Goal: Task Accomplishment & Management: Complete application form

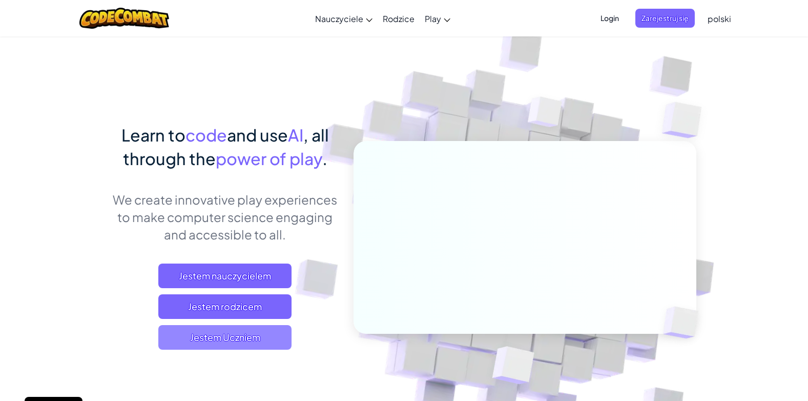
click at [257, 335] on span "Jestem Uczniem" at bounding box center [224, 337] width 133 height 25
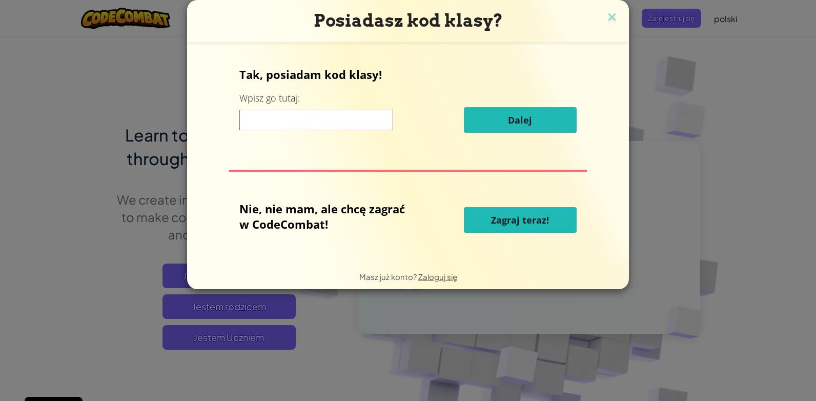
click at [276, 125] on input at bounding box center [316, 120] width 154 height 21
drag, startPoint x: 272, startPoint y: 121, endPoint x: 282, endPoint y: 132, distance: 14.9
click at [282, 132] on div "Dalej" at bounding box center [407, 120] width 337 height 26
click at [270, 120] on input at bounding box center [316, 120] width 154 height 21
type input "f"
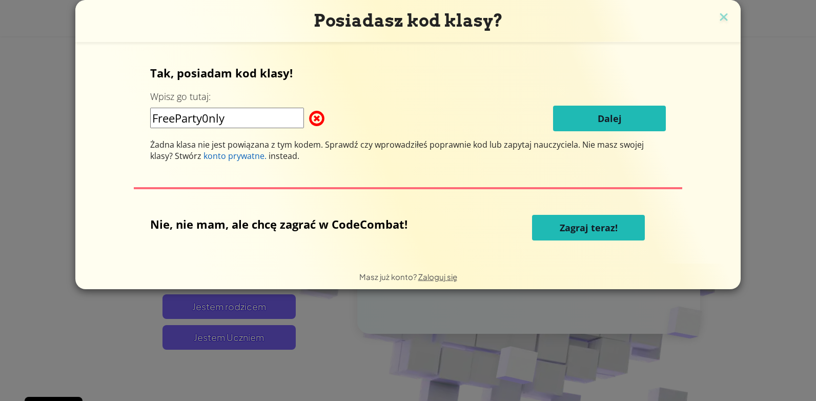
click at [251, 124] on input "FreeParty0nly" at bounding box center [227, 118] width 154 height 21
click at [211, 118] on input "FreeParty0nly" at bounding box center [227, 118] width 154 height 21
type input "FreePartyOnly"
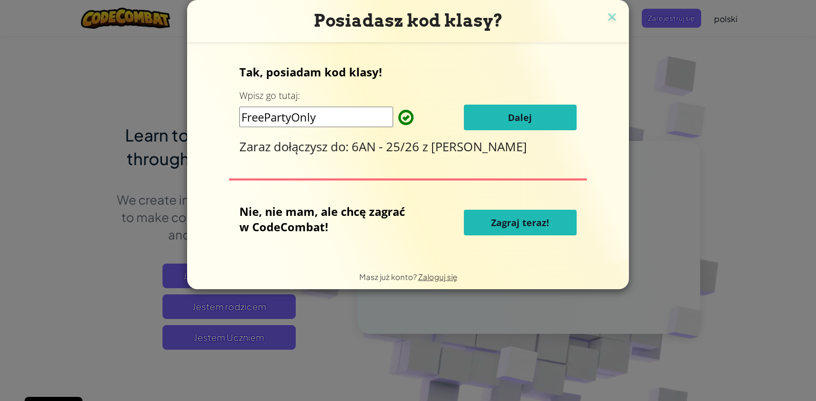
click at [592, 114] on div "Tak, posiadam kod klasy! Wpisz go tutaj: FreePartyOnly Dalej Zaraz dołączysz do…" at bounding box center [407, 152] width 421 height 201
click at [594, 119] on div "Tak, posiadam kod klasy! Wpisz go tutaj: FreePartyOnly Dalej Zaraz dołączysz do…" at bounding box center [407, 152] width 421 height 201
click at [517, 115] on span "Dalej" at bounding box center [520, 117] width 24 height 12
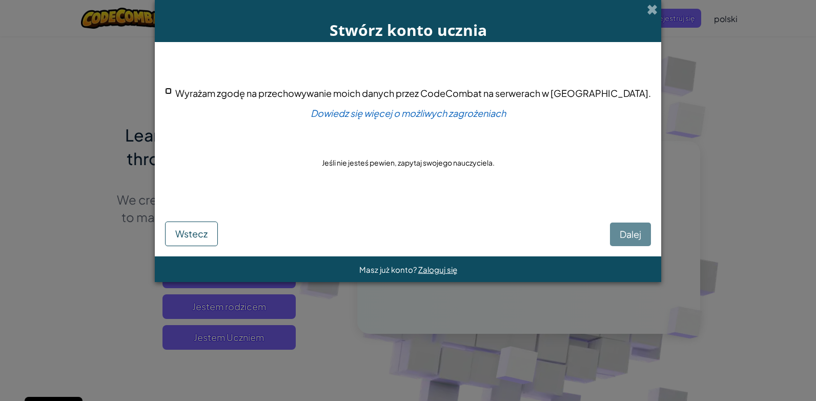
click at [172, 91] on input "Wyrażam zgodę na przechowywanie moich danych przez CodeCombat na serwerach w US…" at bounding box center [168, 91] width 7 height 7
checkbox input "true"
click at [620, 236] on span "Dalej" at bounding box center [631, 234] width 22 height 12
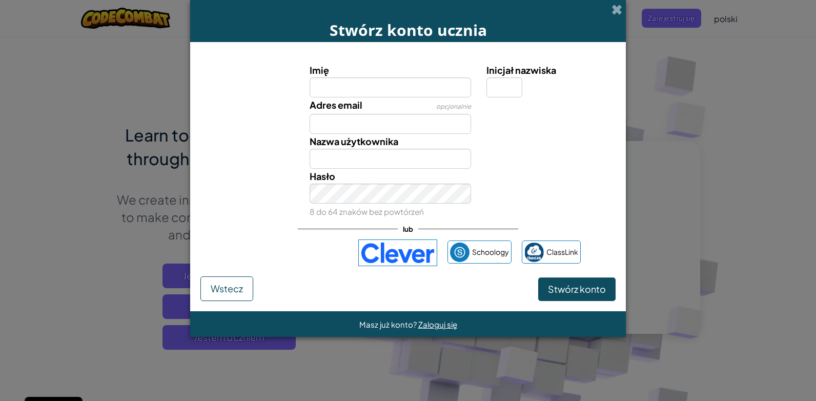
click at [381, 97] on input "Imię" at bounding box center [391, 87] width 162 height 20
type input "k"
type input "Kinga"
click at [376, 112] on div "Adres email opcjonalnie" at bounding box center [390, 115] width 177 height 36
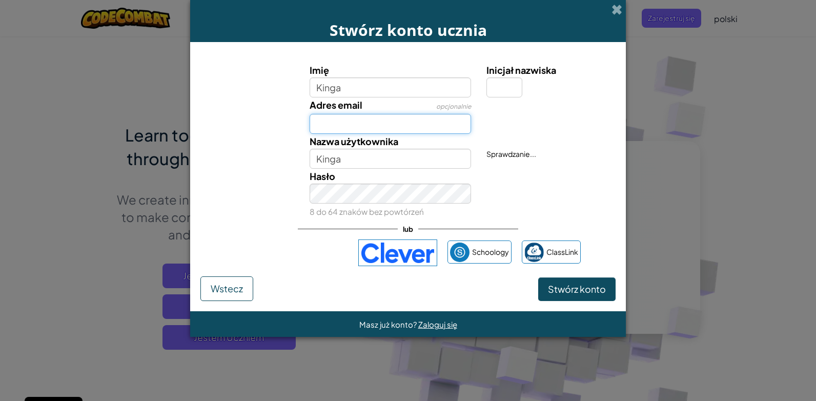
click at [376, 119] on input "Adres email" at bounding box center [391, 124] width 162 height 20
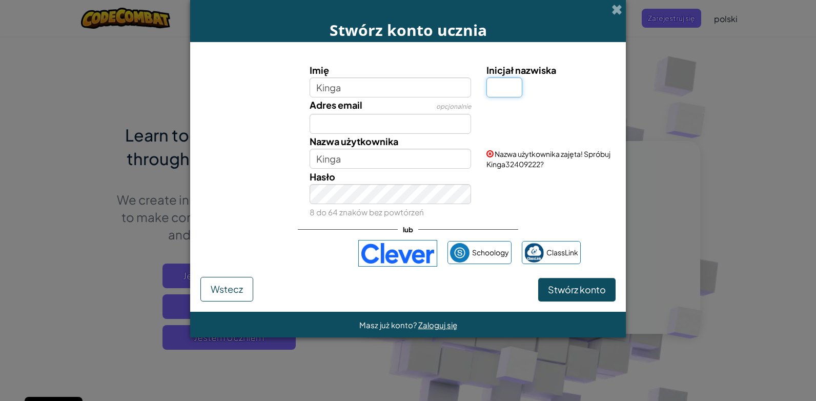
click at [490, 94] on input "Inicjał nazwiska" at bounding box center [505, 87] width 36 height 20
type input "k"
type input "K"
type input "KingaK"
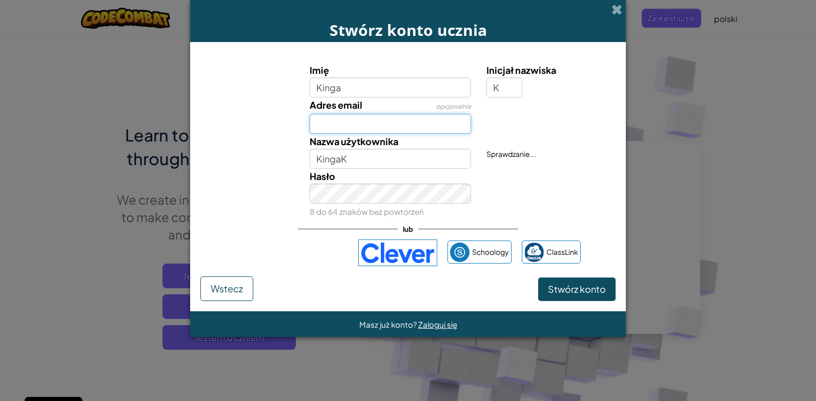
click at [434, 124] on input "Adres email" at bounding box center [391, 124] width 162 height 20
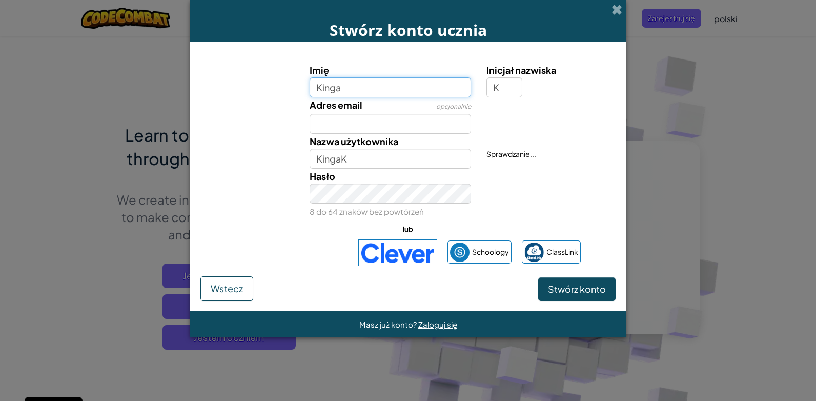
click at [406, 96] on input "Kinga" at bounding box center [391, 87] width 162 height 20
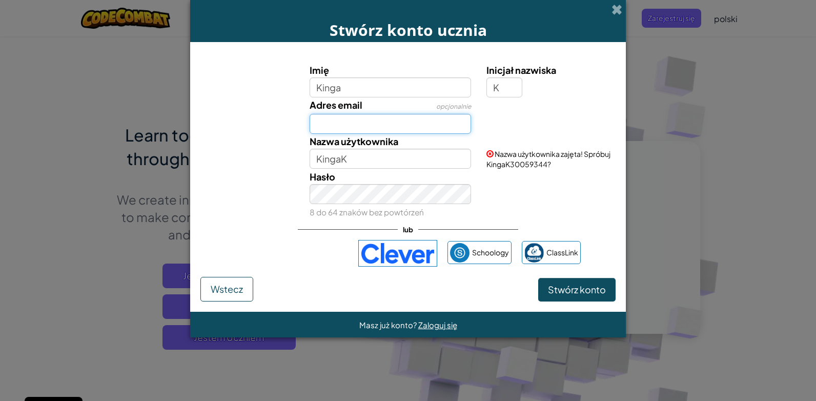
click at [401, 127] on input "Adres email" at bounding box center [391, 124] width 162 height 20
click at [506, 97] on input "K" at bounding box center [505, 87] width 36 height 20
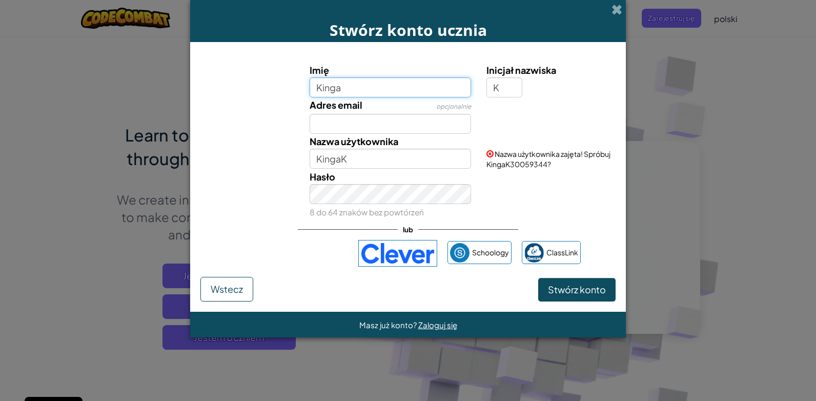
click at [409, 93] on input "Kinga" at bounding box center [391, 87] width 162 height 20
type input "Kingaa"
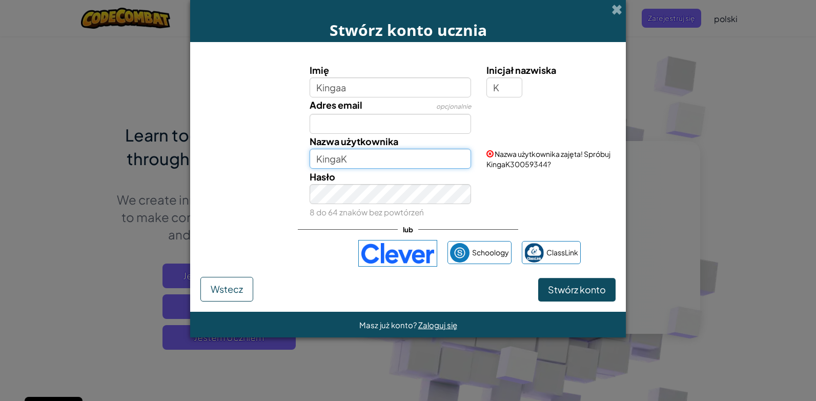
type input "KingaaK"
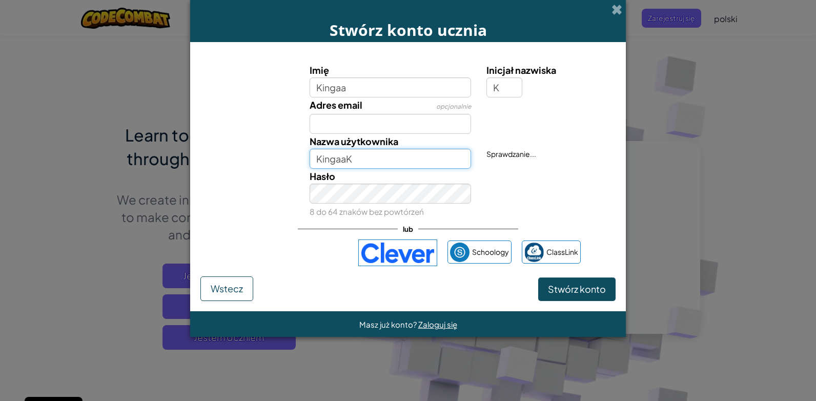
click at [438, 153] on input "KingaaK" at bounding box center [391, 159] width 162 height 20
click at [594, 283] on span "Stwórz konto" at bounding box center [577, 289] width 58 height 12
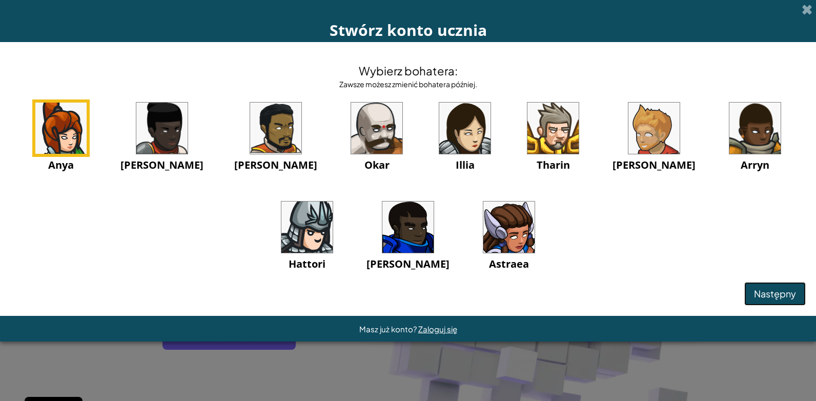
click at [781, 302] on button "Następny" at bounding box center [775, 294] width 62 height 24
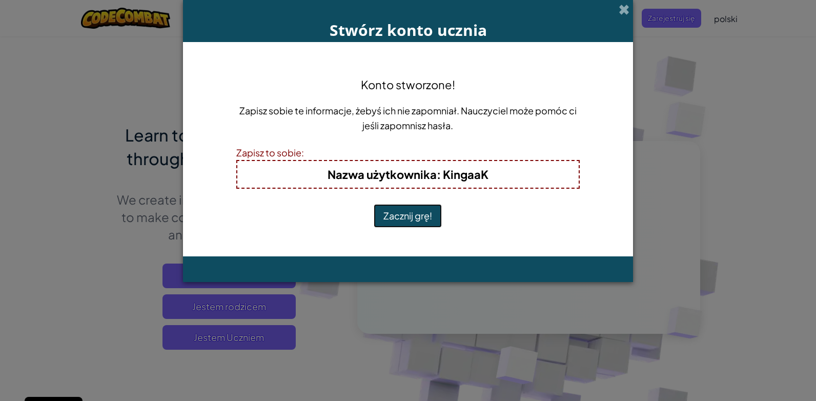
click at [403, 212] on button "Zacznij grę!" at bounding box center [408, 216] width 68 height 24
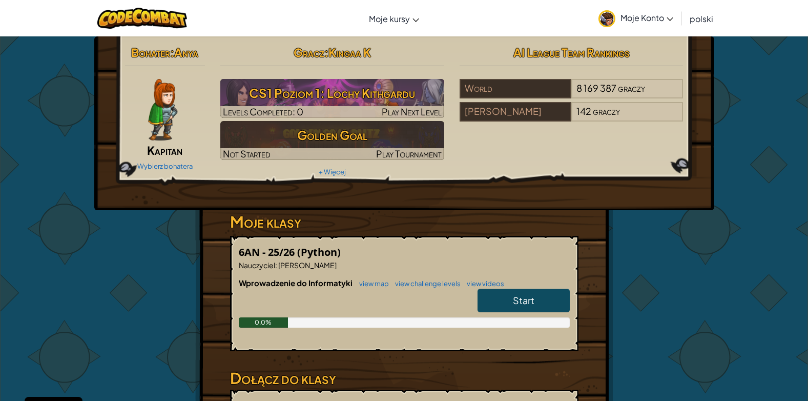
click at [152, 140] on div "Bohater : Anya Kapitan Wybierz bohatera" at bounding box center [165, 108] width 96 height 132
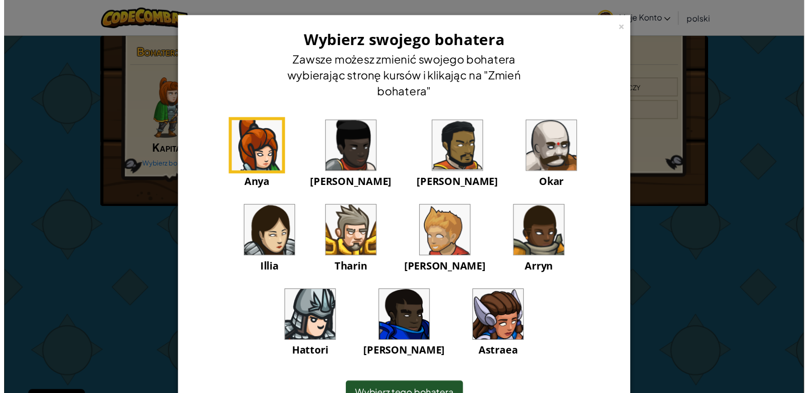
scroll to position [51, 0]
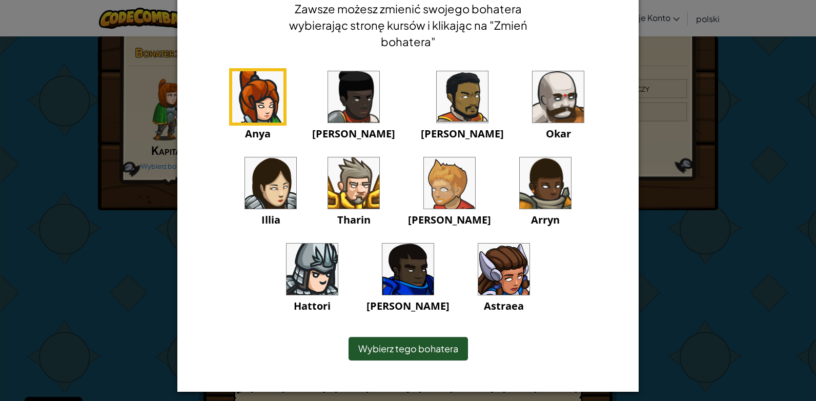
click at [478, 257] on img at bounding box center [503, 269] width 51 height 51
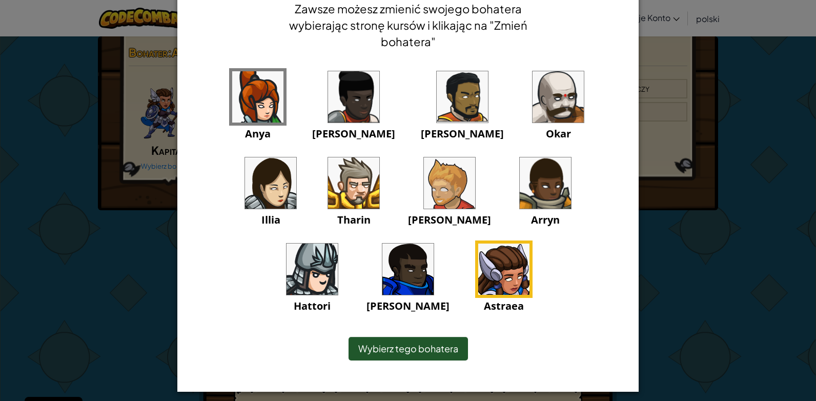
click at [423, 349] on span "Wybierz tego bohatera" at bounding box center [408, 348] width 100 height 12
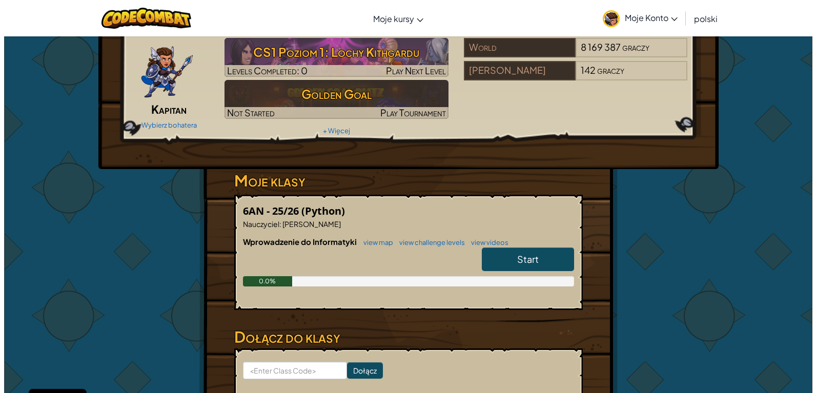
scroll to position [0, 0]
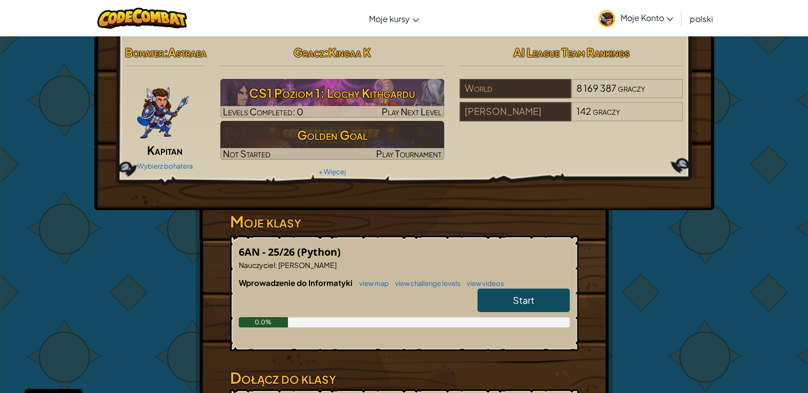
click at [513, 306] on span "Start" at bounding box center [524, 300] width 22 height 12
click at [518, 306] on span "Start" at bounding box center [524, 300] width 22 height 12
click at [520, 306] on span "Start" at bounding box center [524, 300] width 22 height 12
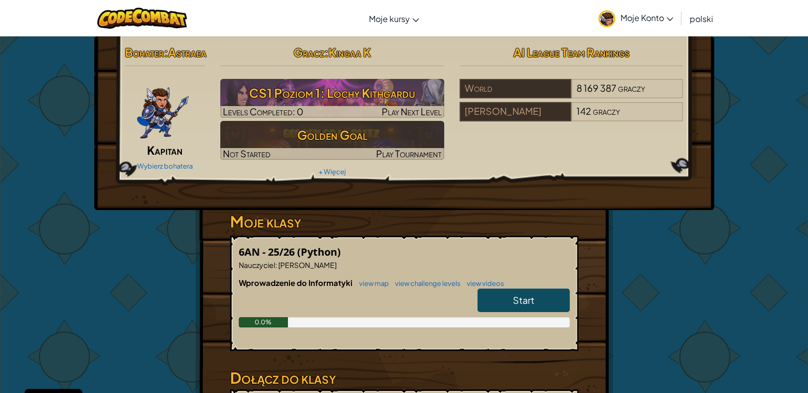
click at [520, 306] on span "Start" at bounding box center [524, 300] width 22 height 12
click at [539, 317] on div "Start" at bounding box center [519, 303] width 103 height 29
click at [534, 306] on span "Start" at bounding box center [524, 300] width 22 height 12
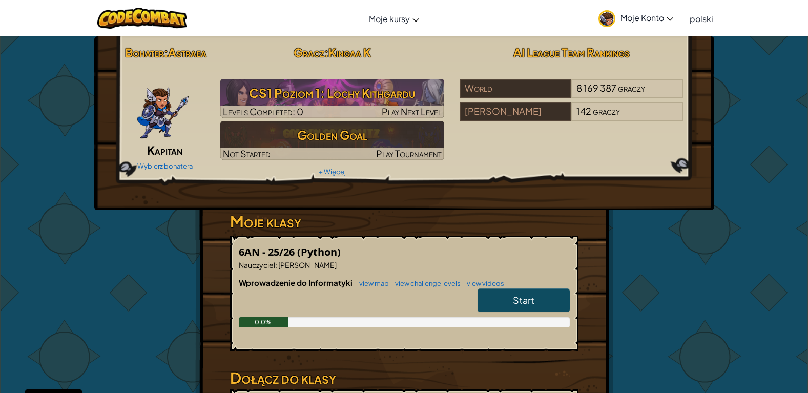
click at [534, 306] on span "Start" at bounding box center [524, 300] width 22 height 12
drag, startPoint x: 534, startPoint y: 320, endPoint x: 518, endPoint y: 310, distance: 18.9
click at [532, 306] on span "Start" at bounding box center [524, 300] width 22 height 12
click at [516, 306] on span "Start" at bounding box center [524, 300] width 22 height 12
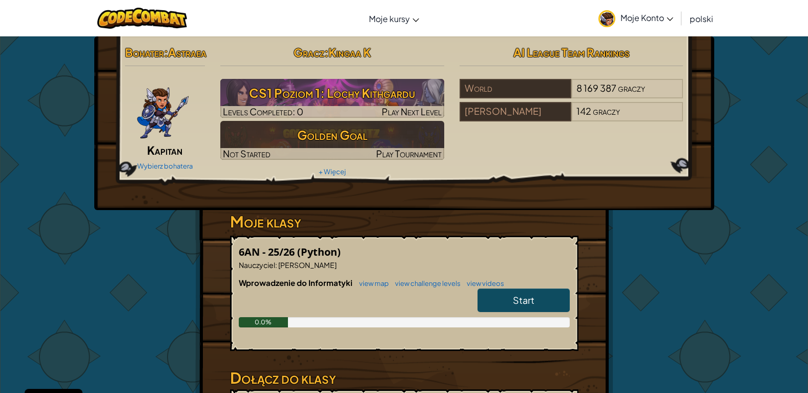
click at [520, 306] on span "Start" at bounding box center [524, 300] width 22 height 12
click at [519, 306] on span "Start" at bounding box center [524, 300] width 22 height 12
drag, startPoint x: 519, startPoint y: 314, endPoint x: 526, endPoint y: 319, distance: 8.5
click at [523, 306] on span "Start" at bounding box center [524, 300] width 22 height 12
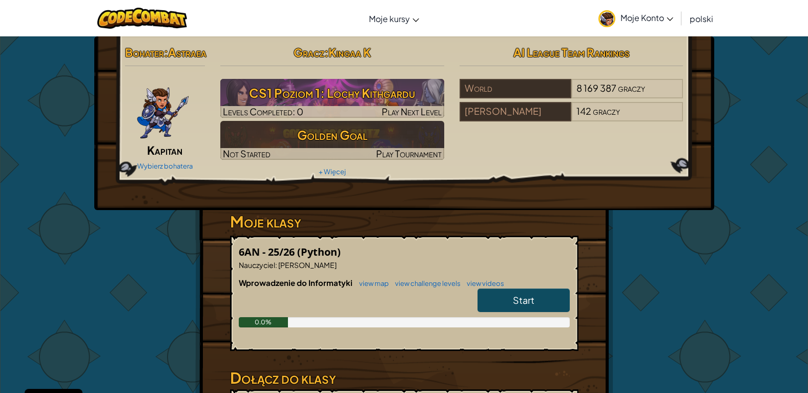
drag, startPoint x: 526, startPoint y: 319, endPoint x: 504, endPoint y: 320, distance: 21.6
click at [524, 306] on span "Start" at bounding box center [524, 300] width 22 height 12
click at [502, 312] on link "Start" at bounding box center [524, 301] width 92 height 24
click at [527, 312] on link "Start" at bounding box center [524, 301] width 92 height 24
drag, startPoint x: 493, startPoint y: 314, endPoint x: 514, endPoint y: 318, distance: 21.3
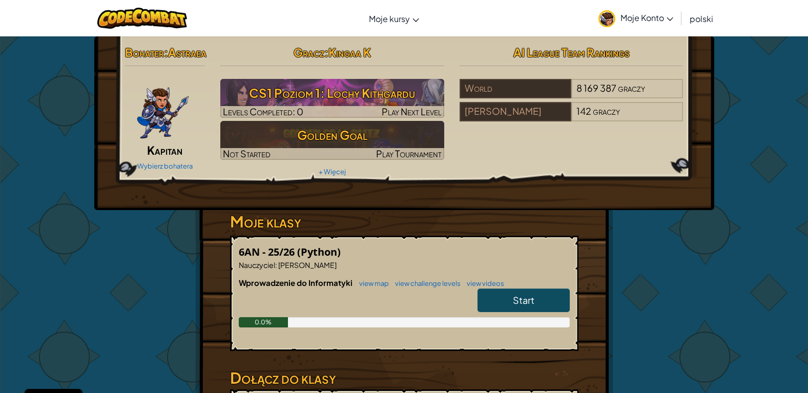
click at [508, 312] on link "Start" at bounding box center [524, 301] width 92 height 24
drag, startPoint x: 514, startPoint y: 318, endPoint x: 506, endPoint y: 317, distance: 8.3
click at [510, 312] on link "Start" at bounding box center [524, 301] width 92 height 24
click at [506, 312] on link "Start" at bounding box center [524, 301] width 92 height 24
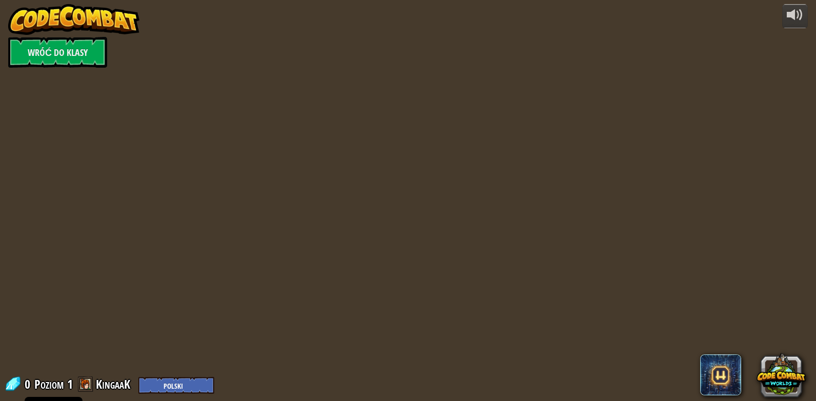
select select "pl"
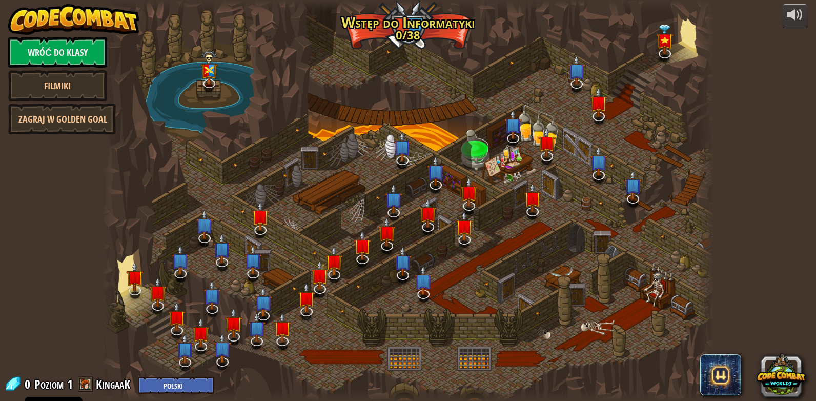
select select "pl"
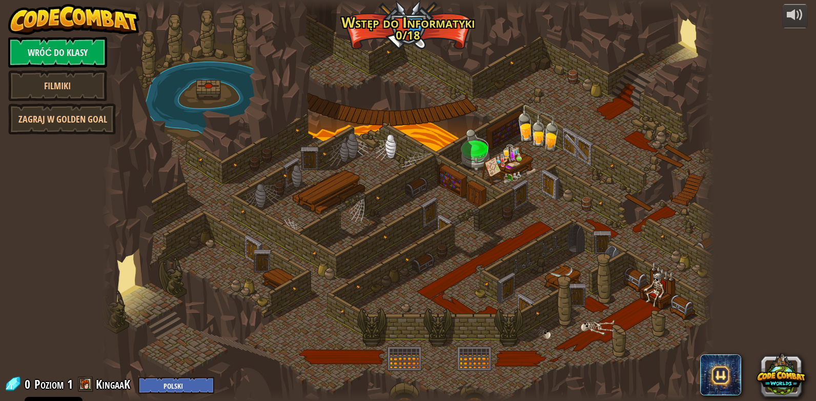
select select "pl"
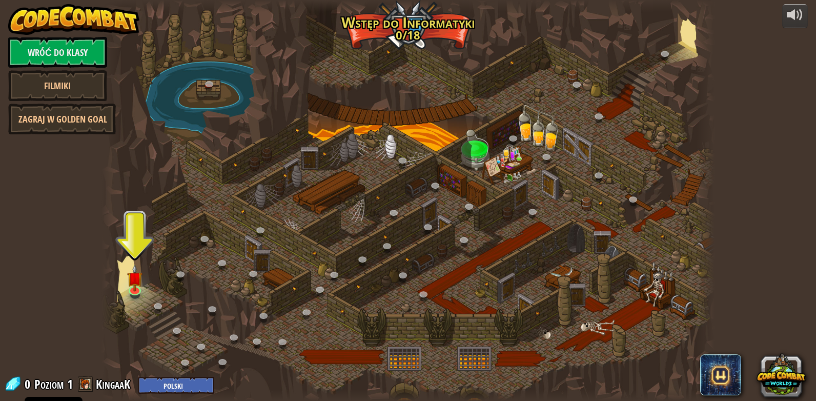
click at [126, 283] on div at bounding box center [408, 200] width 613 height 401
click at [133, 286] on img at bounding box center [134, 272] width 15 height 36
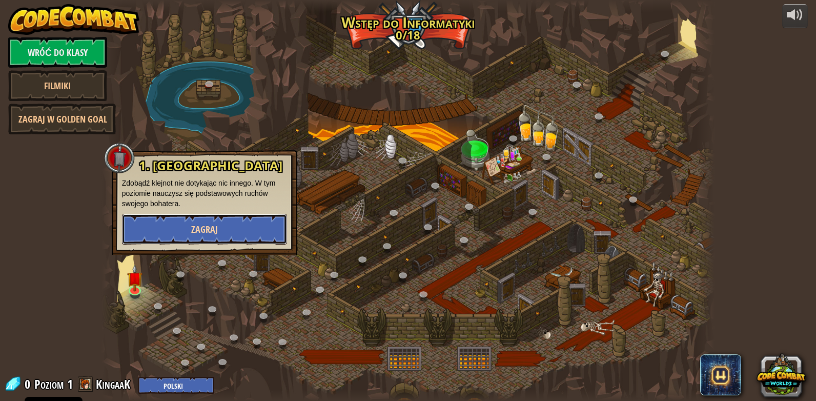
click at [188, 227] on button "Zagraj" at bounding box center [204, 229] width 165 height 31
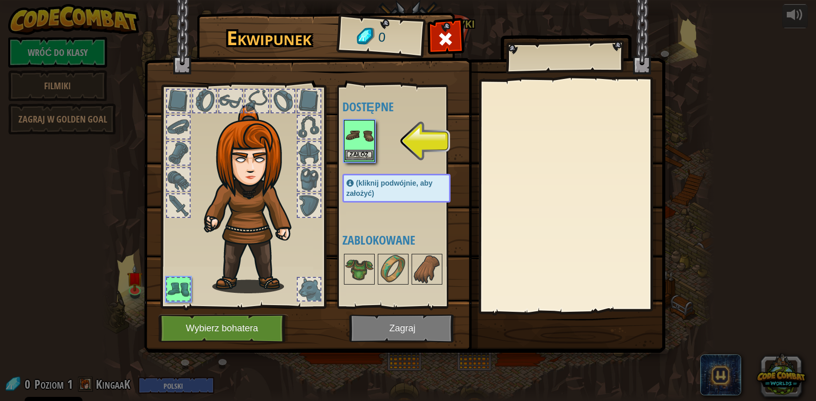
click at [351, 141] on img at bounding box center [359, 135] width 29 height 29
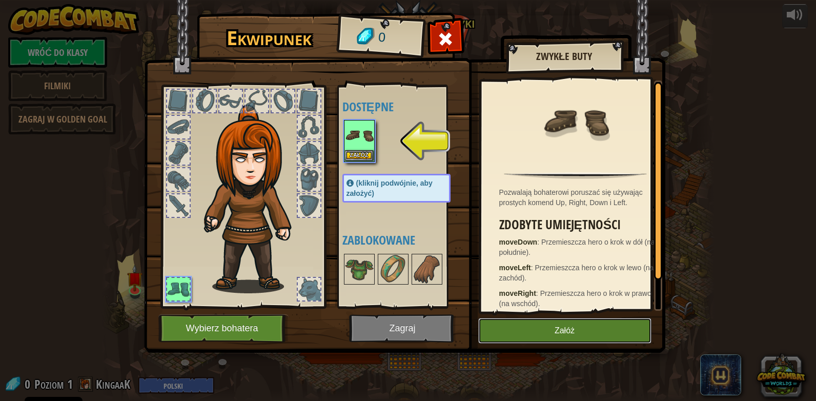
click at [524, 326] on button "Załóż" at bounding box center [564, 331] width 173 height 26
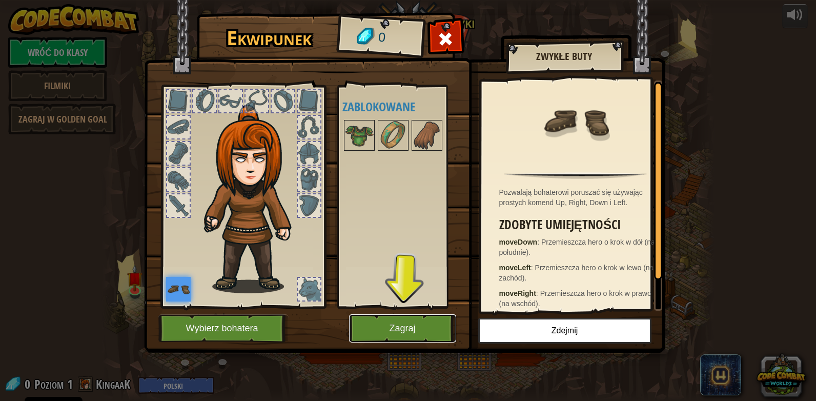
click at [406, 324] on button "Zagraj" at bounding box center [402, 328] width 107 height 28
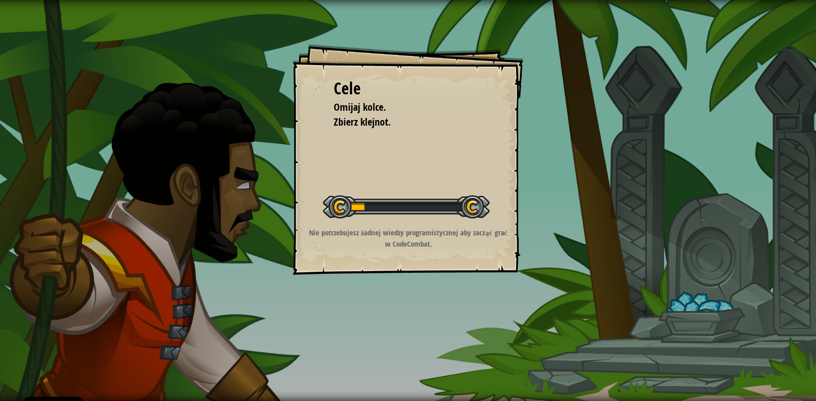
click at [396, 261] on div "Cele Omijaj kolce. Zbierz klejnot. Rozpocznij poziom Błąd podczas ładowania dan…" at bounding box center [408, 159] width 231 height 231
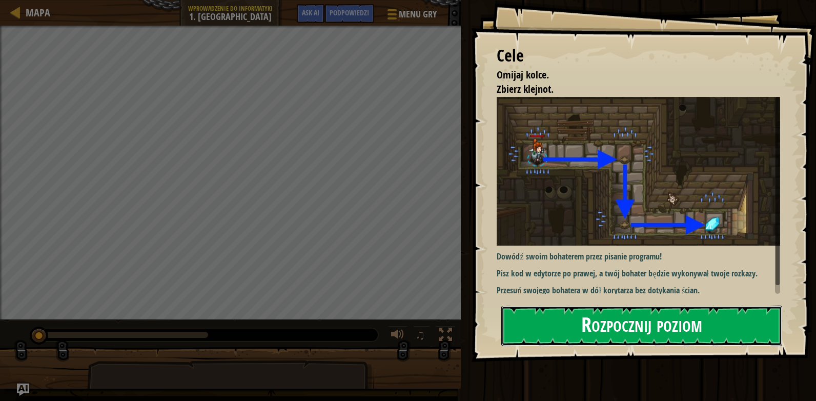
click at [595, 330] on button "Rozpocznij poziom" at bounding box center [641, 326] width 281 height 41
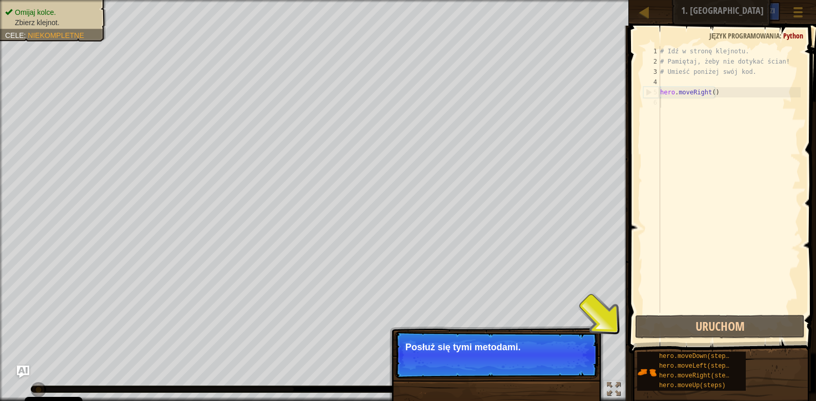
click at [580, 360] on button "Dalej" at bounding box center [575, 360] width 30 height 13
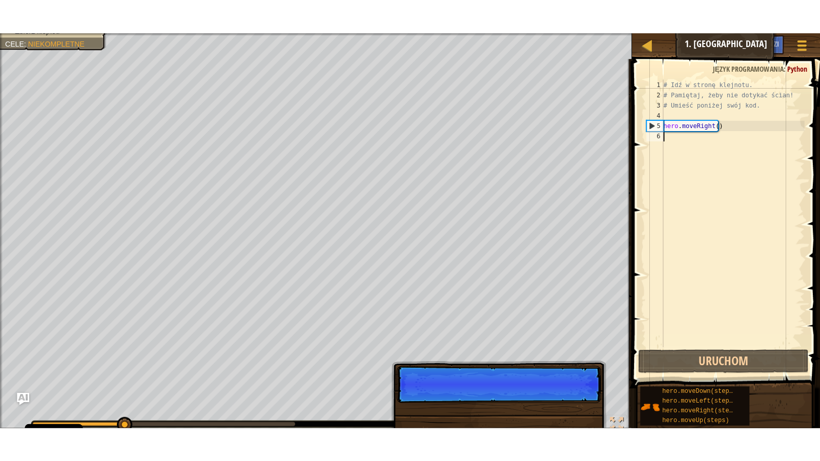
scroll to position [5, 0]
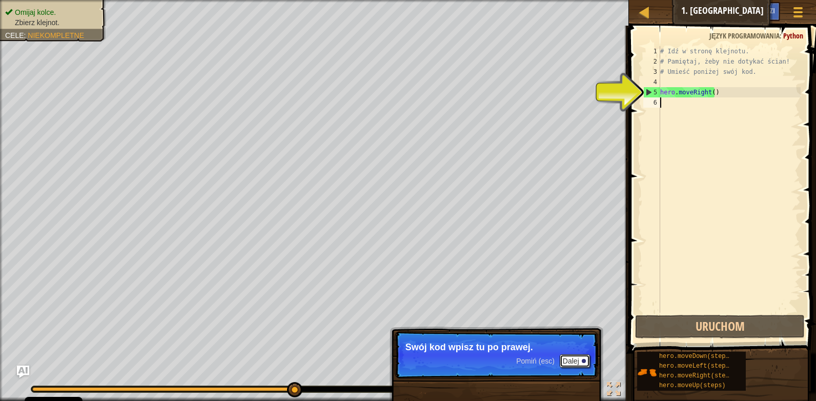
click at [571, 356] on button "Dalej" at bounding box center [575, 360] width 30 height 13
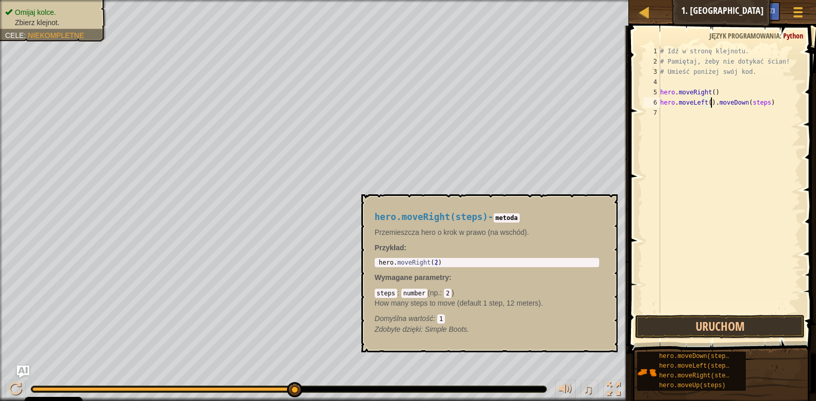
type textarea "hero.moveLeft().moveDown(steps)"
click at [678, 375] on span "hero.moveRight(steps)" at bounding box center [697, 375] width 77 height 7
click at [676, 285] on div "# Idź w stronę klejnotu. # Pamiętaj, żeby nie dotykać ścian! # Umieść poniżej s…" at bounding box center [729, 189] width 143 height 287
click at [666, 326] on button "Uruchom" at bounding box center [720, 327] width 170 height 24
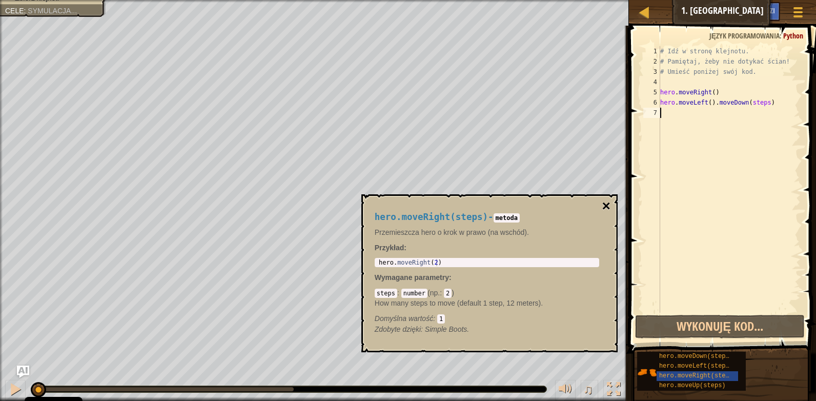
click at [604, 205] on button "×" at bounding box center [606, 206] width 8 height 14
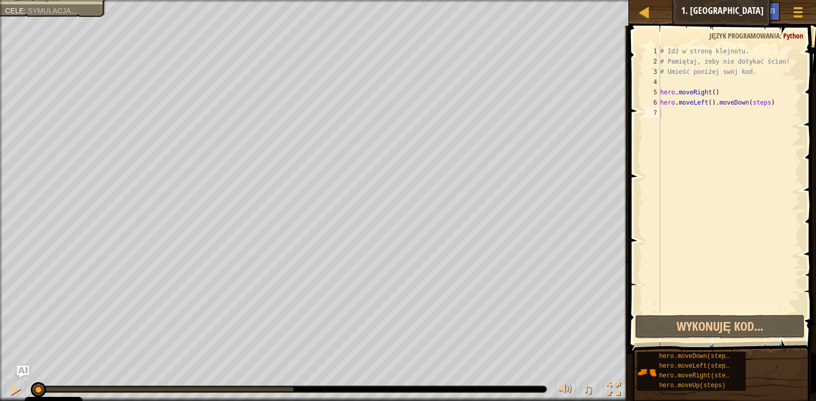
click at [663, 82] on div "# Idź w stronę klejnotu. # Pamiętaj, żeby nie dotykać ścian! # Umieść poniżej s…" at bounding box center [729, 189] width 143 height 287
click at [661, 82] on div "# Idź w stronę klejnotu. # Pamiętaj, żeby nie dotykać ścian! # Umieść poniżej s…" at bounding box center [729, 189] width 143 height 287
click at [657, 83] on div "4" at bounding box center [651, 82] width 17 height 10
click at [672, 115] on div "# Idź w stronę klejnotu. # Pamiętaj, żeby nie dotykać ścian! # Umieść poniżej s…" at bounding box center [729, 189] width 143 height 287
type textarea "hero.moveLeft().moveDown(steps)"
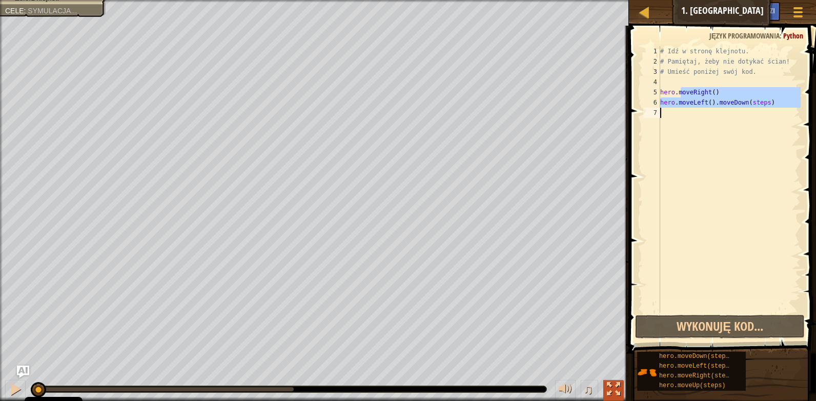
click at [614, 387] on div at bounding box center [613, 388] width 13 height 13
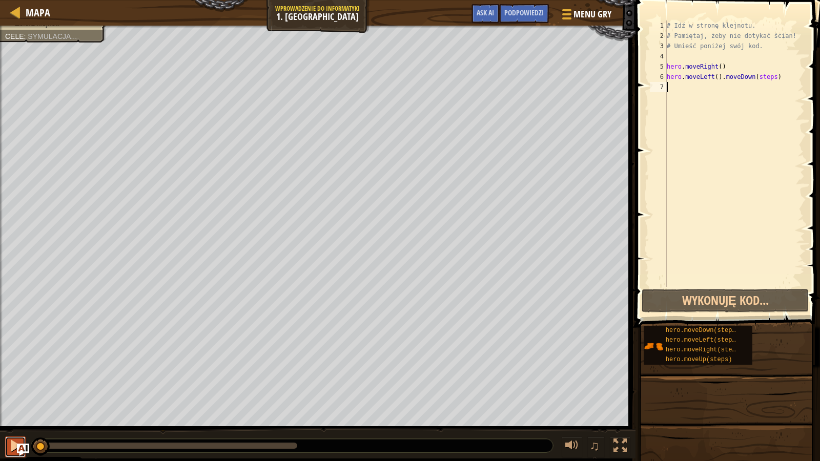
click at [13, 400] on div at bounding box center [15, 445] width 13 height 13
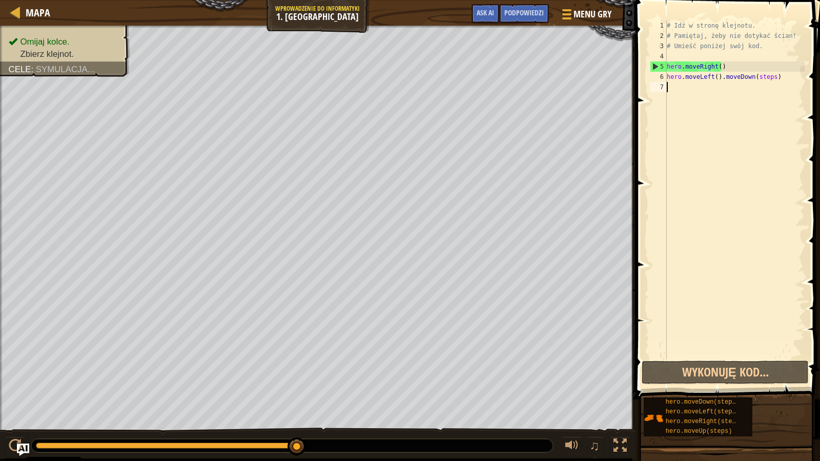
click at [720, 79] on div "# Idź w stronę klejnotu. # Pamiętaj, żeby nie dotykać ścian! # Umieść poniżej s…" at bounding box center [735, 200] width 140 height 359
click at [696, 80] on div "# Idź w stronę klejnotu. # Pamiętaj, żeby nie dotykać ścian! # Umieść poniżej s…" at bounding box center [735, 200] width 140 height 359
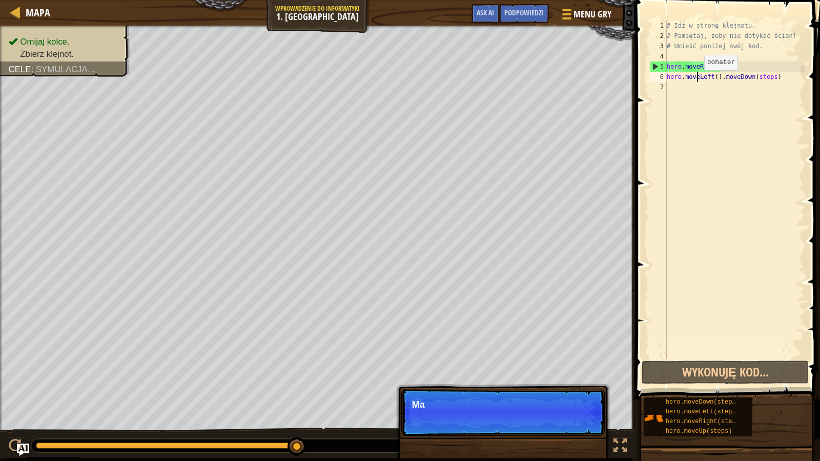
click at [692, 78] on div "# Idź w stronę klejnotu. # Pamiętaj, żeby nie dotykać ścian! # Umieść poniżej s…" at bounding box center [735, 200] width 140 height 359
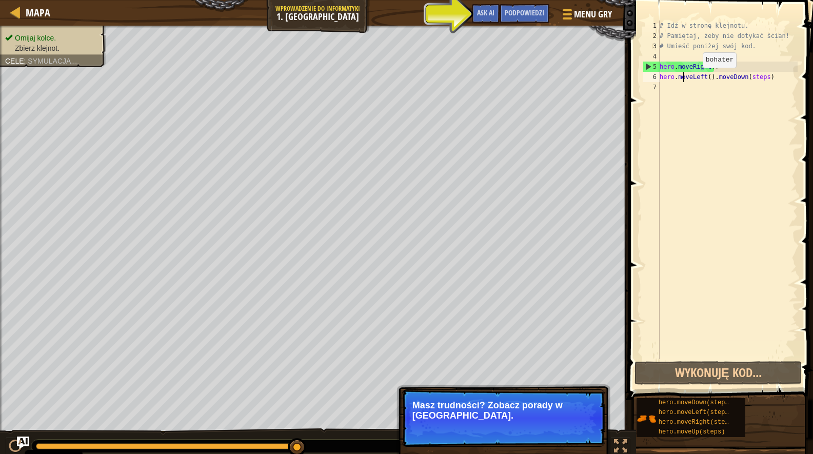
click at [770, 79] on div "# Idź w stronę klejnotu. # Pamiętaj, żeby nie dotykać ścian! # Umieść poniżej s…" at bounding box center [727, 200] width 140 height 359
click at [478, 14] on span "Ask AI" at bounding box center [485, 13] width 17 height 10
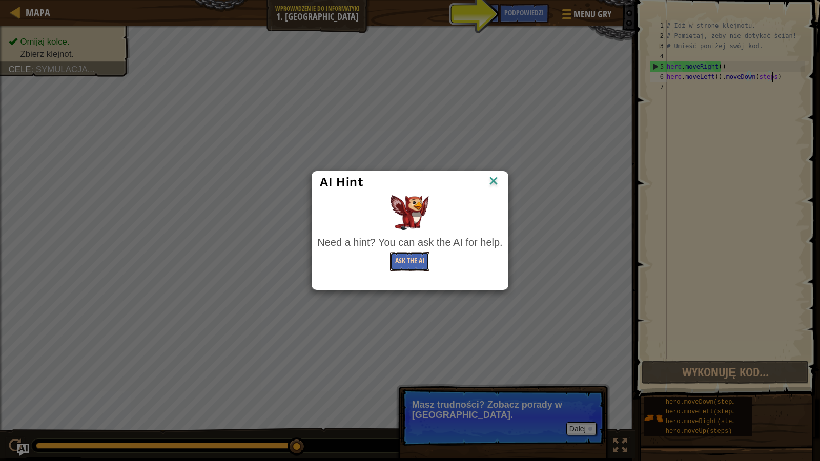
click at [414, 260] on button "Ask the AI" at bounding box center [409, 261] width 39 height 19
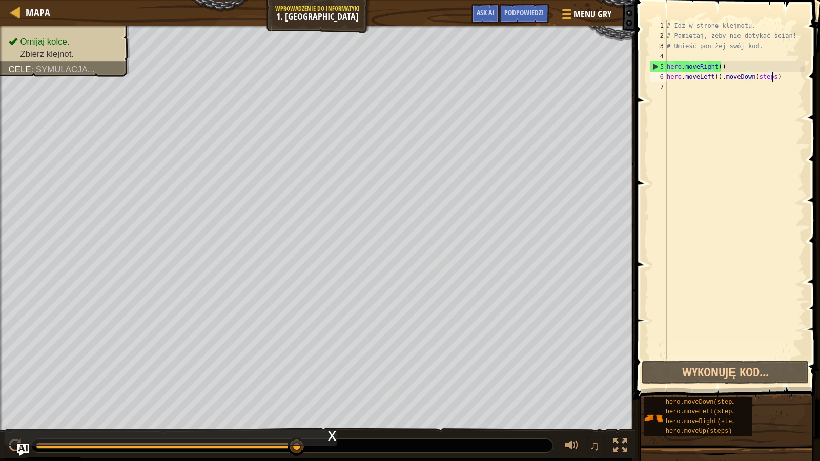
click at [583, 400] on div "♫" at bounding box center [318, 443] width 636 height 31
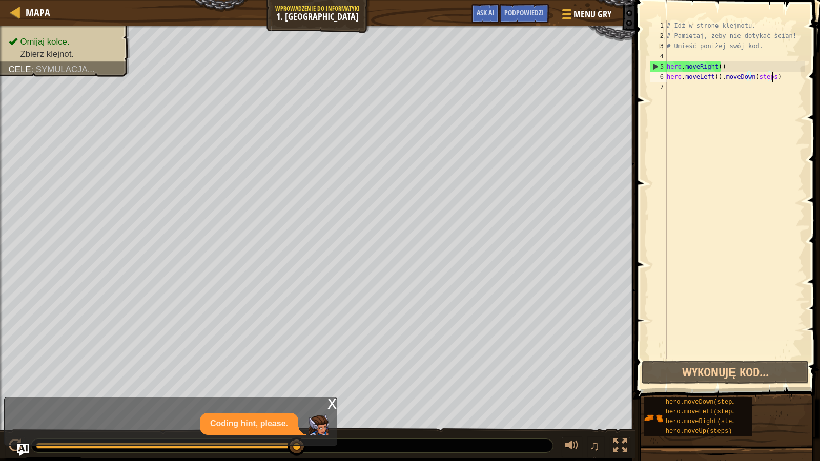
click at [660, 78] on div "6" at bounding box center [658, 77] width 17 height 10
click at [662, 77] on div "6" at bounding box center [658, 77] width 17 height 10
click at [661, 77] on div "6" at bounding box center [658, 77] width 17 height 10
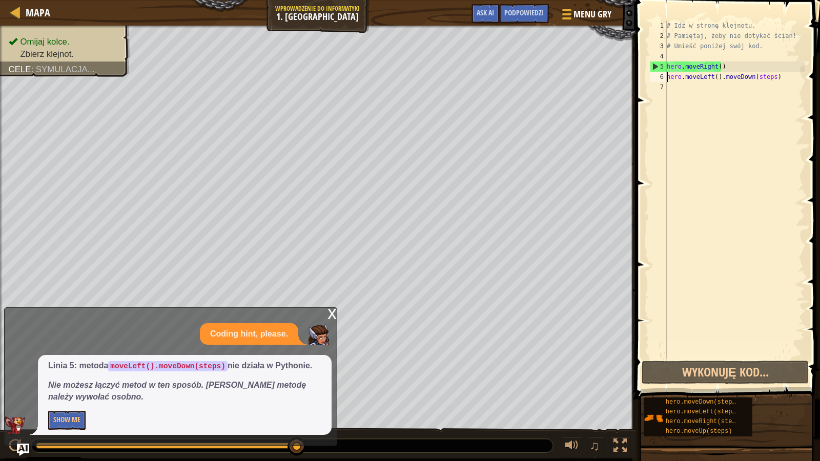
drag, startPoint x: 327, startPoint y: 396, endPoint x: 332, endPoint y: 308, distance: 88.3
click at [328, 396] on div "Linia 5: metoda moveLeft().moveDown(steps) nie działa w Pythonie. Nie możesz łą…" at bounding box center [185, 395] width 294 height 80
click at [330, 313] on div "x" at bounding box center [332, 313] width 9 height 10
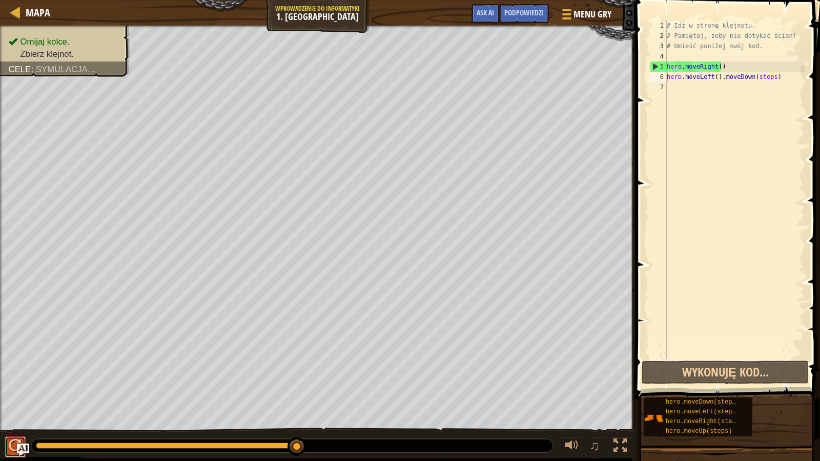
click at [11, 400] on div at bounding box center [15, 445] width 13 height 13
click at [744, 373] on button "Wykonuję kod..." at bounding box center [725, 373] width 167 height 24
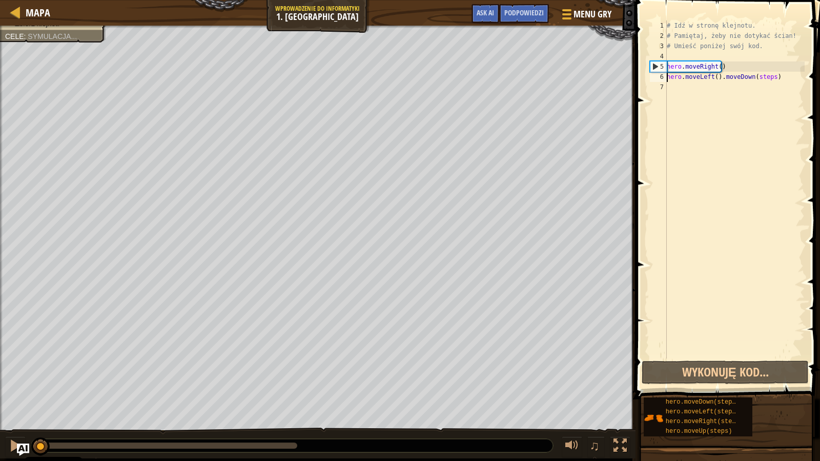
click at [783, 78] on div "# Idź w stronę klejnotu. # Pamiętaj, żeby nie dotykać ścian! # Umieść poniżej s…" at bounding box center [735, 200] width 140 height 359
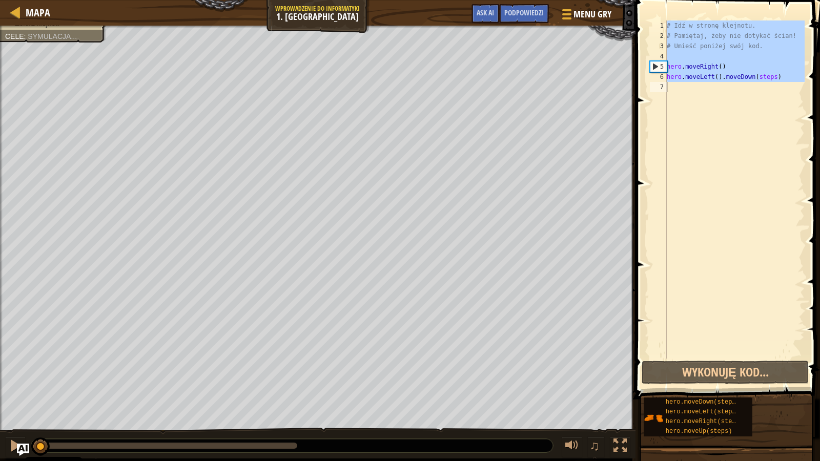
type textarea "hero.moveLeft().moveDown(steps)"
click at [692, 400] on span "hero.moveDown(steps)" at bounding box center [703, 402] width 74 height 7
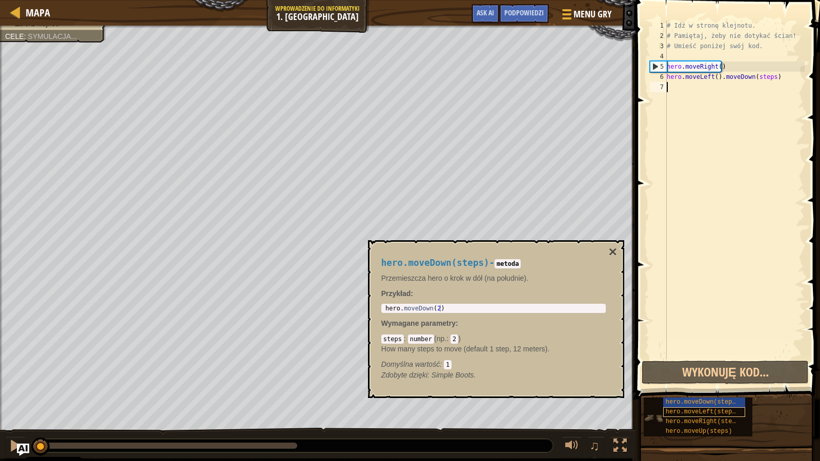
click at [693, 400] on span "hero.moveLeft(steps)" at bounding box center [703, 412] width 74 height 7
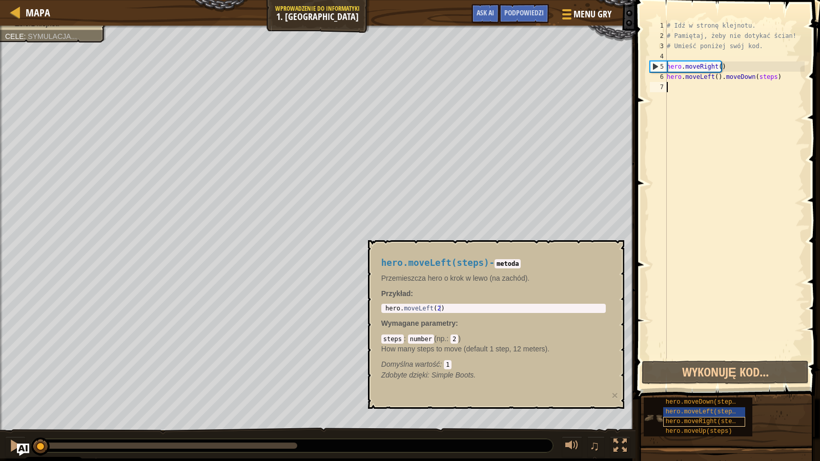
click at [693, 400] on div "hero.moveRight(steps)" at bounding box center [704, 422] width 82 height 10
click at [694, 400] on span "hero.moveRight(steps)" at bounding box center [704, 421] width 77 height 7
click at [692, 400] on span "hero.moveUp(steps)" at bounding box center [699, 431] width 67 height 7
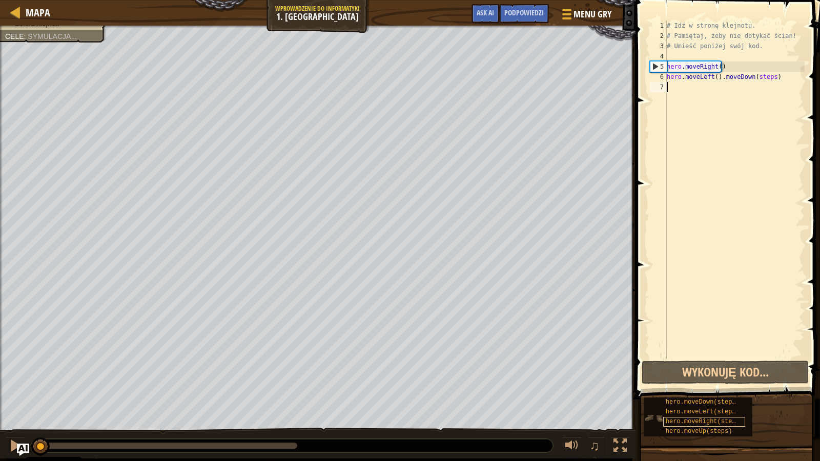
click at [671, 400] on span "hero.moveRight(steps)" at bounding box center [704, 421] width 77 height 7
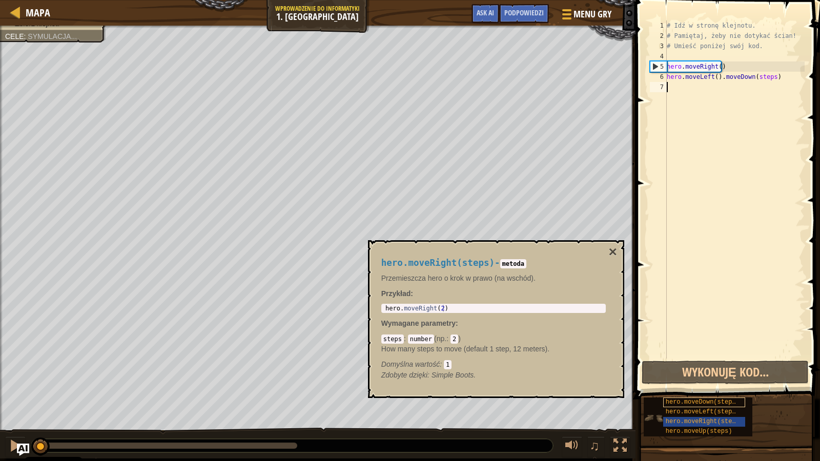
click at [671, 400] on span "hero.moveUp(steps)" at bounding box center [699, 431] width 67 height 7
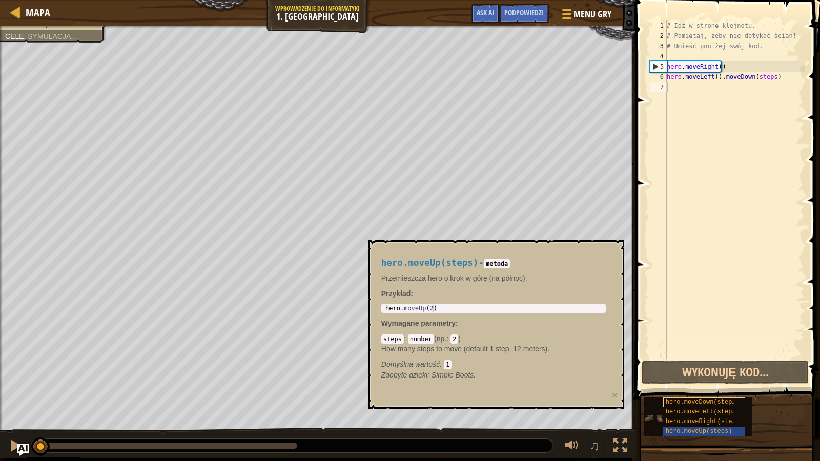
click at [692, 400] on span "hero.moveDown(steps)" at bounding box center [703, 402] width 74 height 7
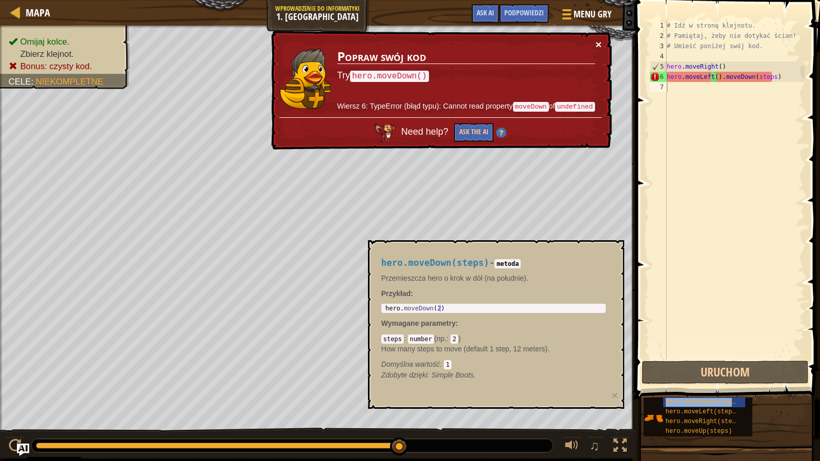
click at [663, 55] on div "4" at bounding box center [658, 56] width 17 height 10
click at [659, 54] on div "4" at bounding box center [658, 56] width 17 height 10
click at [655, 79] on div "6" at bounding box center [658, 77] width 17 height 10
click at [596, 45] on button "×" at bounding box center [599, 44] width 6 height 11
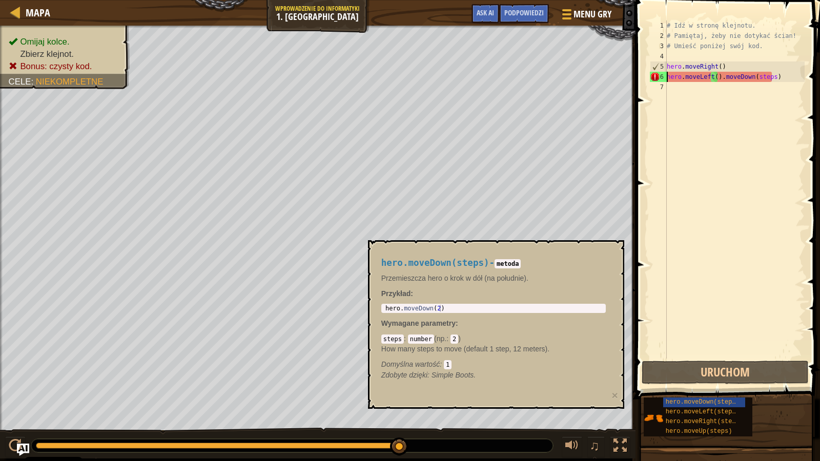
drag, startPoint x: 398, startPoint y: 442, endPoint x: 500, endPoint y: 461, distance: 103.7
click at [12, 400] on div at bounding box center [15, 445] width 13 height 13
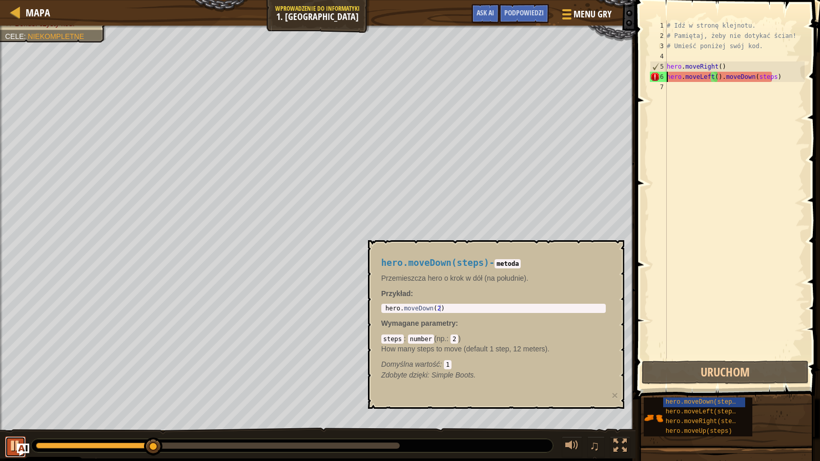
click at [12, 400] on div at bounding box center [15, 445] width 13 height 13
click at [0, 0] on div at bounding box center [0, 0] width 0 height 0
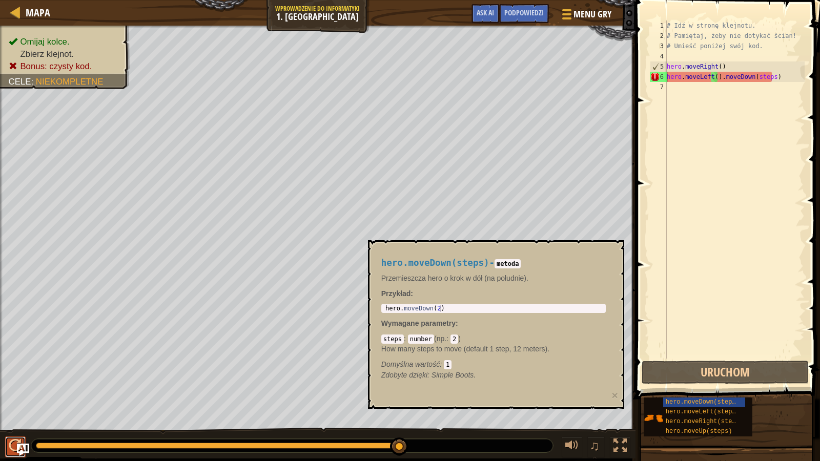
click at [12, 400] on button at bounding box center [15, 447] width 21 height 21
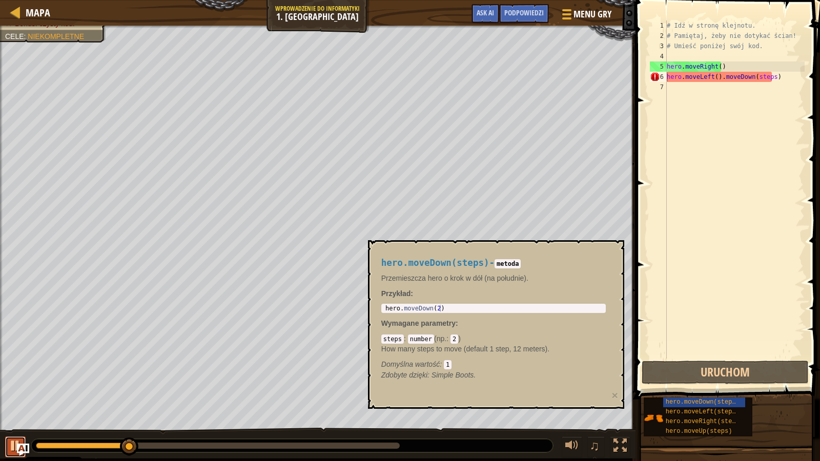
click at [8, 400] on button at bounding box center [15, 447] width 21 height 21
click at [736, 400] on div "hero.moveDown(steps)" at bounding box center [704, 403] width 82 height 10
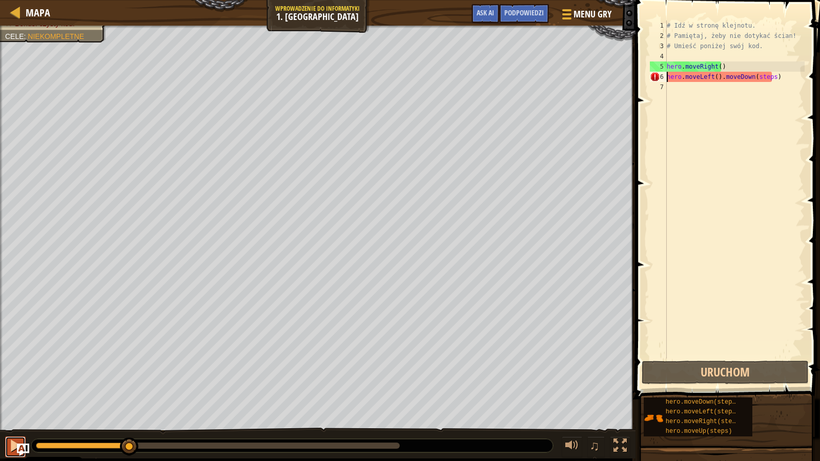
click at [12, 400] on div at bounding box center [15, 445] width 13 height 13
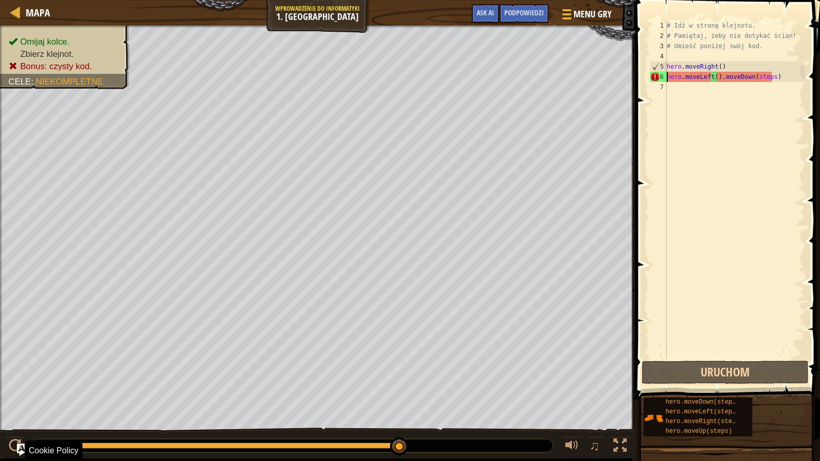
click at [763, 76] on div "# Idź w stronę klejnotu. # Pamiętaj, żeby nie dotykać ścian! # Umieść poniżej s…" at bounding box center [735, 200] width 140 height 359
click at [771, 75] on div "# Idź w stronę klejnotu. # Pamiętaj, żeby nie dotykać ścian! # Umieść poniżej s…" at bounding box center [735, 200] width 140 height 359
click at [761, 75] on div "# Idź w stronę klejnotu. # Pamiętaj, żeby nie dotykać ścian! # Umieść poniżej s…" at bounding box center [735, 200] width 140 height 359
click at [684, 82] on div "# Idź w stronę klejnotu. # Pamiętaj, żeby nie dotykać ścian! # Umieść poniżej s…" at bounding box center [735, 200] width 140 height 359
click at [725, 79] on div "# Idź w stronę klejnotu. # Pamiętaj, żeby nie dotykać ścian! # Umieść poniżej s…" at bounding box center [735, 200] width 140 height 359
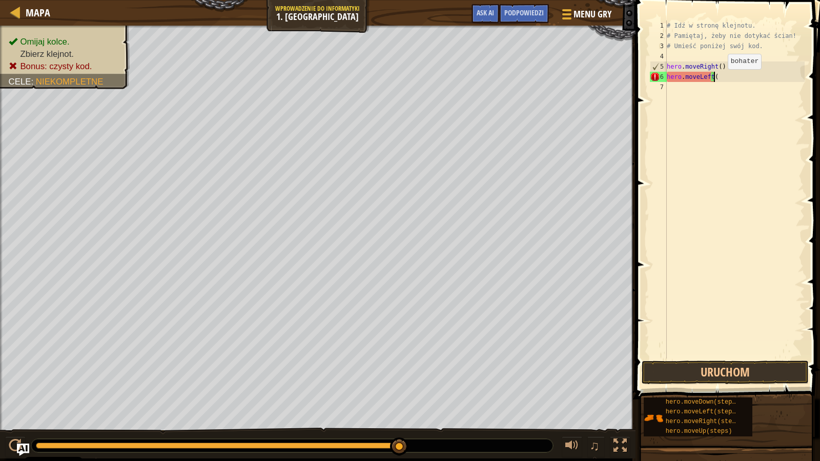
scroll to position [5, 4]
click at [713, 75] on div "# Idź w stronę klejnotu. # Pamiętaj, żeby nie dotykać ścian! # Umieść poniżej s…" at bounding box center [735, 200] width 140 height 359
type textarea "h"
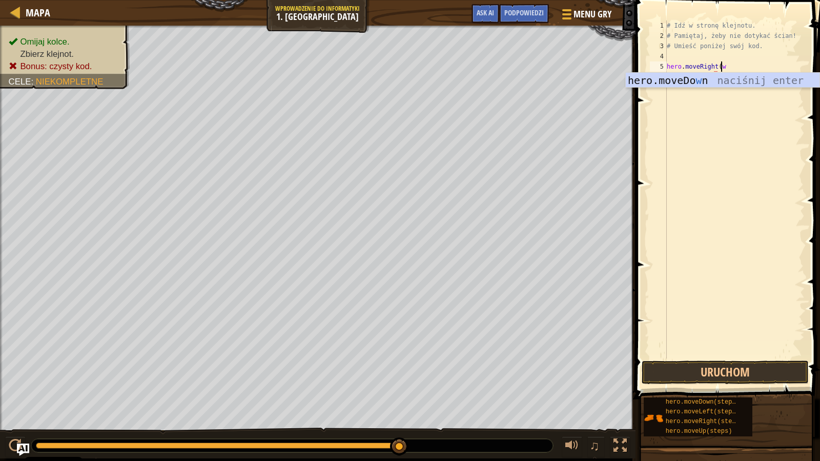
scroll to position [5, 4]
click at [9, 400] on div at bounding box center [15, 445] width 13 height 13
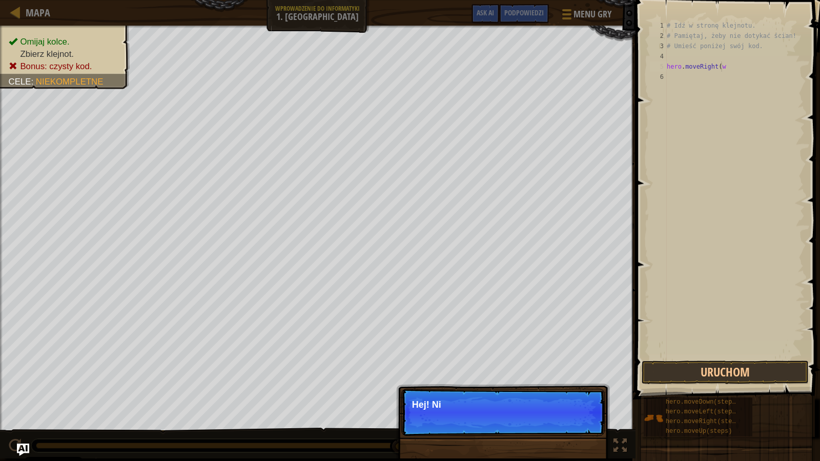
click at [724, 68] on div "# Idź w stronę klejnotu. # Pamiętaj, żeby nie dotykać ścian! # Umieść poniżej s…" at bounding box center [735, 200] width 140 height 359
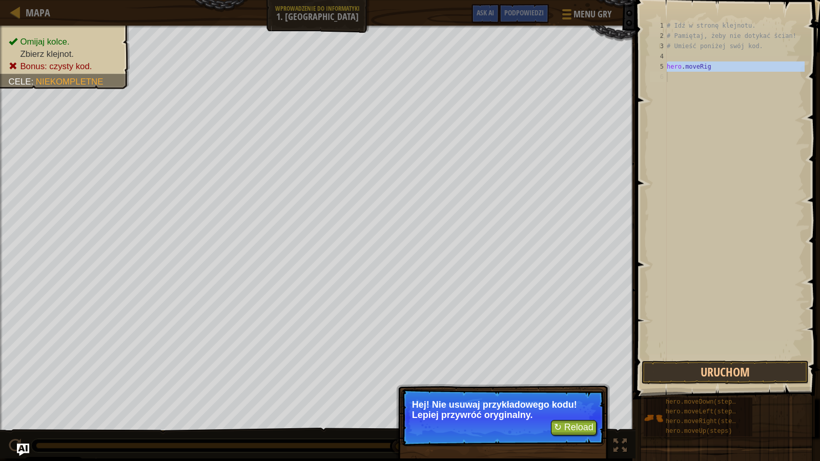
click at [720, 71] on div "# Idź w stronę klejnotu. # Pamiętaj, żeby nie dotykać ścian! # Umieść poniżej s…" at bounding box center [735, 190] width 140 height 338
click at [720, 70] on div "# Idź w stronę klejnotu. # Pamiętaj, żeby nie dotykać ścian! # Umieść poniżej s…" at bounding box center [735, 200] width 140 height 359
click at [719, 68] on div "# Idź w stronę klejnotu. # Pamiętaj, żeby nie dotykać ścian! # Umieść poniżej s…" at bounding box center [735, 200] width 140 height 359
click at [687, 61] on div "# Idź w stronę klejnotu. # Pamiętaj, żeby nie dotykać ścian! # Umieść poniżej s…" at bounding box center [735, 200] width 140 height 359
type textarea "hero.moveRig"
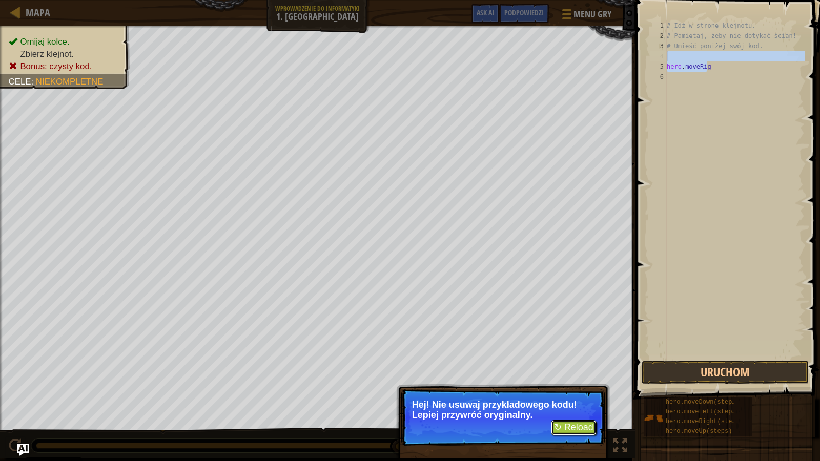
click at [580, 400] on button "↻ Reload" at bounding box center [574, 427] width 46 height 15
click at [573, 400] on button "↻ Reload" at bounding box center [574, 427] width 46 height 15
click at [570, 400] on button "↻ Reload" at bounding box center [574, 427] width 46 height 15
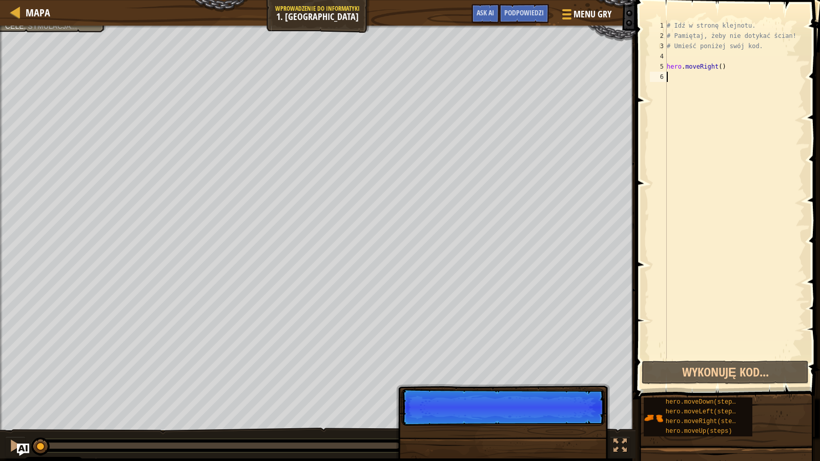
scroll to position [5, 0]
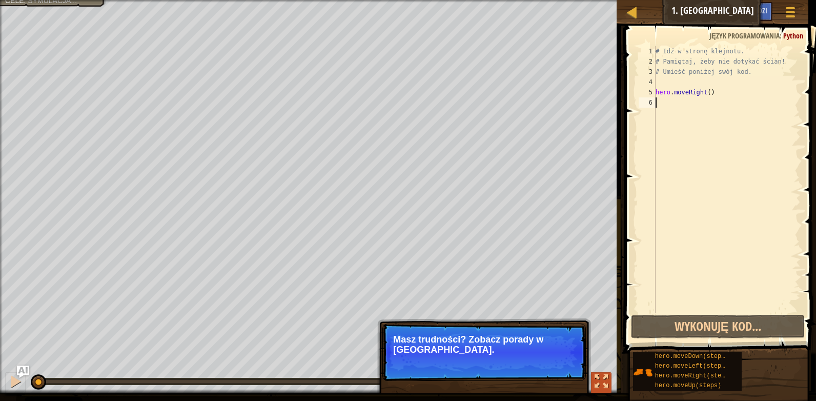
click at [599, 379] on div at bounding box center [601, 381] width 13 height 13
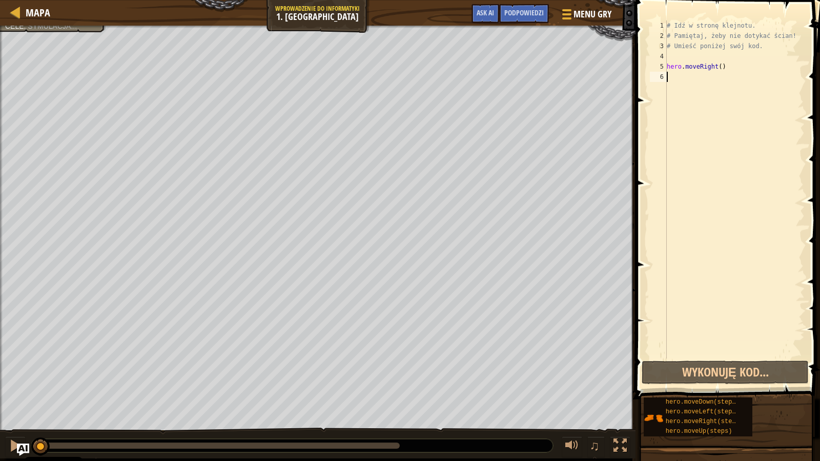
type textarea "hero.moveRight()\"
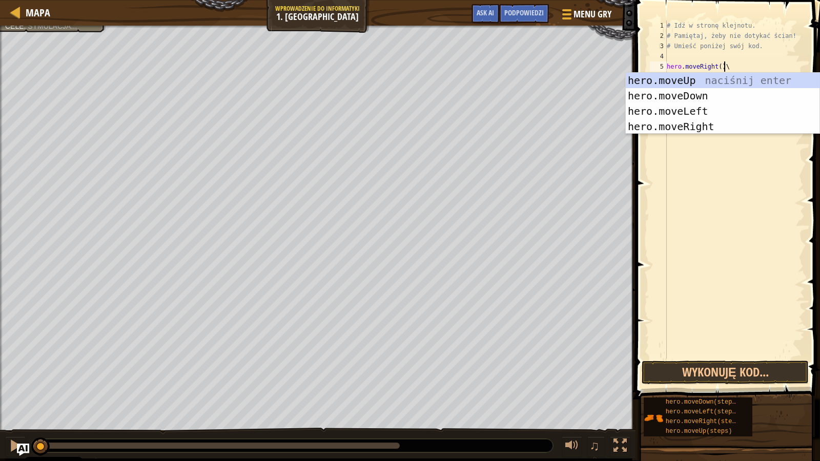
click at [524, 400] on div "Omijaj kolce. Zbierz klejnot. Cele : Symulacja... ♫ Anya 11 x: 7 y: 18 x: 18 y:…" at bounding box center [410, 242] width 820 height 433
click at [531, 400] on div "Omijaj kolce. Zbierz klejnot. Cele : Symulacja... ♫ Anya 11 x: 7 y: 18 x: 18 y:…" at bounding box center [410, 242] width 820 height 433
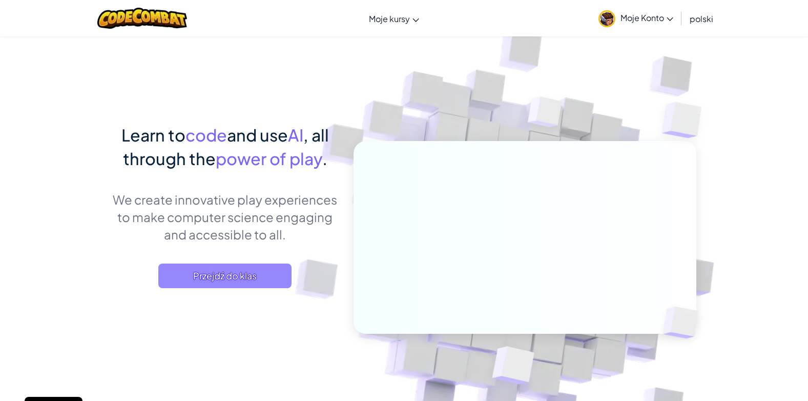
click at [182, 284] on span "Przejdź do klas" at bounding box center [224, 276] width 133 height 25
click at [181, 277] on span "Przejdź do klas" at bounding box center [224, 276] width 133 height 25
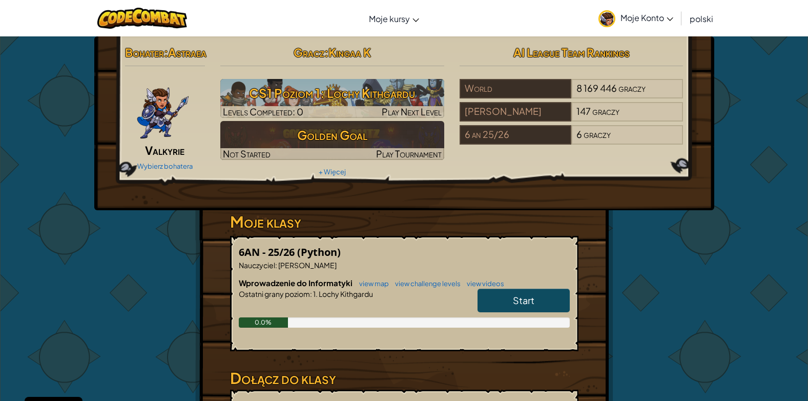
scroll to position [51, 0]
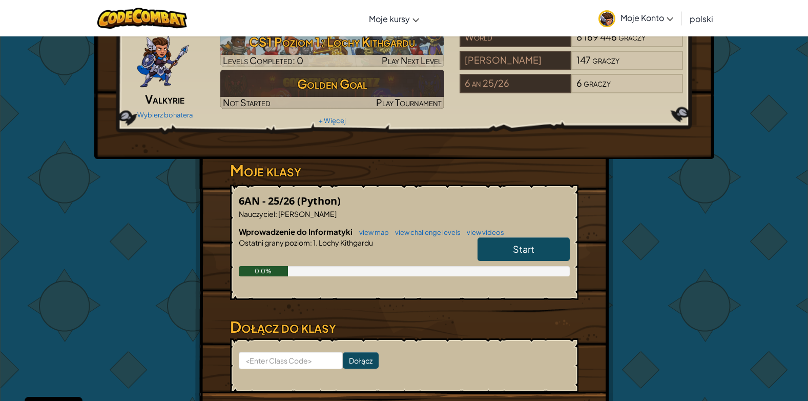
click at [547, 257] on link "Start" at bounding box center [524, 249] width 92 height 24
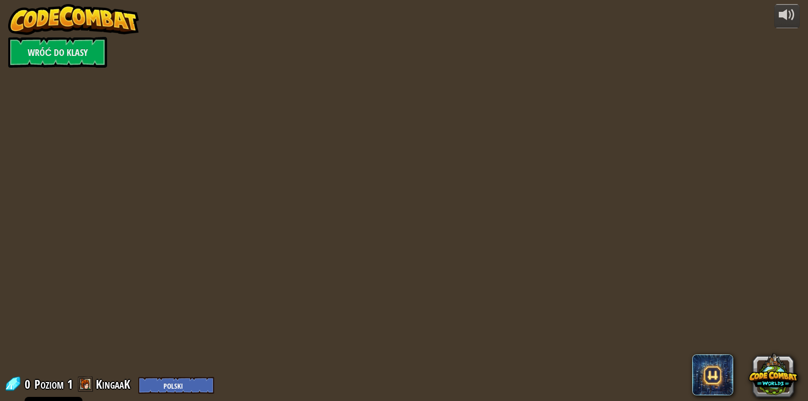
select select "pl"
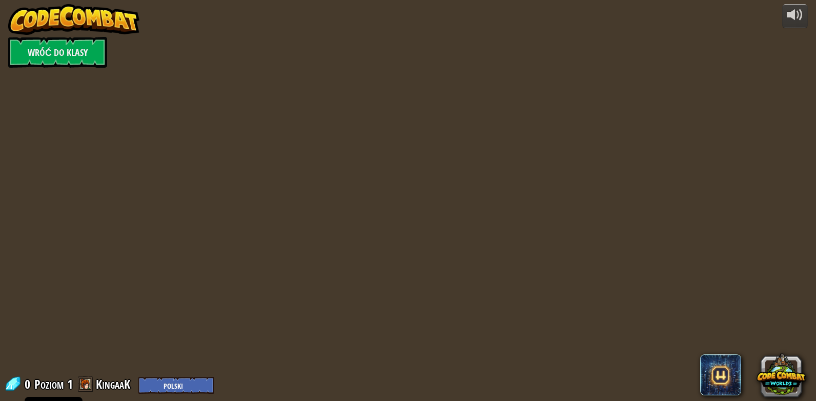
select select "pl"
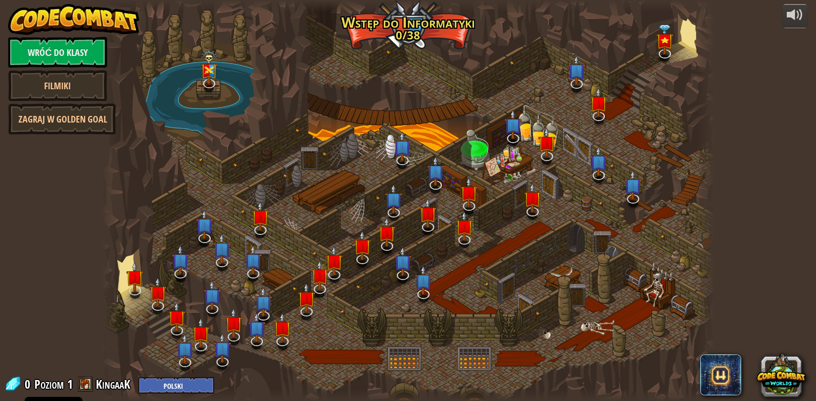
select select "pl"
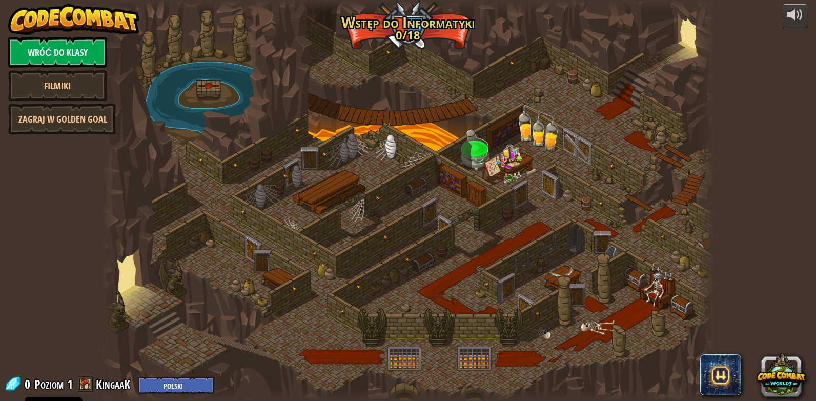
select select "pl"
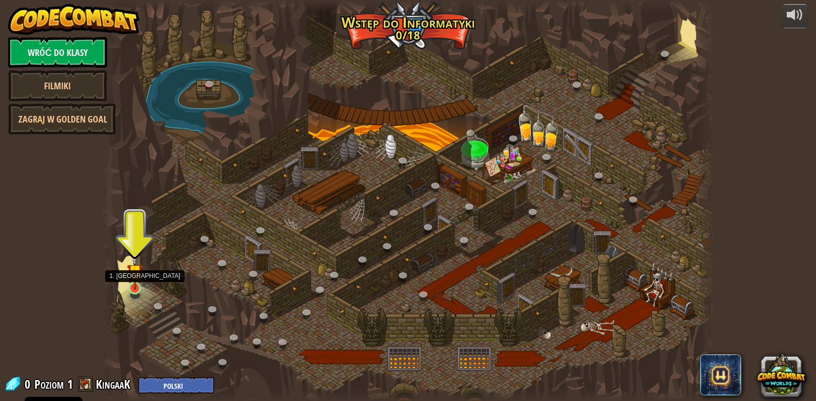
click at [131, 289] on img at bounding box center [134, 272] width 15 height 36
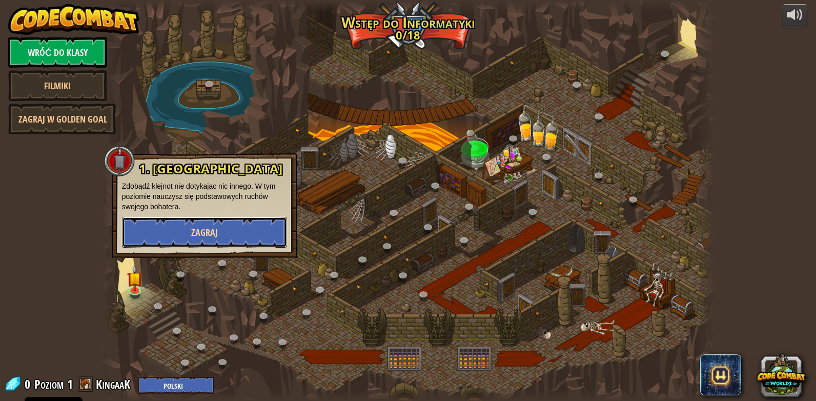
click at [165, 239] on button "Zagraj" at bounding box center [204, 232] width 165 height 31
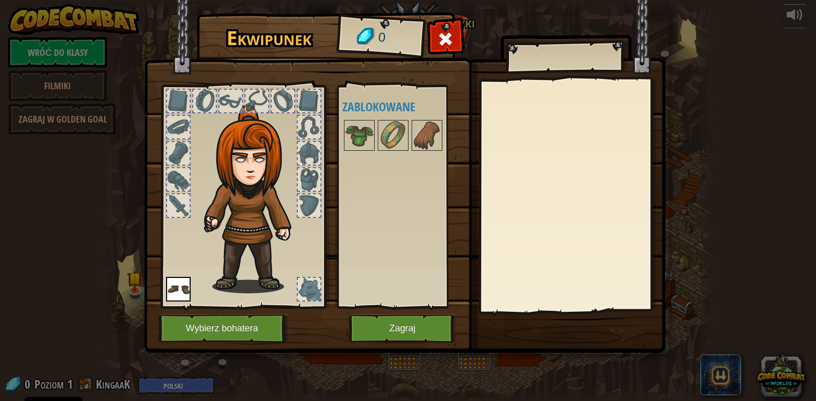
click at [174, 214] on div at bounding box center [178, 205] width 23 height 23
click at [175, 179] on div at bounding box center [178, 179] width 23 height 23
click at [177, 162] on div at bounding box center [178, 153] width 23 height 23
click at [177, 154] on div at bounding box center [178, 153] width 23 height 23
click at [177, 126] on div at bounding box center [178, 127] width 23 height 23
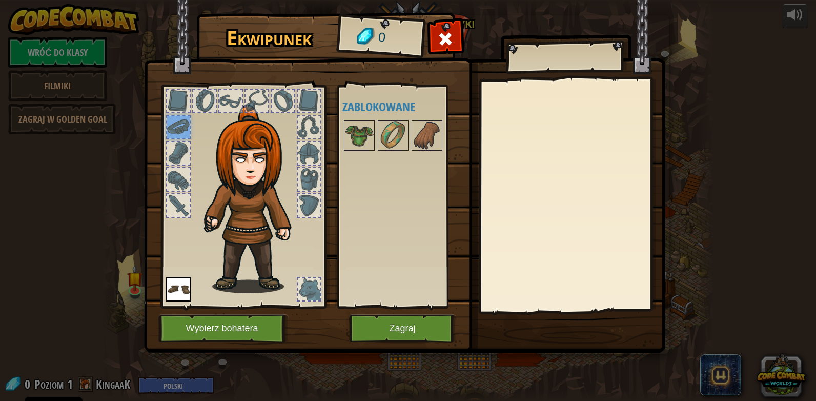
click at [177, 107] on div at bounding box center [178, 101] width 23 height 23
click at [199, 105] on div at bounding box center [204, 101] width 23 height 23
click at [359, 141] on img at bounding box center [359, 135] width 29 height 29
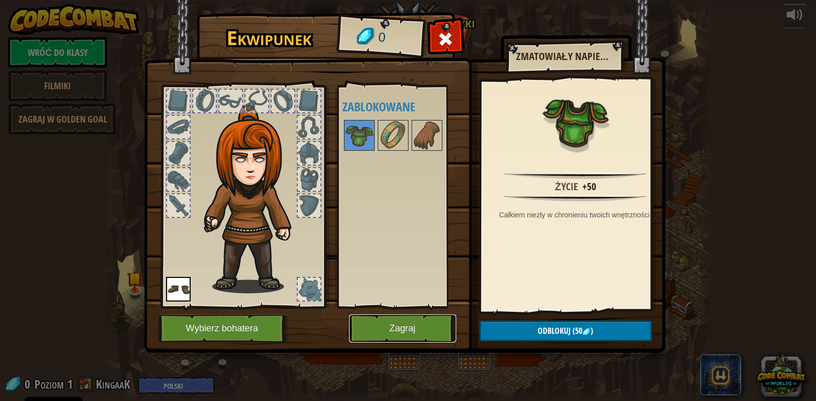
click at [432, 336] on button "Zagraj" at bounding box center [402, 328] width 107 height 28
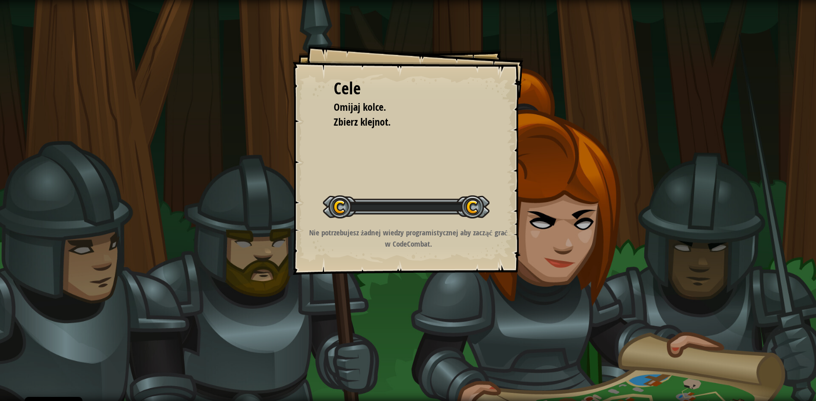
click at [428, 331] on div "Cele Omijaj kolce. Zbierz klejnot. Rozpocznij poziom Błąd podczas ładowania dan…" at bounding box center [408, 200] width 816 height 401
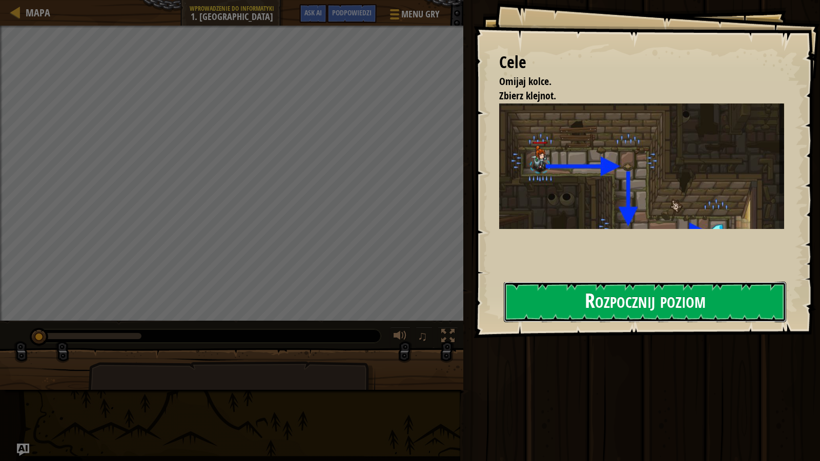
click at [579, 312] on button "Rozpocznij poziom" at bounding box center [645, 302] width 282 height 41
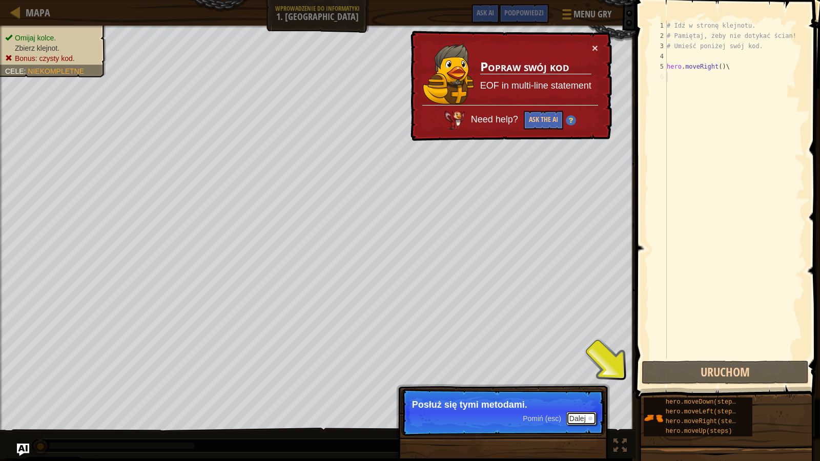
click at [591, 400] on button "Dalej" at bounding box center [581, 418] width 30 height 13
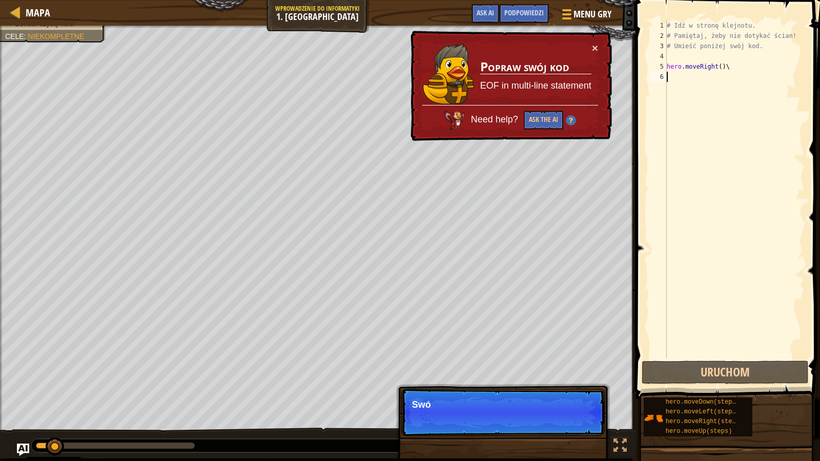
scroll to position [5, 0]
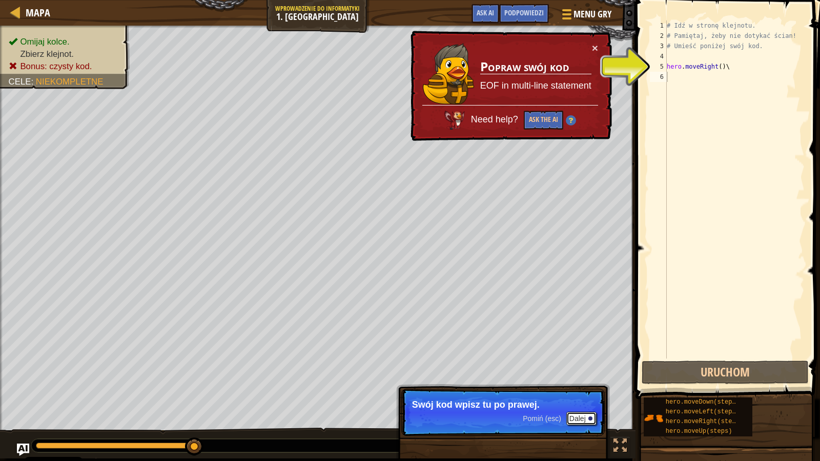
click at [581, 400] on button "Dalej" at bounding box center [581, 418] width 30 height 13
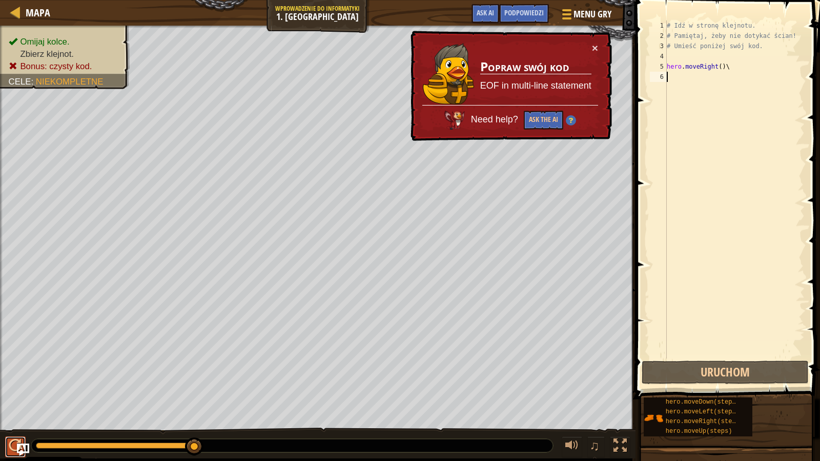
click at [10, 400] on div at bounding box center [15, 445] width 13 height 13
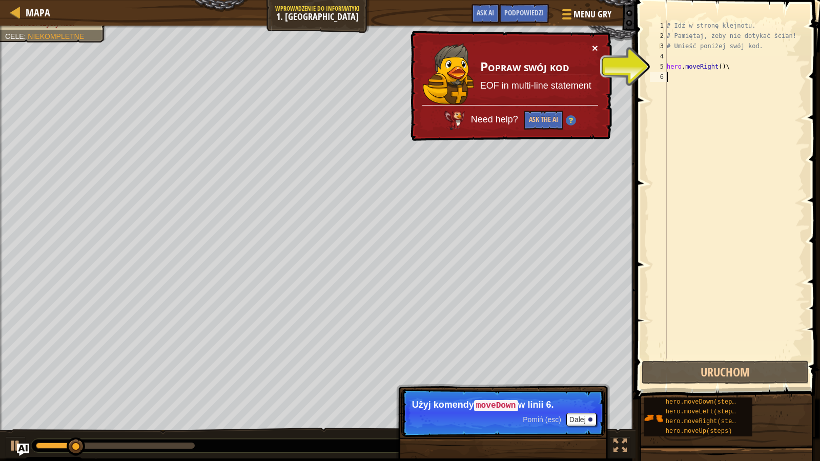
click at [591, 46] on td "Popraw swój kod EOF in multi-line statement" at bounding box center [536, 74] width 112 height 63
click at [594, 49] on button "×" at bounding box center [595, 48] width 6 height 11
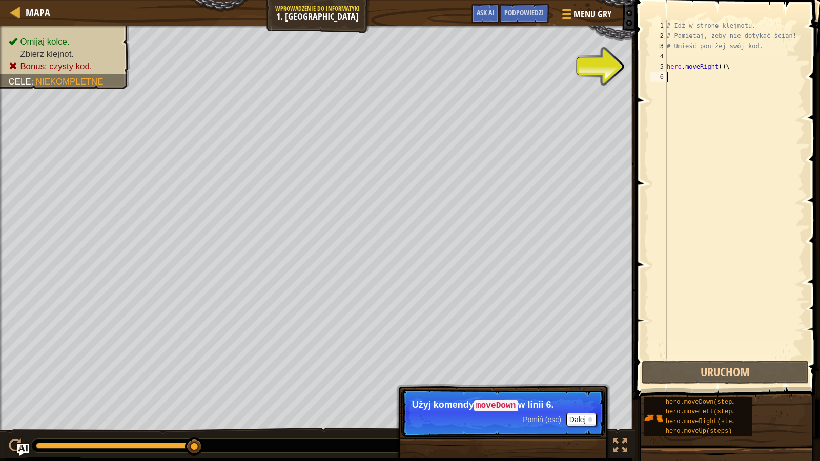
click at [722, 66] on div "# Idź w stronę klejnotu. # Pamiętaj, żeby nie dotykać ścian! # Umieść poniżej s…" at bounding box center [735, 200] width 140 height 359
type textarea "hero.moveRight()\"
click at [724, 66] on div "# Idź w stronę klejnotu. # Pamiętaj, żeby nie dotykać ścian! # Umieść poniżej s…" at bounding box center [735, 200] width 140 height 359
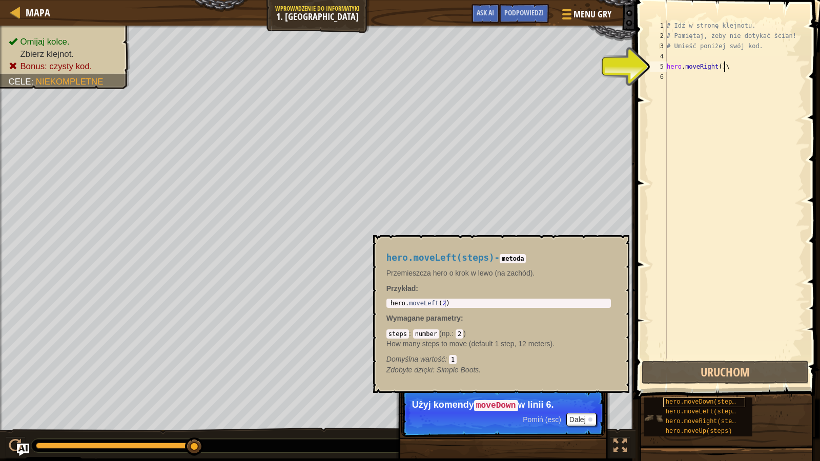
click at [703, 400] on span "hero.moveDown(steps)" at bounding box center [703, 402] width 74 height 7
click at [703, 400] on span "hero.moveLeft(steps)" at bounding box center [703, 412] width 74 height 7
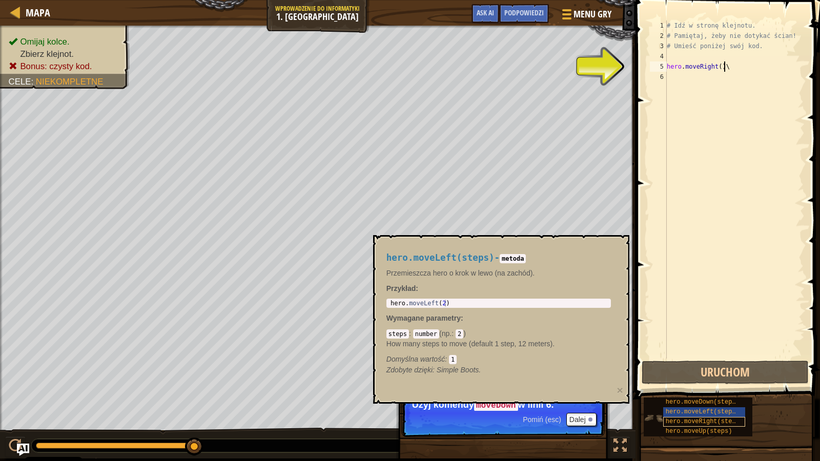
click at [709, 400] on span "hero.moveRight(steps)" at bounding box center [704, 421] width 77 height 7
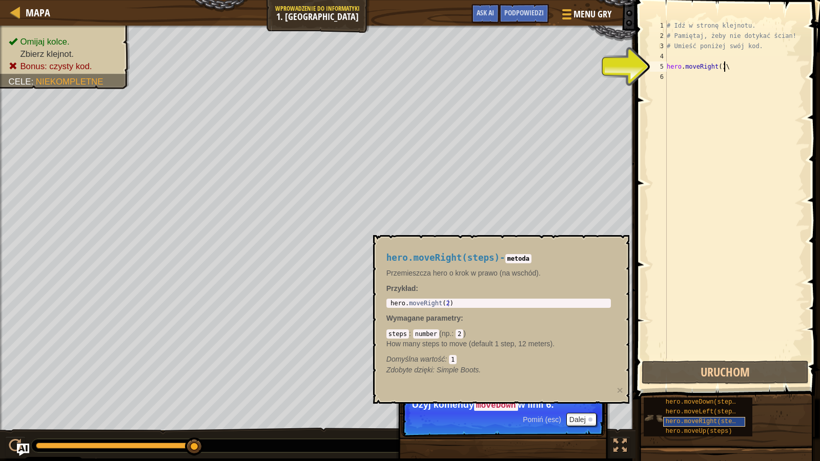
click at [707, 400] on span "hero.moveRight(steps)" at bounding box center [704, 421] width 77 height 7
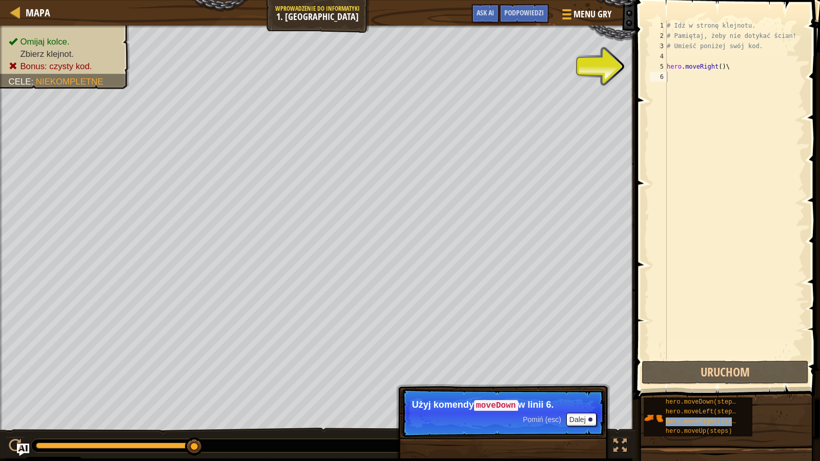
click at [717, 72] on div "# Idź w stronę klejnotu. # Pamiętaj, żeby nie dotykać ścian! # Umieść poniżej s…" at bounding box center [735, 200] width 140 height 359
click at [719, 64] on div "# Idź w stronę klejnotu. # Pamiętaj, żeby nie dotykać ścian! # Umieść poniżej s…" at bounding box center [735, 200] width 140 height 359
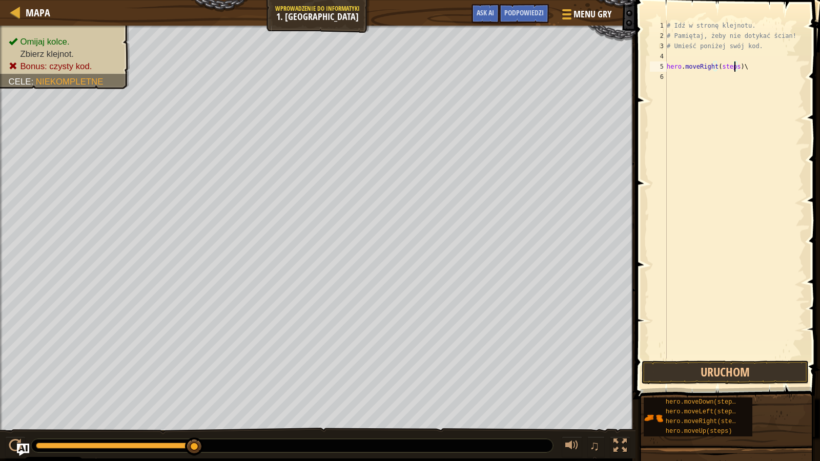
scroll to position [5, 6]
type textarea "hero.moveRight(steps)\"
click at [10, 400] on div at bounding box center [15, 445] width 13 height 13
click at [0, 0] on div at bounding box center [0, 0] width 0 height 0
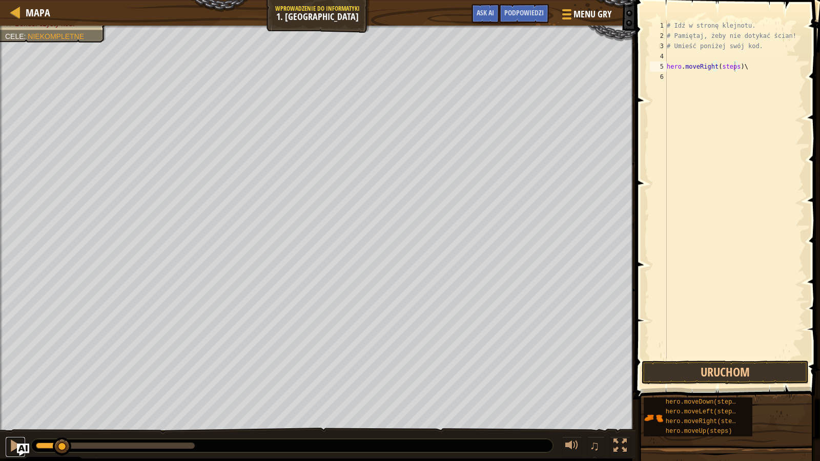
drag, startPoint x: 12, startPoint y: 443, endPoint x: 0, endPoint y: 461, distance: 21.8
click at [12, 400] on div at bounding box center [15, 445] width 13 height 13
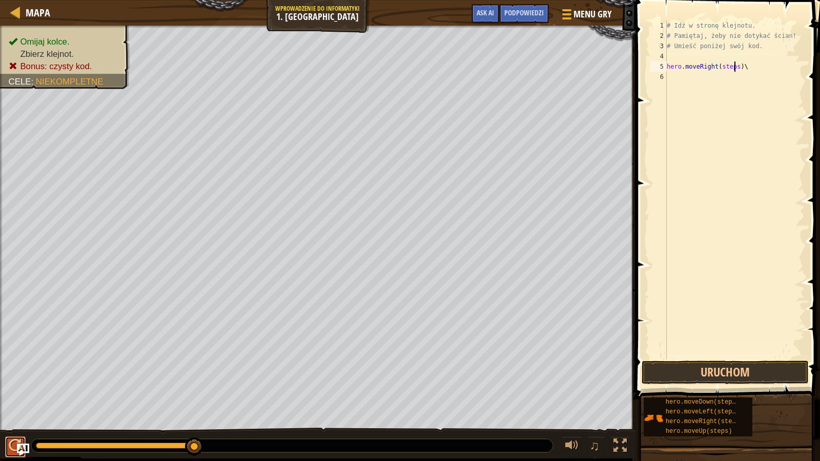
click at [13, 400] on div at bounding box center [15, 445] width 13 height 13
click at [693, 400] on span "hero.moveRight(steps)" at bounding box center [704, 421] width 77 height 7
click at [694, 400] on span "hero.moveRight(steps)" at bounding box center [704, 421] width 77 height 7
click at [705, 372] on button "Uruchom" at bounding box center [725, 373] width 167 height 24
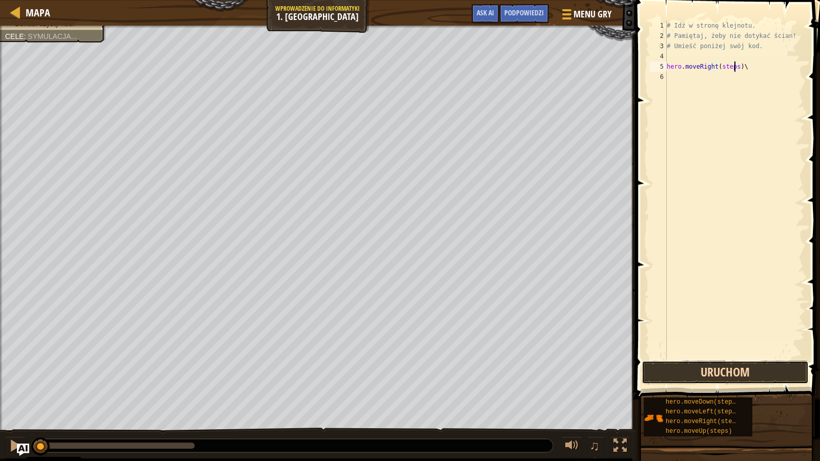
click at [705, 372] on button "Uruchom" at bounding box center [725, 373] width 167 height 24
click at [702, 373] on button "Uruchom" at bounding box center [725, 373] width 167 height 24
click at [687, 400] on span "hero.moveRight(steps)" at bounding box center [704, 421] width 77 height 7
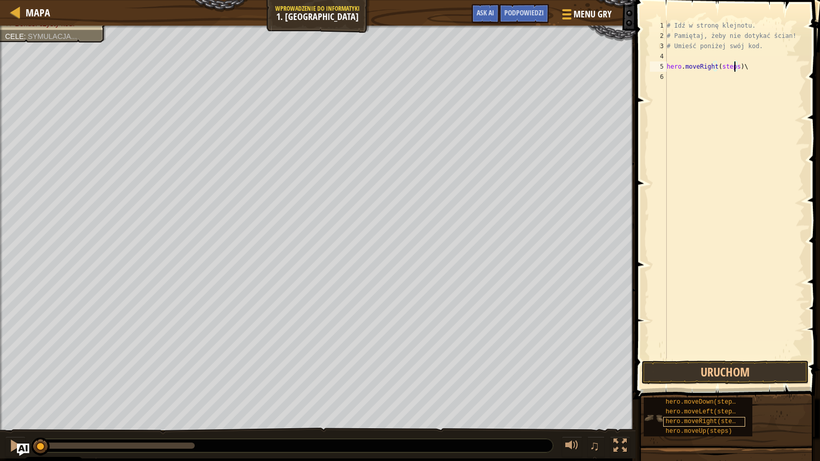
click at [687, 400] on span "hero.moveRight(steps)" at bounding box center [704, 421] width 77 height 7
click at [667, 78] on div "# Idź w stronę klejnotu. # Pamiętaj, żeby nie dotykać ścian! # Umieść poniżej s…" at bounding box center [735, 200] width 140 height 359
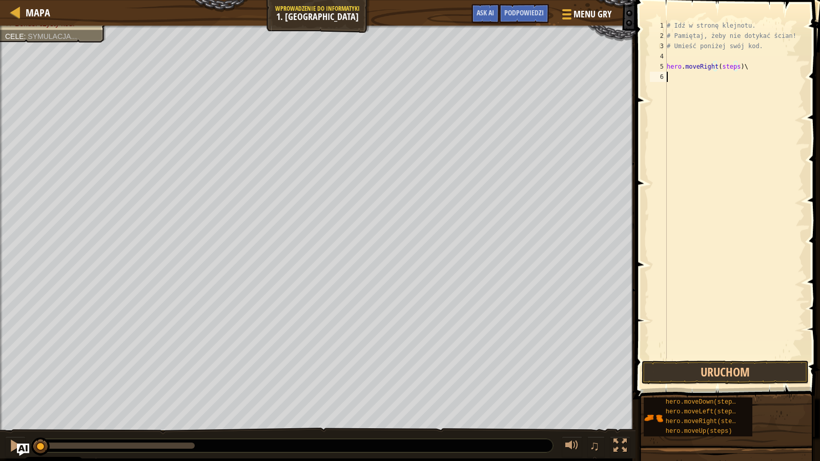
click at [669, 86] on div "# Idź w stronę klejnotu. # Pamiętaj, żeby nie dotykać ścian! # Umieść poniżej s…" at bounding box center [735, 200] width 140 height 359
type textarea "hero"
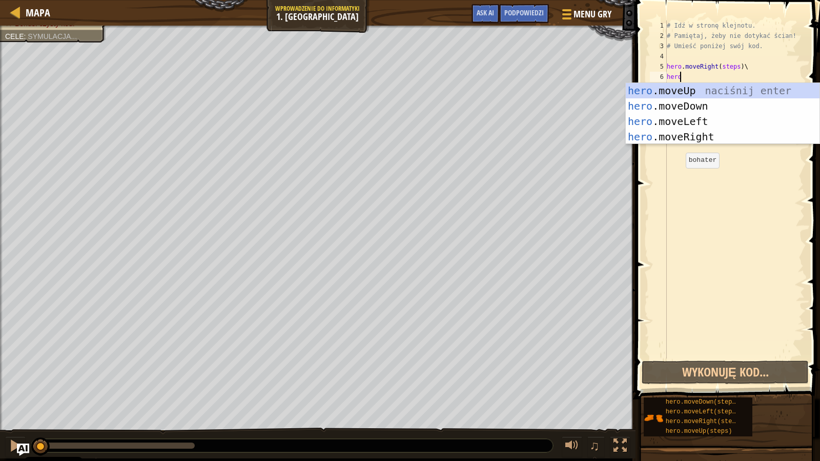
scroll to position [5, 1]
click at [679, 137] on div "hero .moveUp naciśnij enter hero .moveDown naciśnij enter hero .moveLeft naciśn…" at bounding box center [723, 129] width 194 height 92
click at [679, 137] on div "# Idź w stronę klejnotu. # Pamiętaj, żeby nie dotykać ścian! # Umieść poniżej s…" at bounding box center [735, 200] width 140 height 359
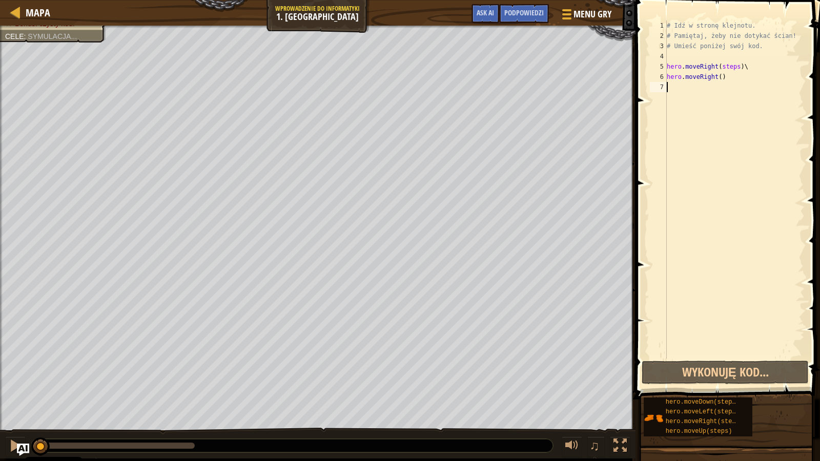
click at [679, 137] on div "# Idź w stronę klejnotu. # Pamiętaj, żeby nie dotykać ścian! # Umieść poniżej s…" at bounding box center [735, 200] width 140 height 359
click at [10, 400] on div at bounding box center [15, 445] width 13 height 13
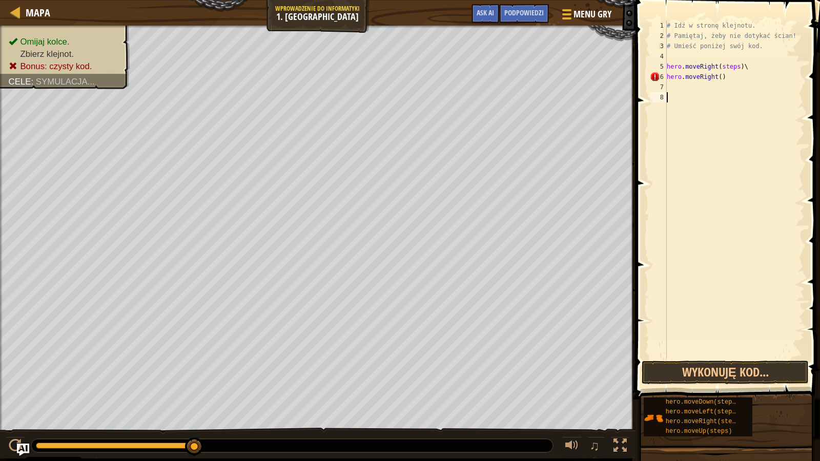
click at [672, 88] on div "# Idź w stronę klejnotu. # Pamiętaj, żeby nie dotykać ścian! # Umieść poniżej s…" at bounding box center [735, 200] width 140 height 359
click at [726, 79] on div "# Idź w stronę klejnotu. # Pamiętaj, żeby nie dotykać ścian! # Umieść poniżej s…" at bounding box center [735, 200] width 140 height 359
click at [718, 77] on div "# Idź w stronę klejnotu. # Pamiętaj, żeby nie dotykać ścian! # Umieść poniżej s…" at bounding box center [735, 200] width 140 height 359
type textarea "hero.moveRight(steps)"
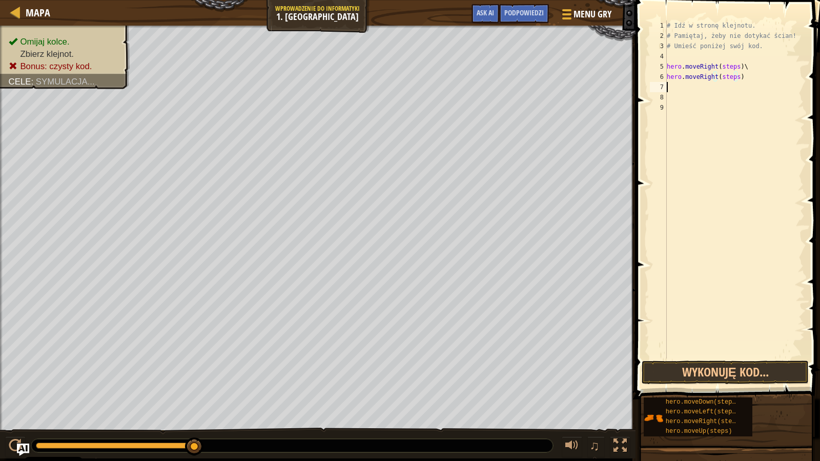
scroll to position [5, 0]
click at [744, 67] on div "# Idź w stronę klejnotu. # Pamiętaj, żeby nie dotykać ścian! # Umieść poniżej s…" at bounding box center [735, 200] width 140 height 359
type textarea "hero.moveRight(steps)"
click at [9, 400] on div at bounding box center [15, 445] width 13 height 13
click at [670, 376] on button "Wykonuję kod..." at bounding box center [725, 373] width 167 height 24
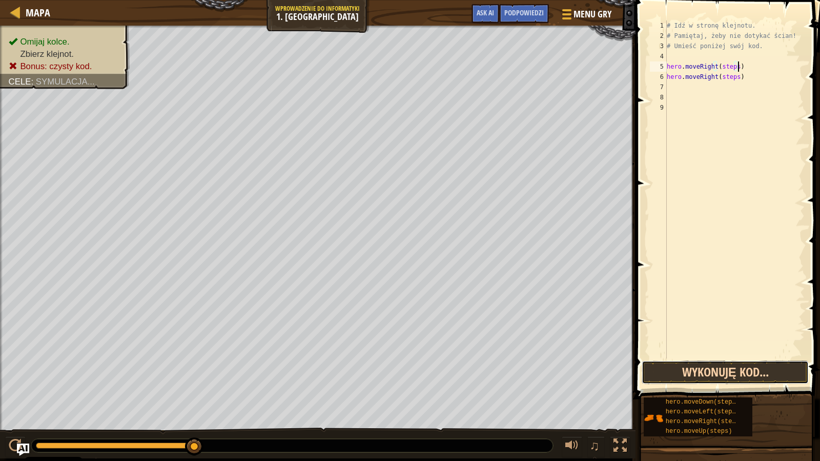
click at [670, 376] on button "Wykonuję kod..." at bounding box center [725, 373] width 167 height 24
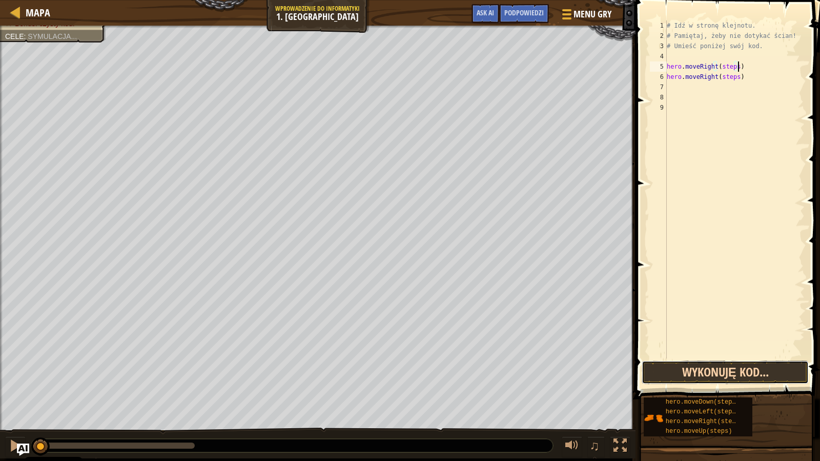
click at [669, 374] on button "Wykonuję kod..." at bounding box center [725, 373] width 167 height 24
click at [11, 400] on div at bounding box center [15, 445] width 13 height 13
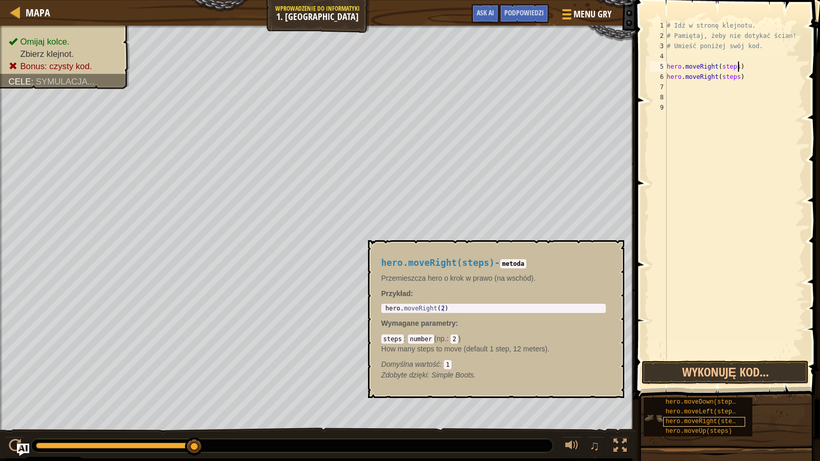
click at [687, 400] on span "hero.moveRight(steps)" at bounding box center [704, 421] width 77 height 7
click at [700, 400] on span "hero.moveRight(steps)" at bounding box center [704, 421] width 77 height 7
click at [703, 400] on span "hero.moveRight(steps)" at bounding box center [704, 421] width 77 height 7
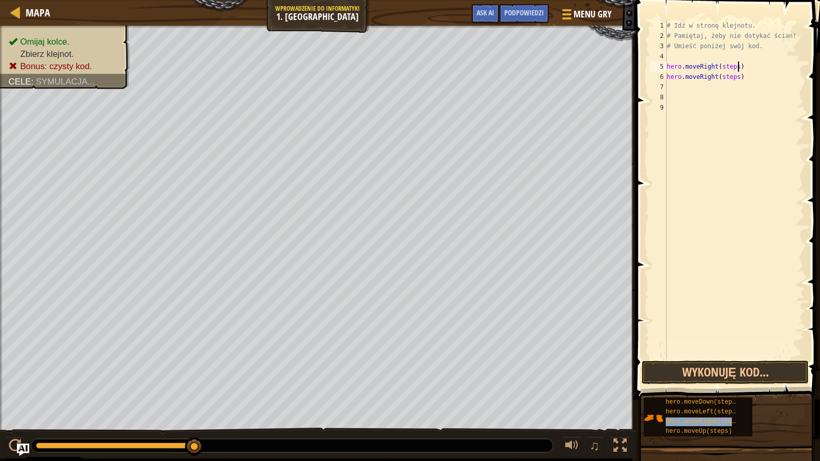
drag, startPoint x: 703, startPoint y: 421, endPoint x: 632, endPoint y: 169, distance: 262.1
click at [703, 400] on span "hero.moveRight(steps)" at bounding box center [704, 421] width 77 height 7
click at [704, 400] on span "hero.moveRight(steps)" at bounding box center [704, 421] width 77 height 7
click at [702, 400] on span "hero.moveRight(steps)" at bounding box center [704, 421] width 77 height 7
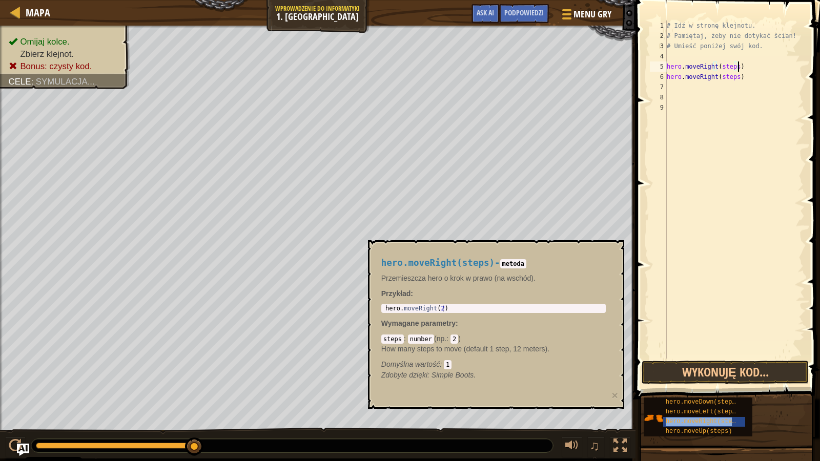
click at [669, 86] on div "# Idź w stronę klejnotu. # Pamiętaj, żeby nie dotykać ścian! # Umieść poniżej s…" at bounding box center [735, 200] width 140 height 359
click at [741, 74] on div "# Idź w stronę klejnotu. # Pamiętaj, żeby nie dotykać ścian! # Umieść poniżej s…" at bounding box center [735, 200] width 140 height 359
type textarea "hero.moveRight(steps)"
drag, startPoint x: 693, startPoint y: 82, endPoint x: 665, endPoint y: 78, distance: 27.9
click at [665, 78] on div "hero.moveRight(steps) 1 2 3 4 5 6 7 8 9 # Idź w stronę klejnotu. # Pamiętaj, że…" at bounding box center [726, 190] width 157 height 338
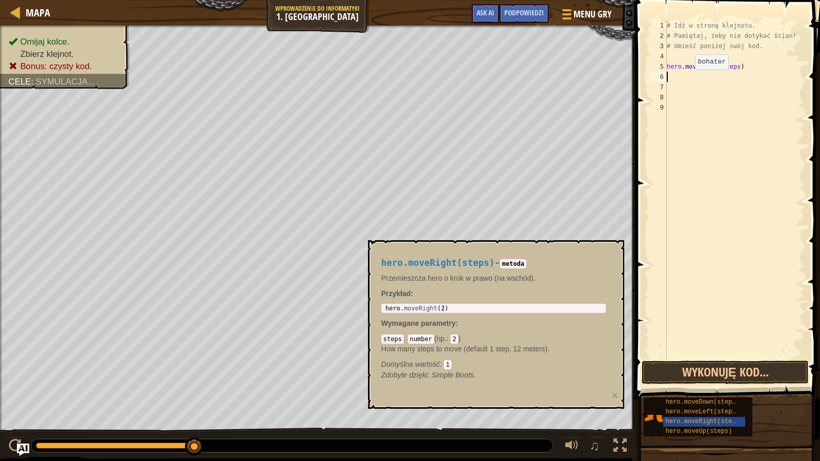
click at [709, 85] on div "# Idź w stronę klejnotu. # Pamiętaj, żeby nie dotykać ścian! # Umieść poniżej s…" at bounding box center [735, 200] width 140 height 359
click at [732, 72] on div "# Idź w stronę klejnotu. # Pamiętaj, żeby nie dotykać ścian! # Umieść poniżej s…" at bounding box center [735, 200] width 140 height 359
click at [745, 66] on div "# Idź w stronę klejnotu. # Pamiętaj, żeby nie dotykać ścian! # Umieść poniżej s…" at bounding box center [735, 200] width 140 height 359
type textarea "hero.moveRight()"
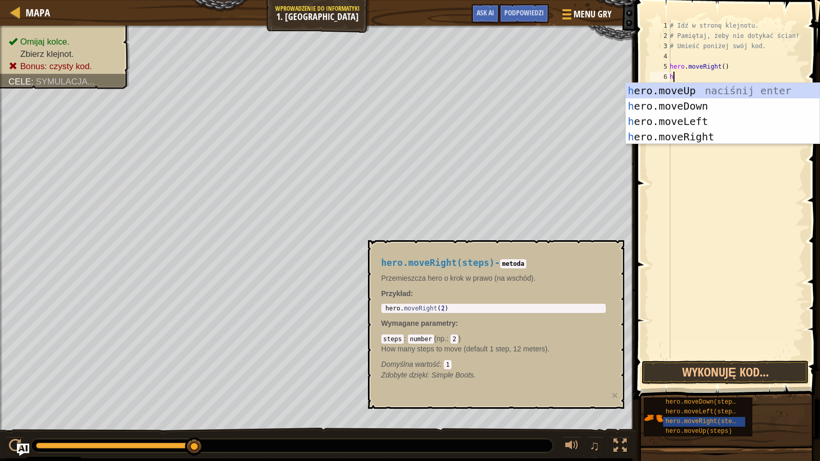
type textarea "her"
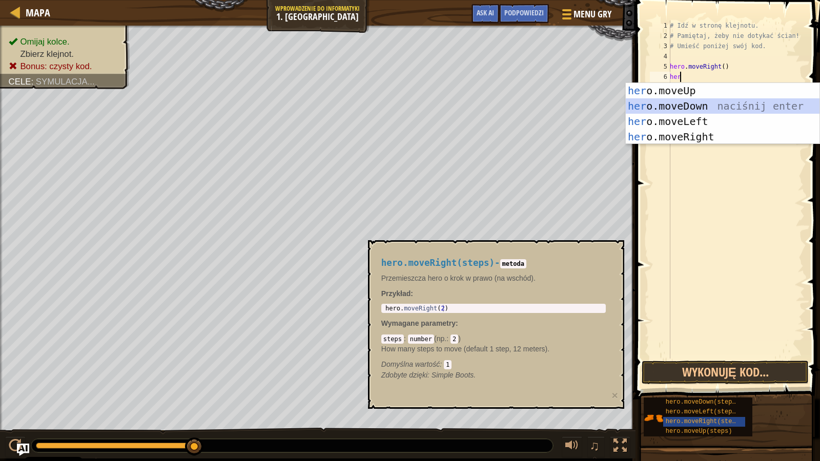
click at [695, 108] on div "her o.moveUp naciśnij enter her o.moveDown naciśnij enter her o.moveLeft naciśn…" at bounding box center [723, 129] width 194 height 92
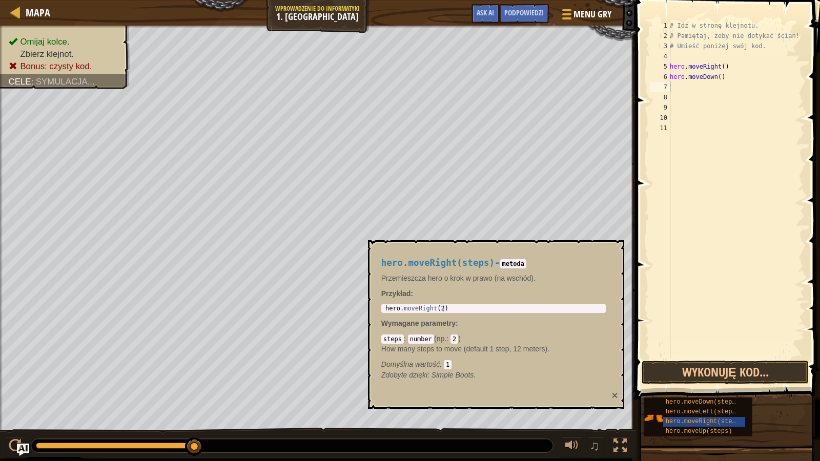
click at [614, 393] on button "×" at bounding box center [615, 395] width 6 height 11
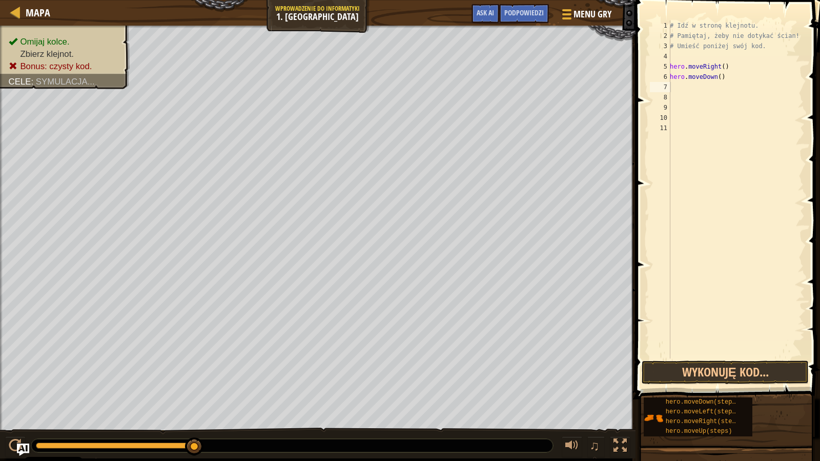
click at [737, 75] on div "# Idź w stronę klejnotu. # Pamiętaj, żeby nie dotykać ścian! # Umieść poniżej s…" at bounding box center [736, 200] width 137 height 359
type textarea "hero.moveDown()"
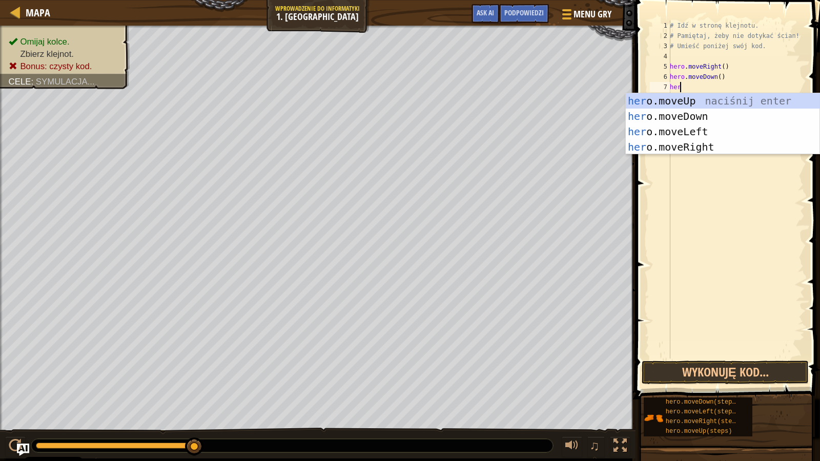
type textarea "her"
click at [695, 148] on div "her o.moveUp naciśnij enter her o.moveDown naciśnij enter her o.moveLeft naciśn…" at bounding box center [723, 139] width 194 height 92
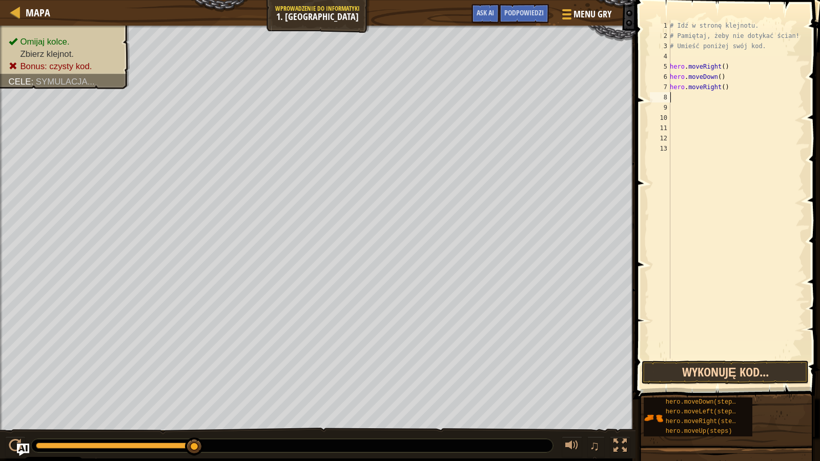
click at [736, 290] on div "# Idź w stronę klejnotu. # Pamiętaj, żeby nie dotykać ścian! # Umieść poniżej s…" at bounding box center [736, 200] width 137 height 359
click at [726, 370] on button "Wykonuję kod..." at bounding box center [725, 373] width 167 height 24
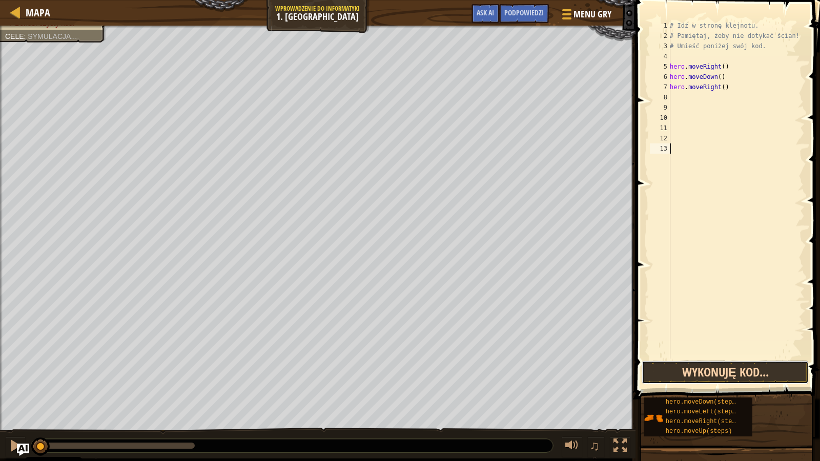
click at [743, 376] on button "Wykonuję kod..." at bounding box center [725, 373] width 167 height 24
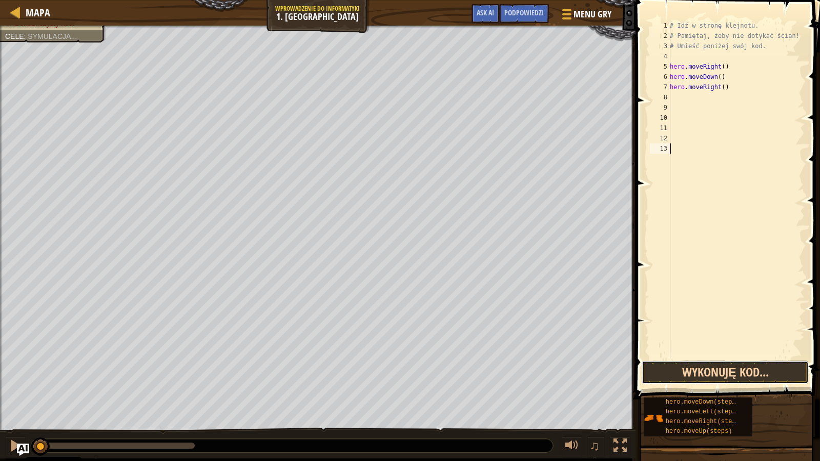
click at [743, 376] on button "Wykonuję kod..." at bounding box center [725, 373] width 167 height 24
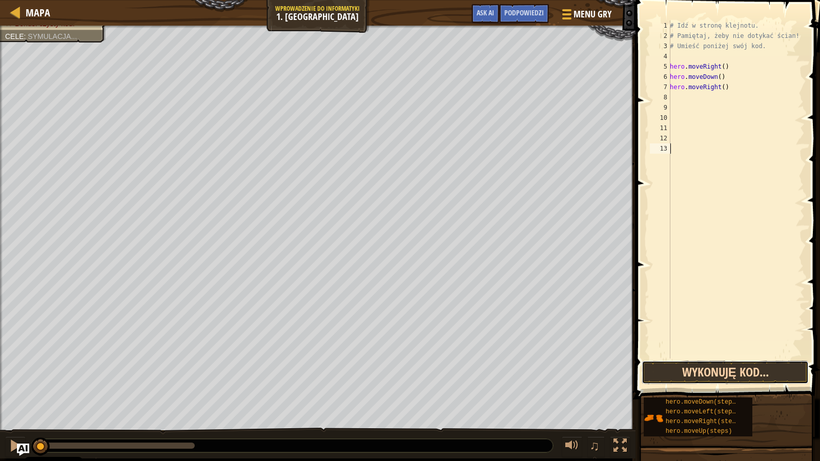
click at [743, 376] on button "Wykonuję kod..." at bounding box center [725, 373] width 167 height 24
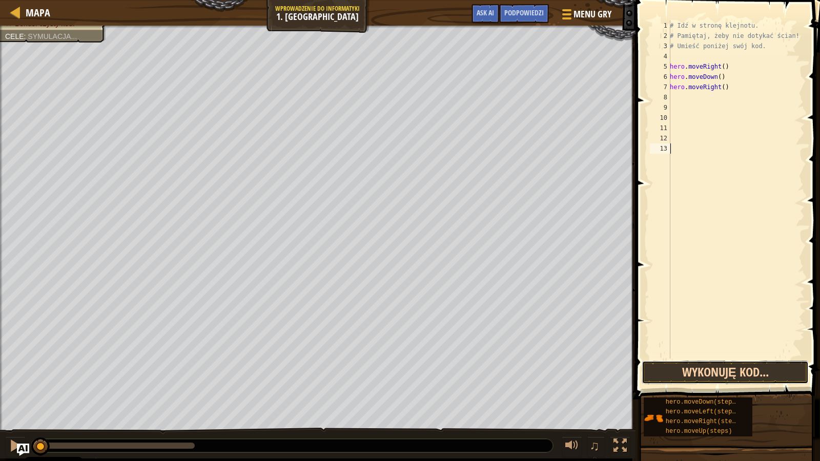
click at [743, 376] on button "Wykonuję kod..." at bounding box center [725, 373] width 167 height 24
click at [745, 376] on button "Wykonuję kod..." at bounding box center [725, 373] width 167 height 24
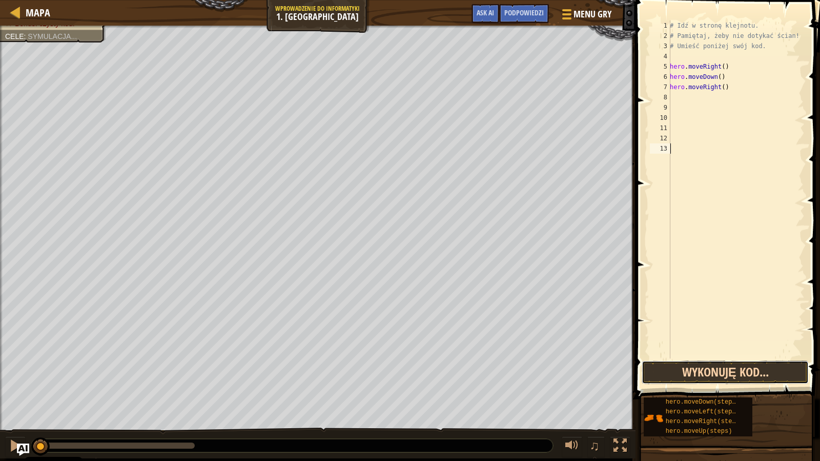
click at [745, 376] on button "Wykonuję kod..." at bounding box center [725, 373] width 167 height 24
click at [746, 376] on button "Wykonuję kod..." at bounding box center [725, 373] width 167 height 24
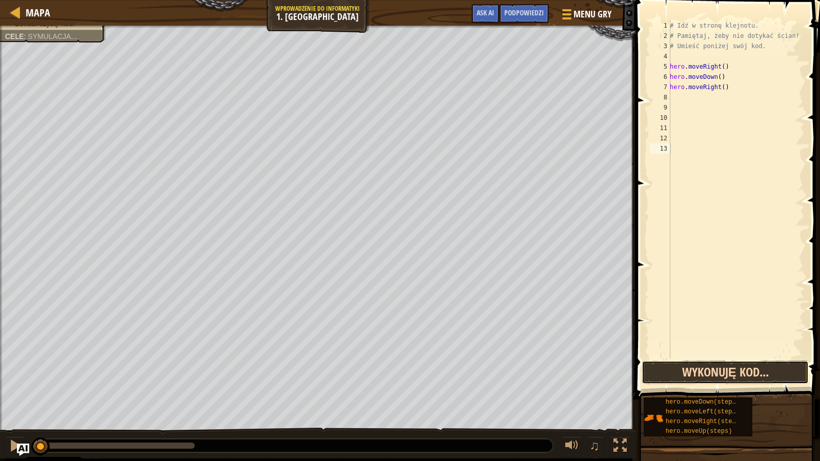
click at [746, 376] on button "Wykonuję kod..." at bounding box center [725, 373] width 167 height 24
click at [743, 378] on button "Wykonuję kod..." at bounding box center [725, 373] width 167 height 24
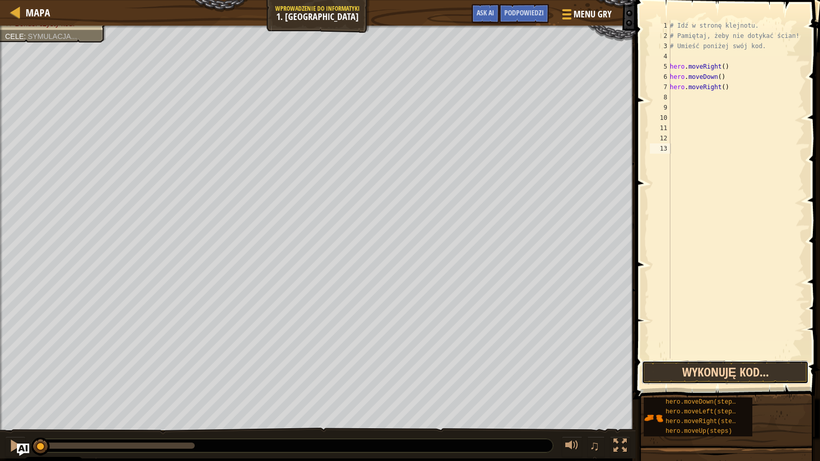
click at [743, 378] on button "Wykonuję kod..." at bounding box center [725, 373] width 167 height 24
click at [14, 14] on div at bounding box center [15, 12] width 13 height 13
select select "pl"
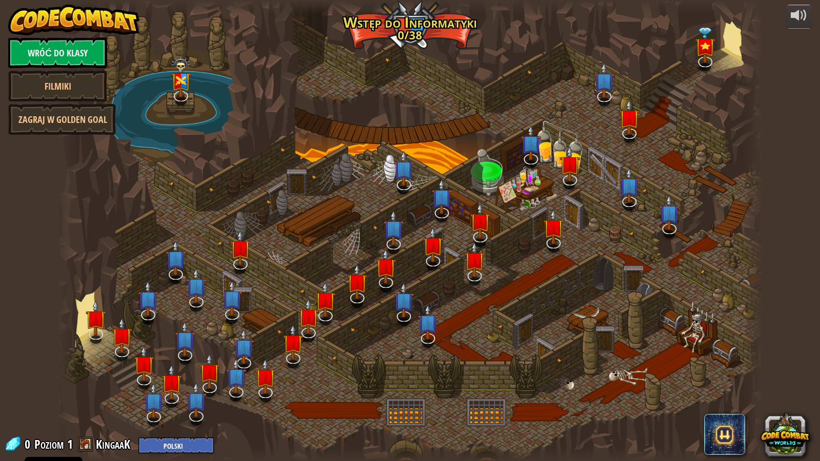
select select "pl"
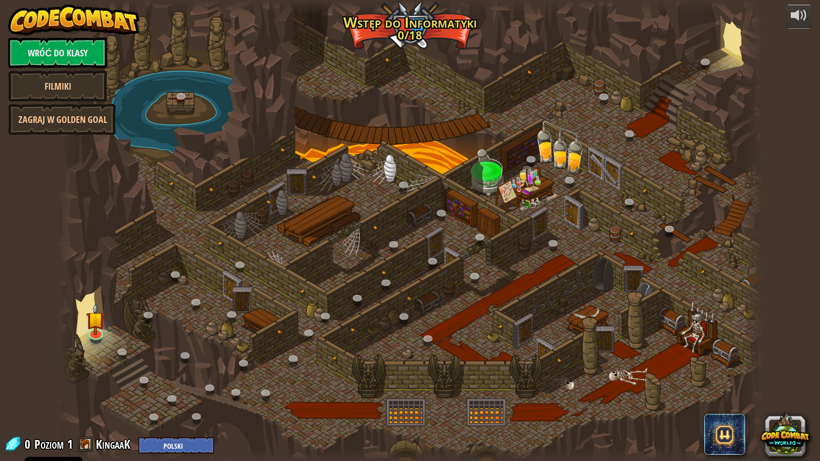
select select "pl"
click at [88, 338] on div "25. Bramy Kithgardu (Zablokowane) Opuść Lochy Kithgardu, tak aby strażnicy Cię …" at bounding box center [410, 230] width 706 height 461
click at [94, 334] on link at bounding box center [95, 331] width 21 height 21
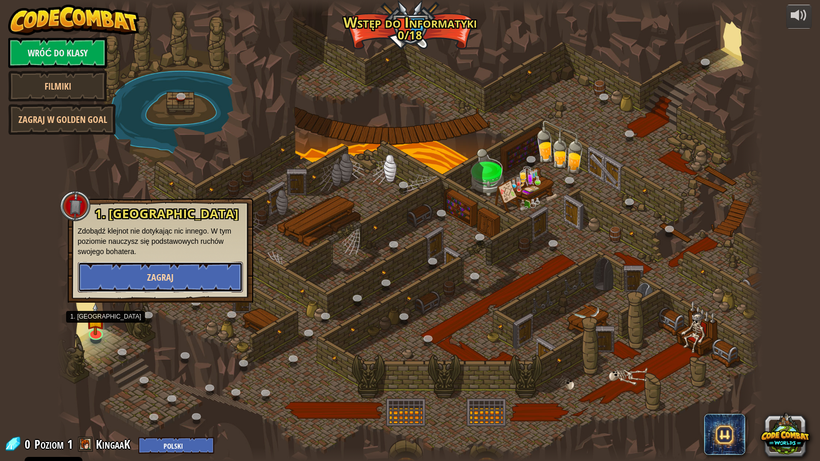
click at [155, 277] on span "Zagraj" at bounding box center [160, 277] width 27 height 13
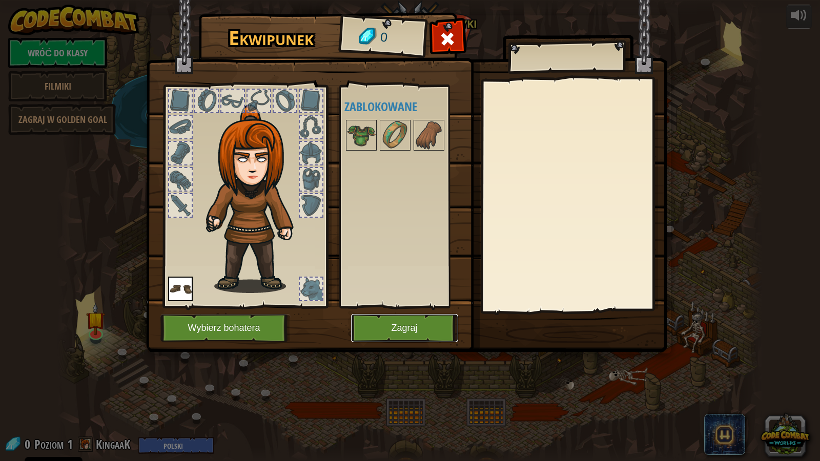
click at [381, 333] on button "Zagraj" at bounding box center [404, 328] width 107 height 28
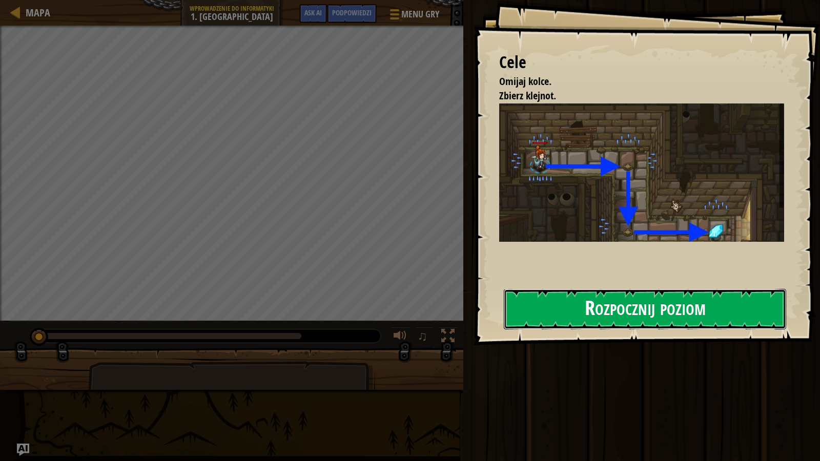
click at [569, 307] on button "Rozpocznij poziom" at bounding box center [645, 309] width 282 height 41
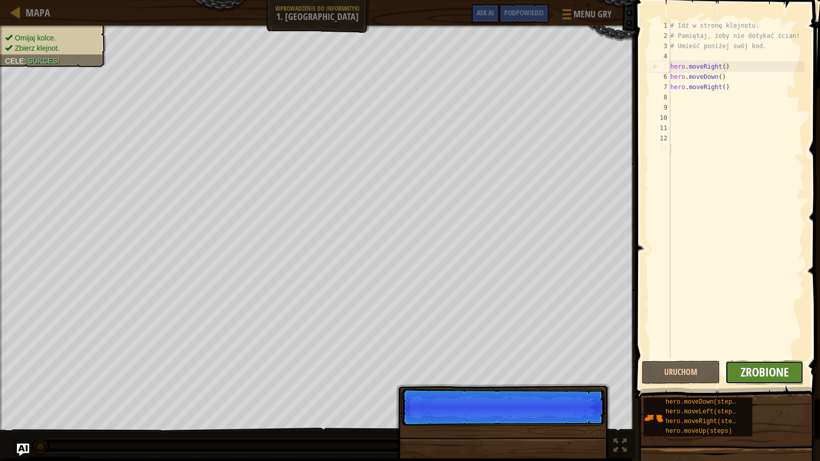
click at [757, 372] on span "Zrobione" at bounding box center [765, 372] width 48 height 16
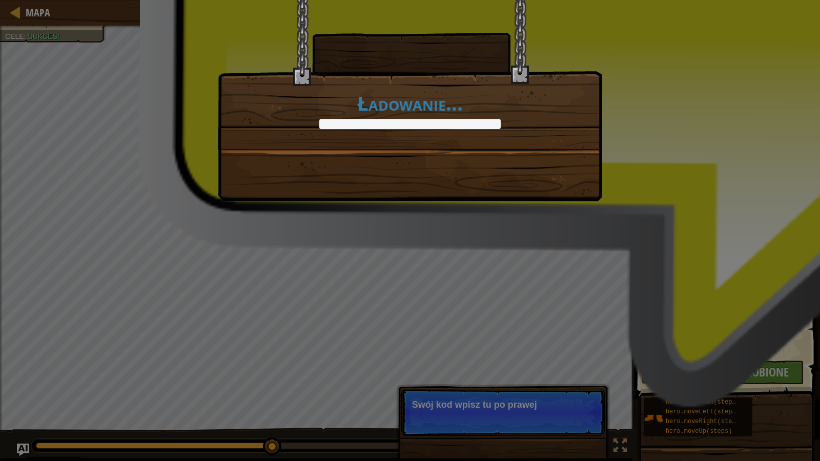
scroll to position [5, 0]
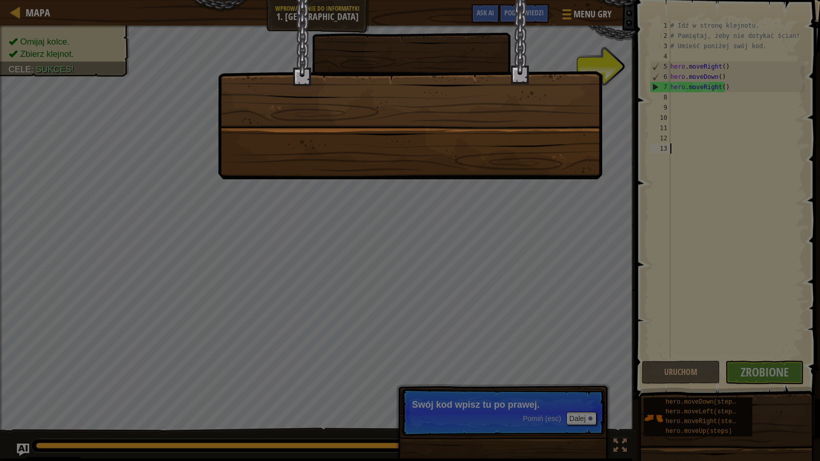
click at [579, 400] on div at bounding box center [410, 230] width 820 height 461
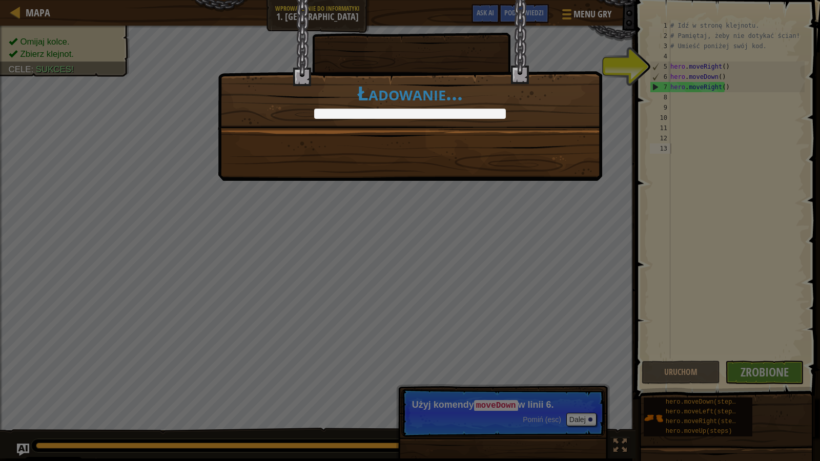
click at [570, 400] on div "Ukończyłeś Lochy Kithgardu ! +0 +0 Nowy przedmiot Czysty Kod: brak błędów w kod…" at bounding box center [410, 230] width 820 height 461
click at [575, 400] on div "Ukończyłeś Lochy Kithgardu ! +9 +0 Nowy przedmiot Czysty Kod: brak błędów w kod…" at bounding box center [410, 230] width 820 height 461
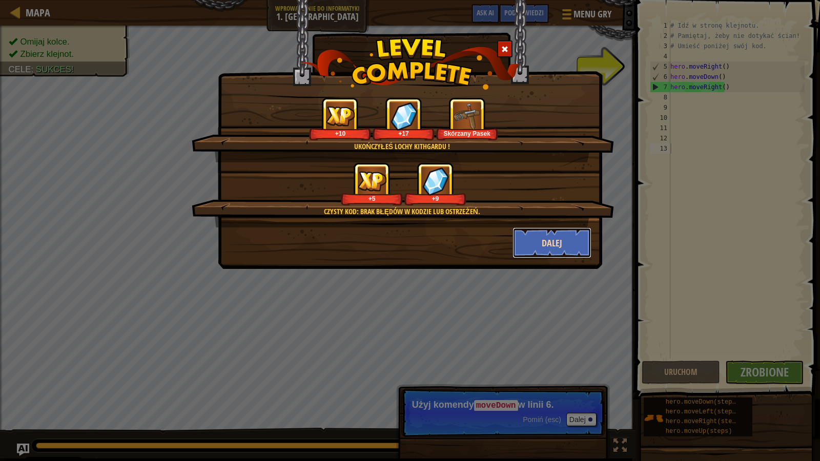
click at [563, 251] on button "Dalej" at bounding box center [552, 243] width 79 height 31
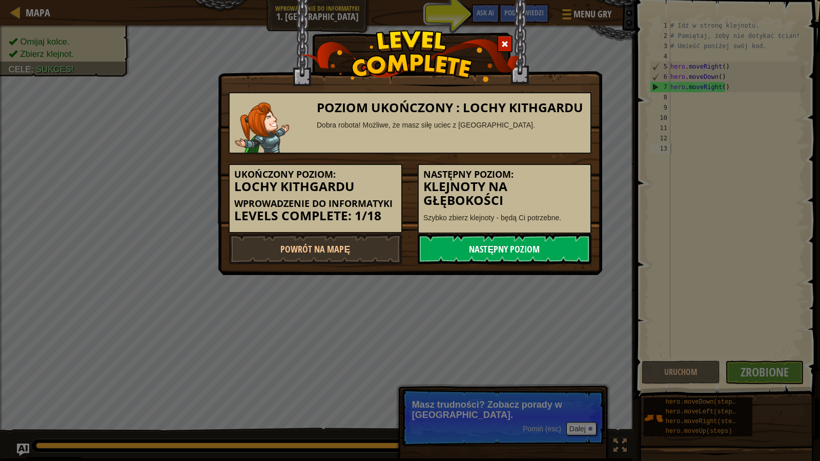
click at [542, 255] on link "Następny poziom" at bounding box center [505, 249] width 174 height 31
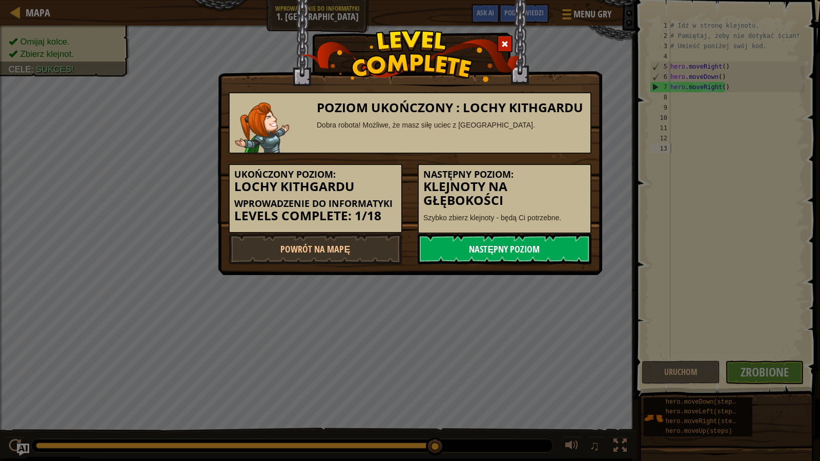
click at [542, 255] on link "Następny poziom" at bounding box center [505, 249] width 174 height 31
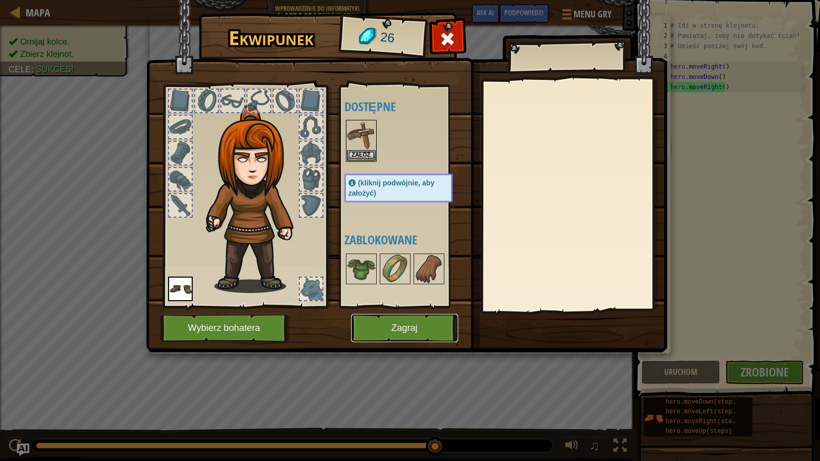
click at [401, 323] on button "Zagraj" at bounding box center [404, 328] width 107 height 28
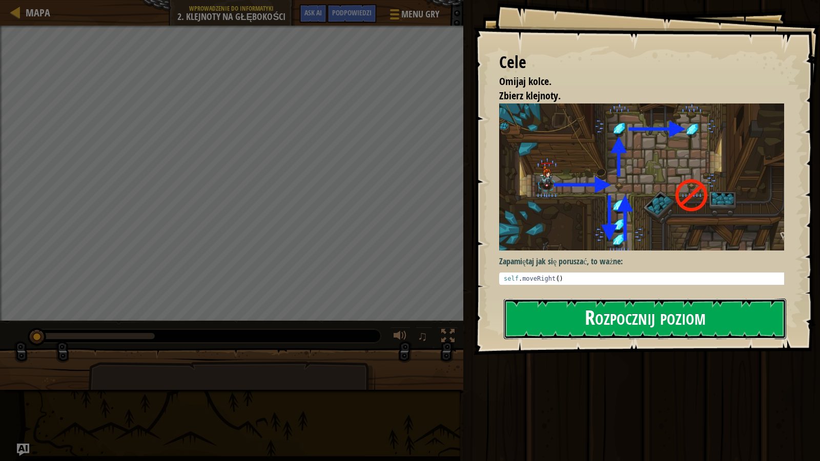
click at [609, 331] on button "Rozpocznij poziom" at bounding box center [645, 319] width 282 height 41
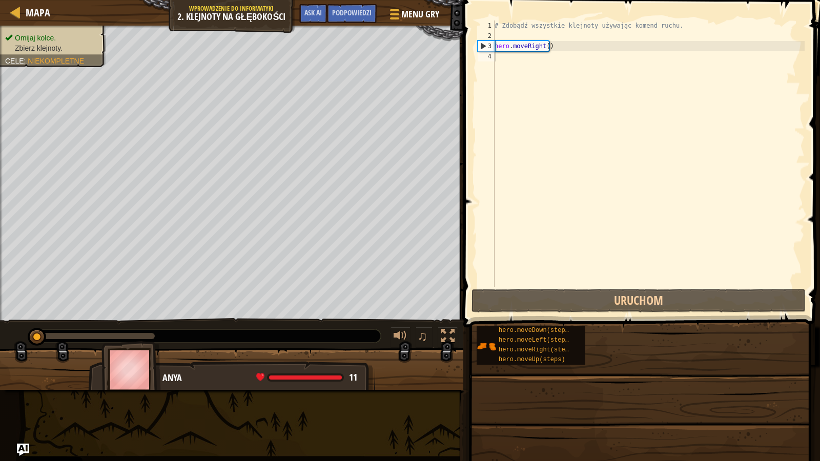
click at [607, 321] on span at bounding box center [640, 466] width 350 height 303
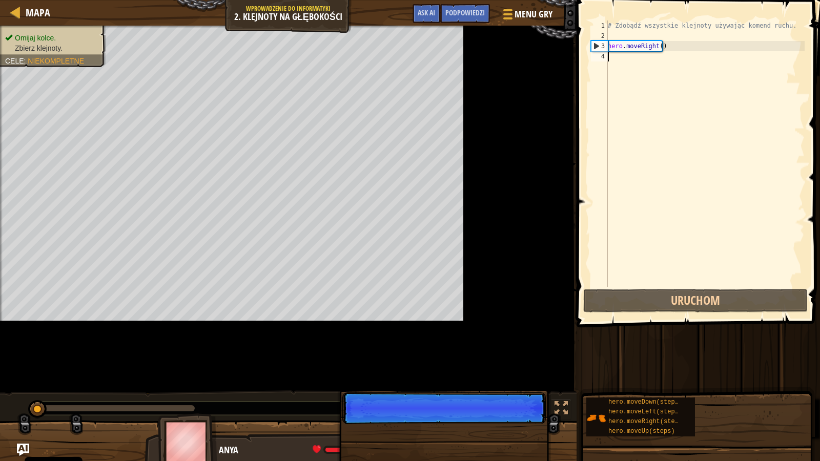
click at [665, 49] on div "# Zdobądź wszystkie klejnoty używając komend ruchu. hero . moveRight ( )" at bounding box center [705, 164] width 199 height 287
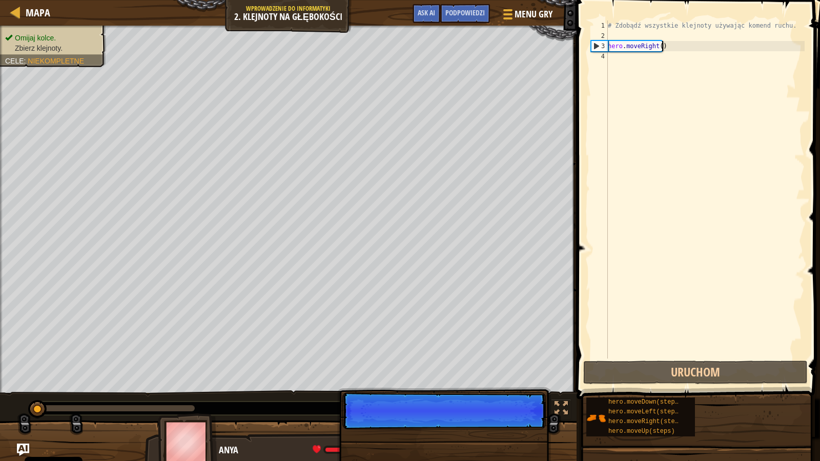
type textarea "hero.moveRight()"
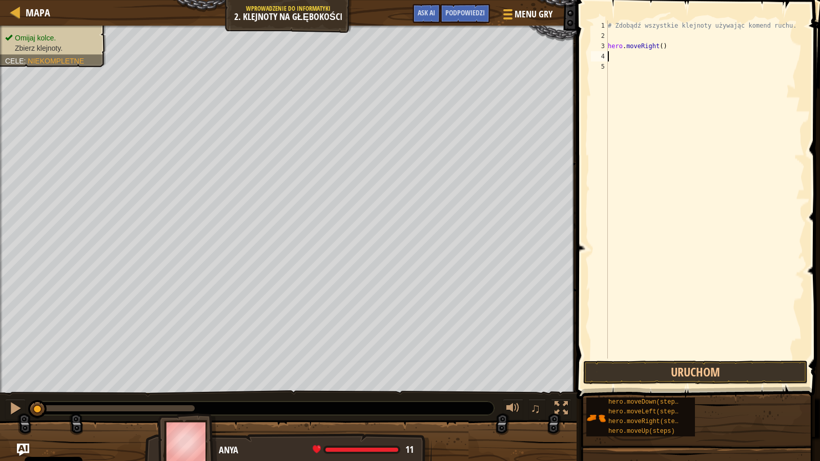
click at [658, 48] on div "# Zdobądź wszystkie klejnoty używając komend ruchu. hero . moveRight ( )" at bounding box center [705, 200] width 199 height 359
click at [665, 46] on div "# Zdobądź wszystkie klejnoty używając komend ruchu. hero . moveRight ( )" at bounding box center [705, 200] width 199 height 359
type textarea "hero.moveRight()"
click at [611, 59] on div "# Zdobądź wszystkie klejnoty używając komend ruchu. hero . moveRight ( )" at bounding box center [705, 200] width 199 height 359
type textarea "hero"
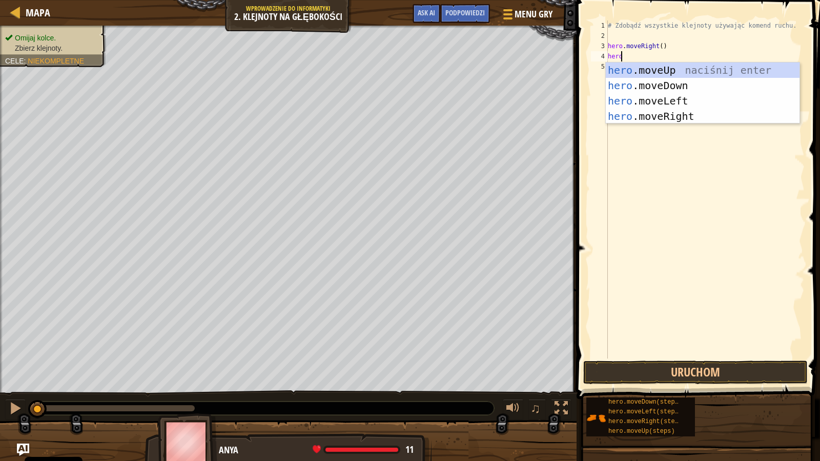
scroll to position [5, 1]
click at [637, 85] on div "hero .moveUp naciśnij enter hero .moveDown naciśnij enter hero .moveLeft naciśn…" at bounding box center [703, 109] width 194 height 92
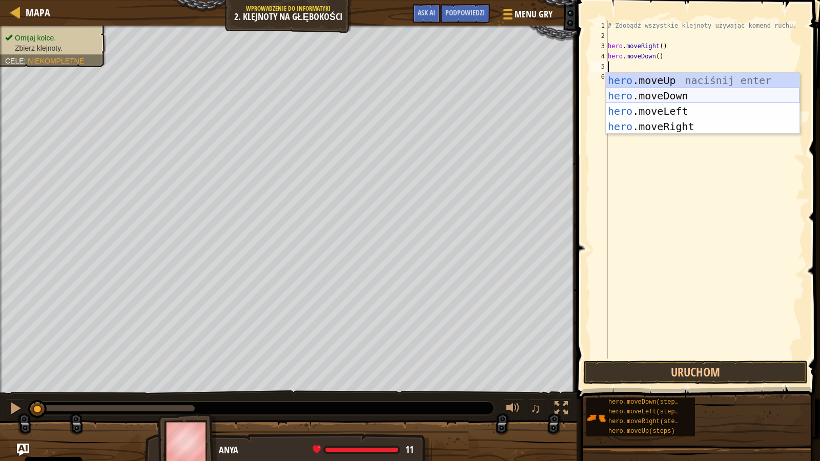
type textarea "her"
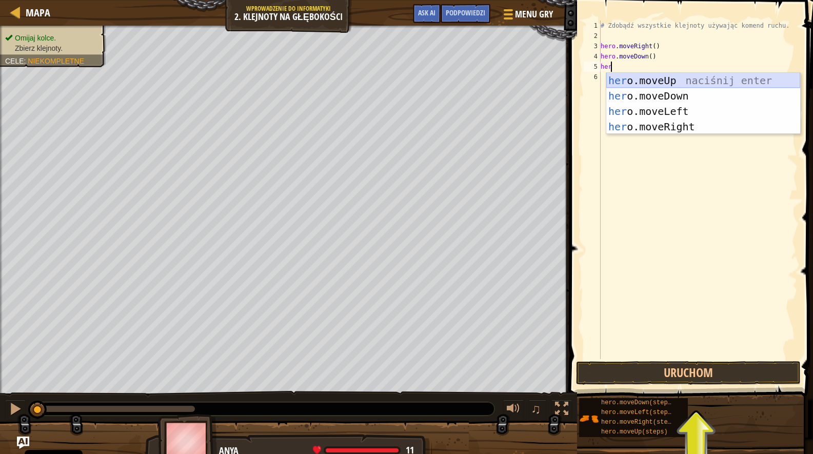
click at [656, 82] on div "her o.moveUp naciśnij enter her o.moveDown naciśnij enter her o.moveLeft naciśn…" at bounding box center [703, 119] width 194 height 92
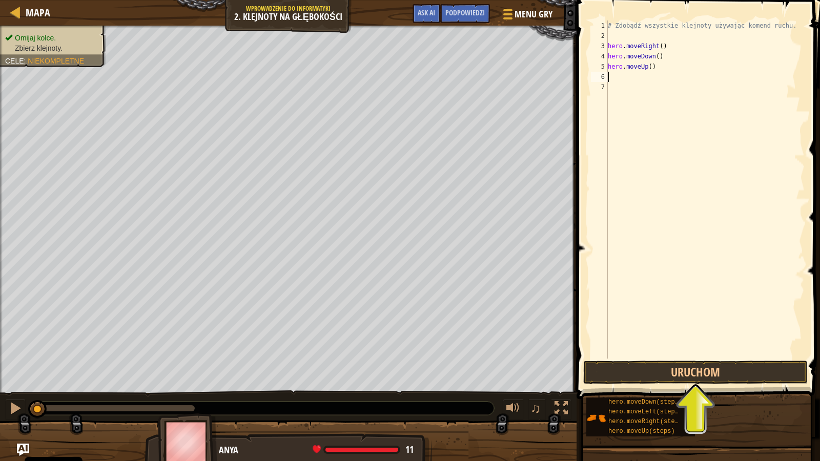
type textarea "hero"
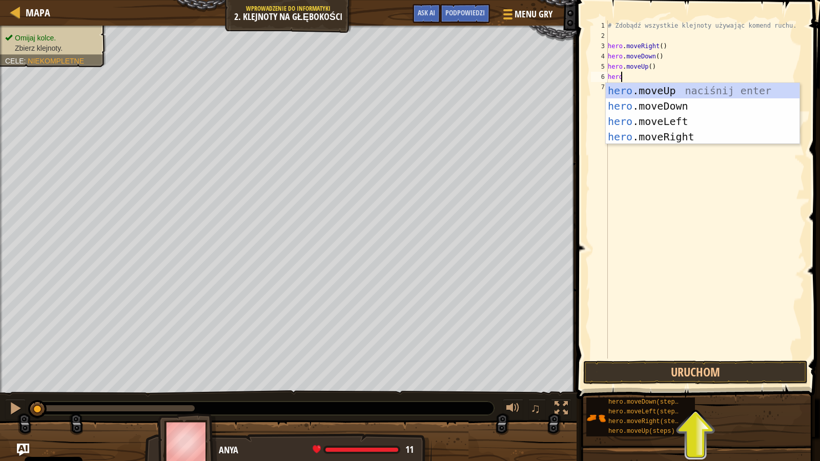
click at [652, 86] on div "hero .moveUp naciśnij enter hero .moveDown naciśnij enter hero .moveLeft naciśn…" at bounding box center [703, 129] width 194 height 92
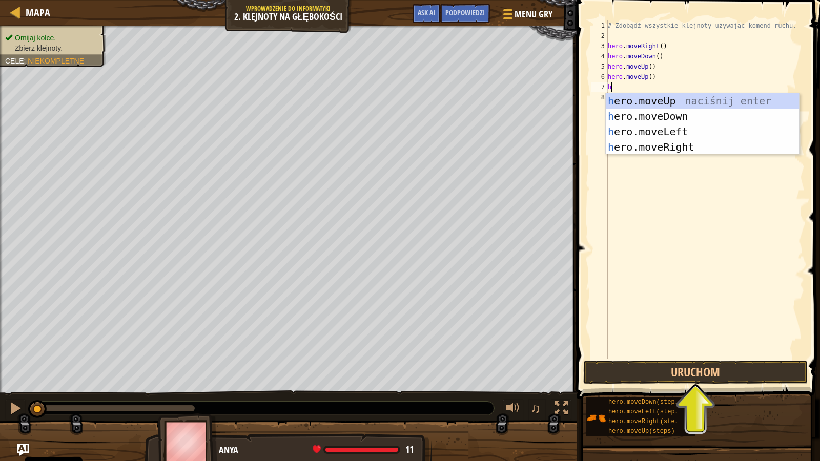
type textarea "hero"
click at [661, 143] on div "hero .moveUp naciśnij enter hero .moveDown naciśnij enter hero .moveLeft naciśn…" at bounding box center [703, 139] width 194 height 92
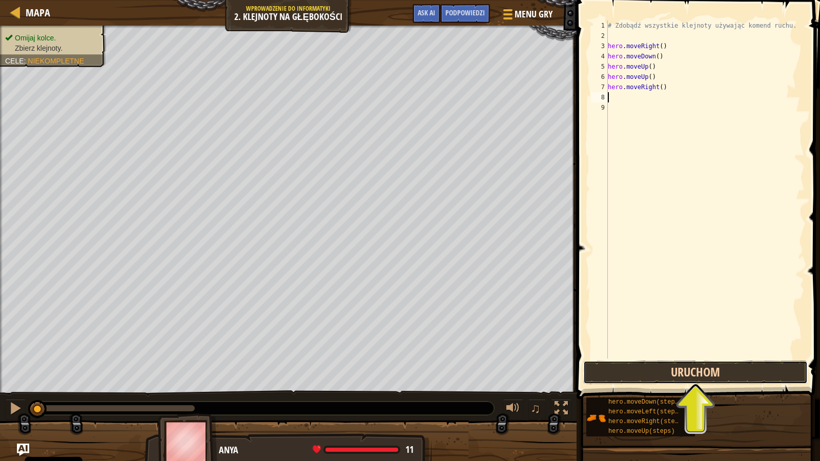
click at [708, 375] on button "Uruchom" at bounding box center [695, 373] width 225 height 24
click at [711, 375] on button "Uruchom" at bounding box center [695, 373] width 225 height 24
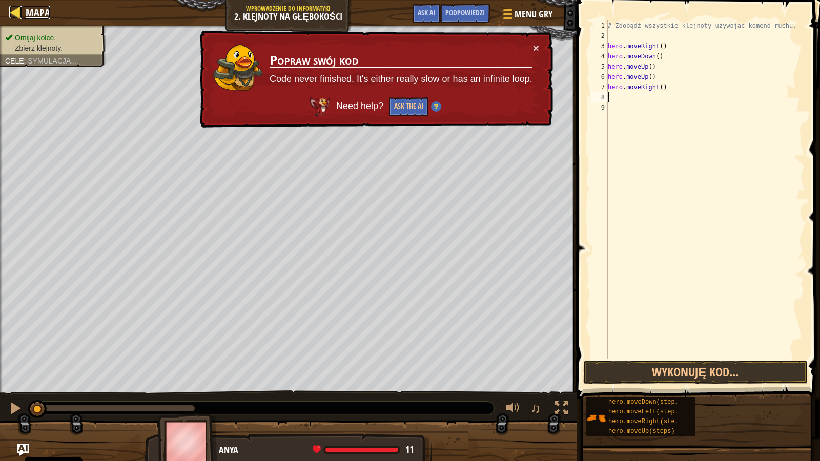
click at [15, 13] on div at bounding box center [15, 12] width 13 height 13
select select "pl"
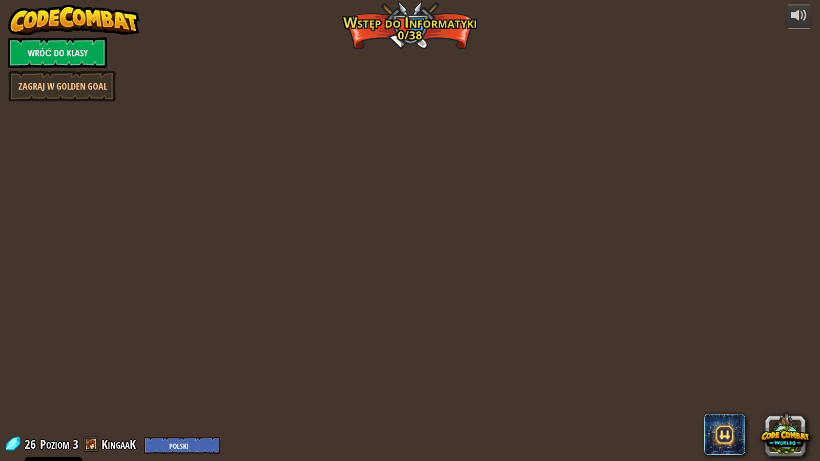
select select "pl"
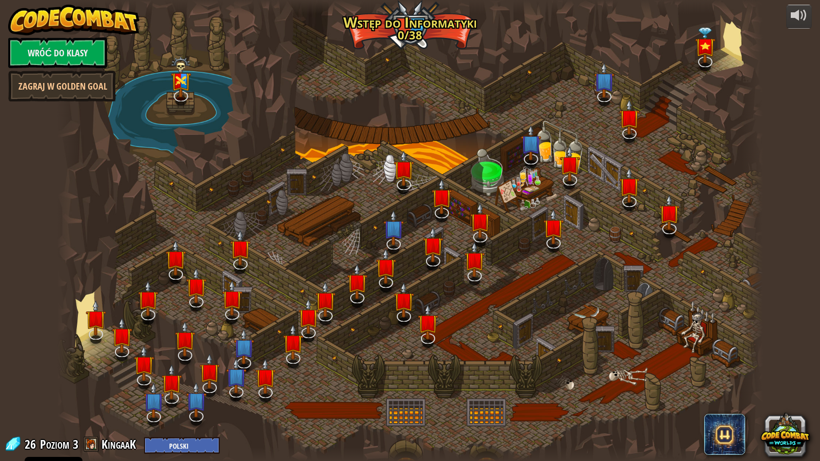
select select "pl"
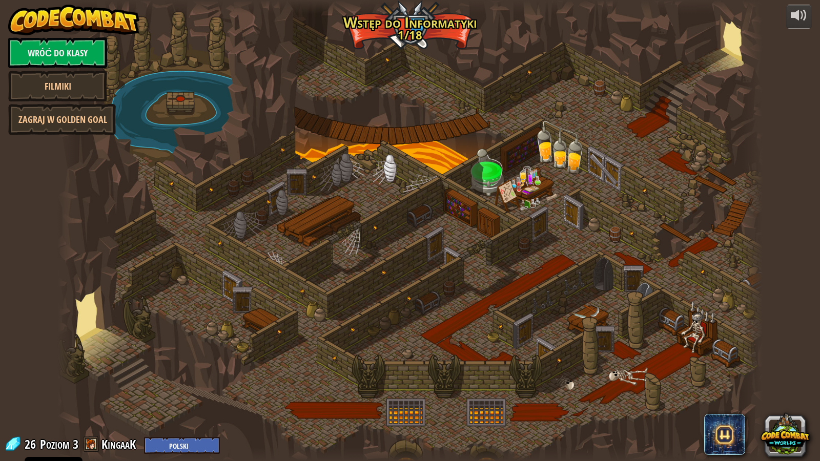
select select "pl"
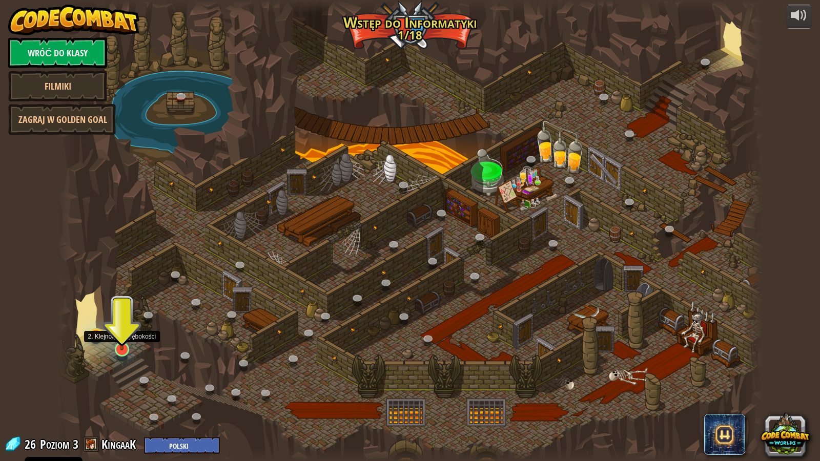
click at [127, 331] on img at bounding box center [122, 329] width 19 height 43
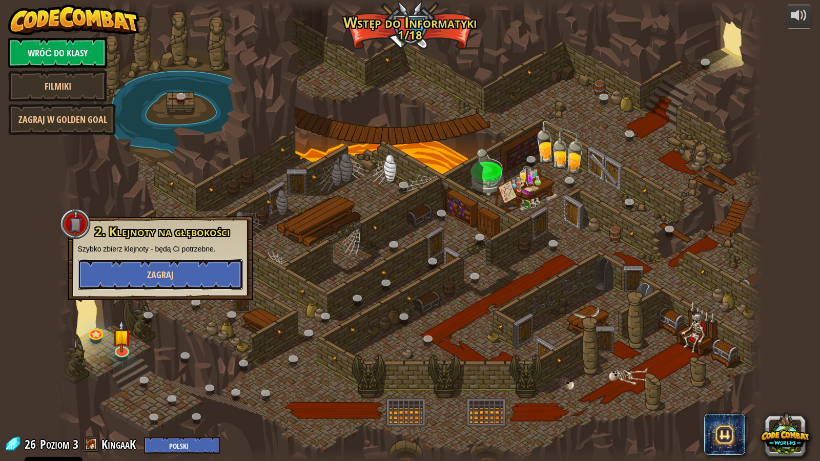
click at [197, 272] on button "Zagraj" at bounding box center [160, 274] width 165 height 31
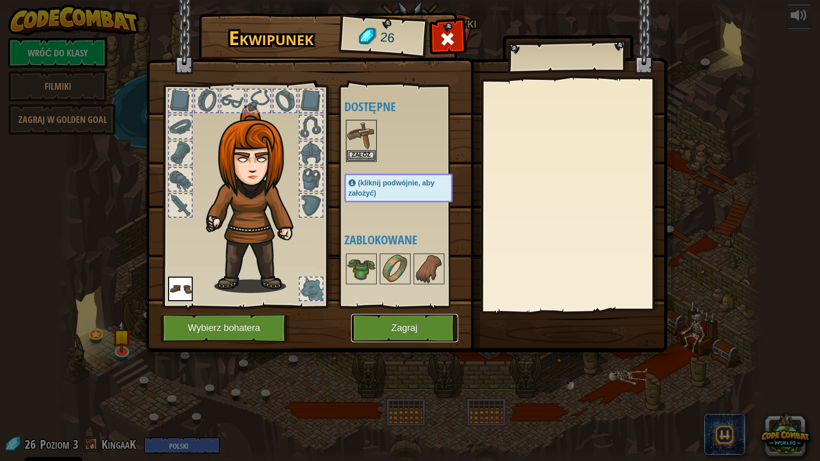
click at [409, 319] on button "Zagraj" at bounding box center [404, 328] width 107 height 28
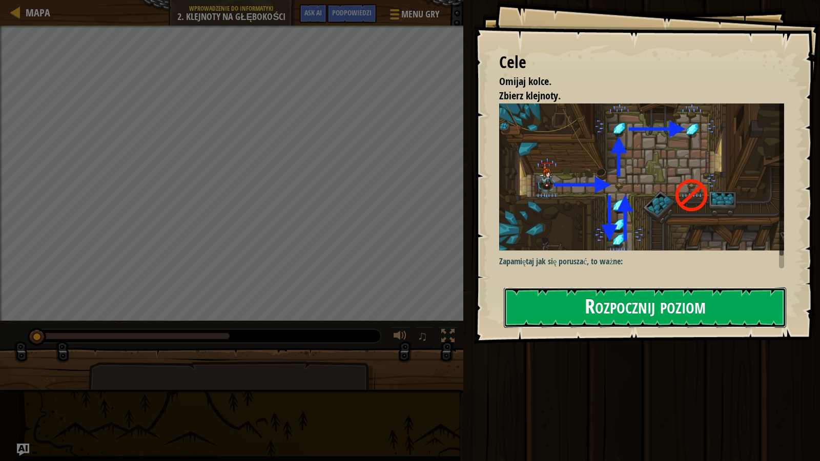
click at [570, 309] on button "Rozpocznij poziom" at bounding box center [645, 308] width 282 height 41
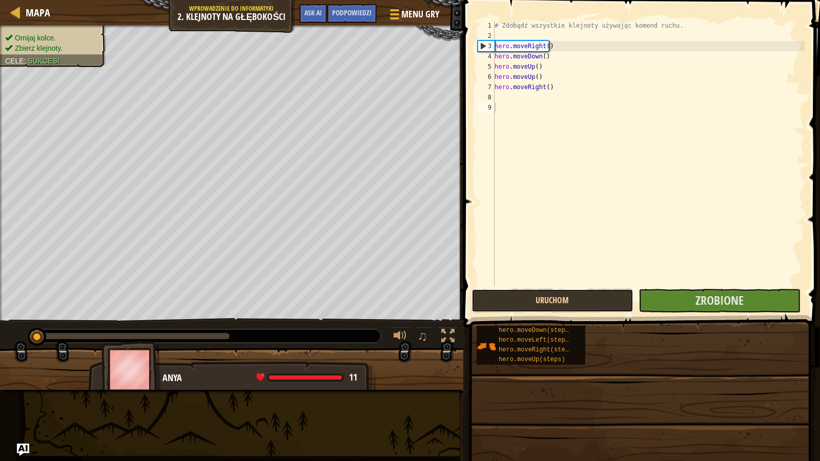
click at [570, 308] on button "Uruchom" at bounding box center [553, 301] width 162 height 24
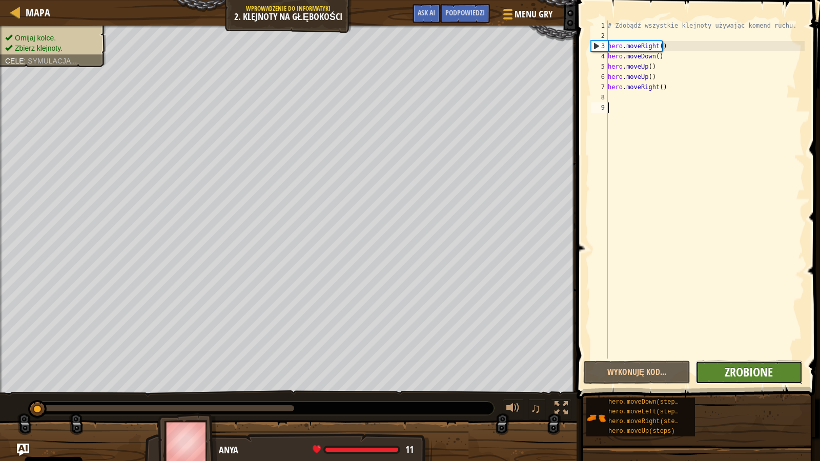
click at [743, 376] on span "Zrobione" at bounding box center [749, 372] width 48 height 16
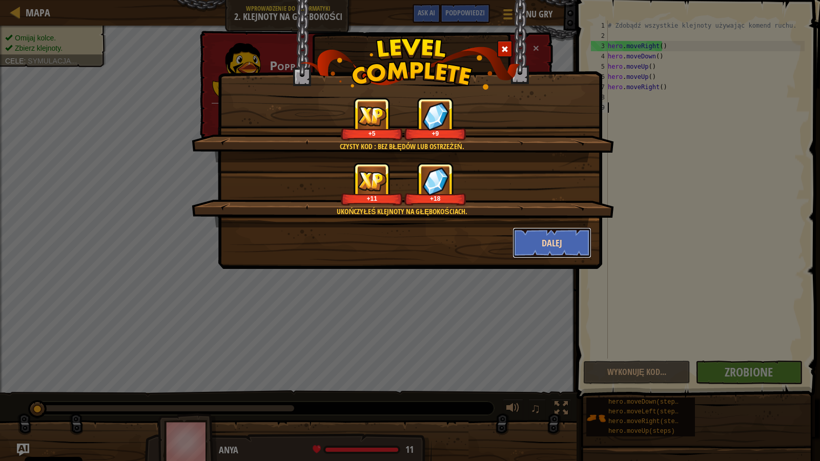
click at [560, 231] on button "Dalej" at bounding box center [552, 243] width 79 height 31
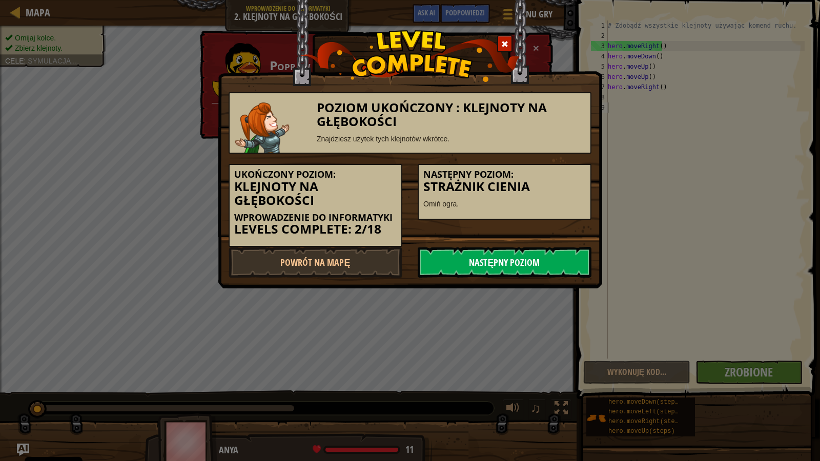
click at [534, 260] on link "Następny poziom" at bounding box center [505, 262] width 174 height 31
click at [517, 262] on link "Następny poziom" at bounding box center [505, 262] width 174 height 31
click at [517, 260] on link "Następny poziom" at bounding box center [505, 262] width 174 height 31
click at [524, 268] on link "Następny poziom" at bounding box center [505, 262] width 174 height 31
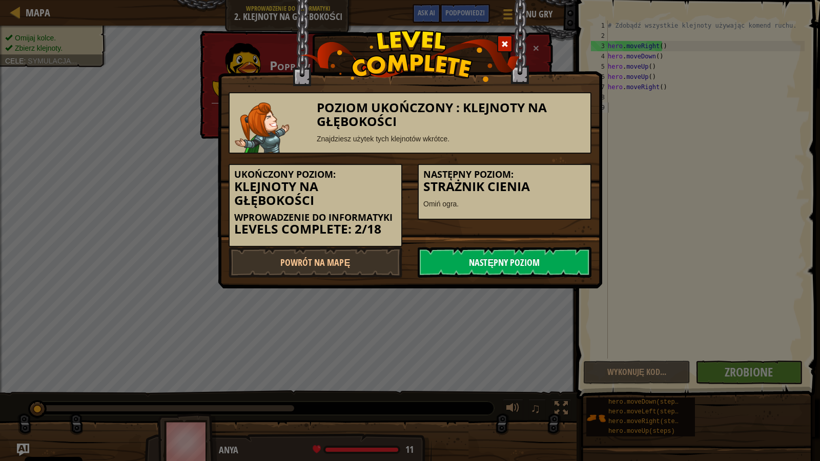
drag, startPoint x: 523, startPoint y: 268, endPoint x: 532, endPoint y: 269, distance: 8.8
click at [559, 292] on div "Poziom ukończony : Klejnoty na głębokości Znajdziesz użytek tych klejnotów wkró…" at bounding box center [410, 230] width 820 height 461
click at [551, 293] on div "Poziom ukończony : Klejnoty na głębokości Znajdziesz użytek tych klejnotów wkró…" at bounding box center [410, 230] width 820 height 461
click at [545, 290] on div "Poziom ukończony : Klejnoty na głębokości Znajdziesz użytek tych klejnotów wkró…" at bounding box center [410, 230] width 820 height 461
click at [542, 282] on div "Poziom ukończony : Klejnoty na głębokości Znajdziesz użytek tych klejnotów wkró…" at bounding box center [410, 144] width 384 height 289
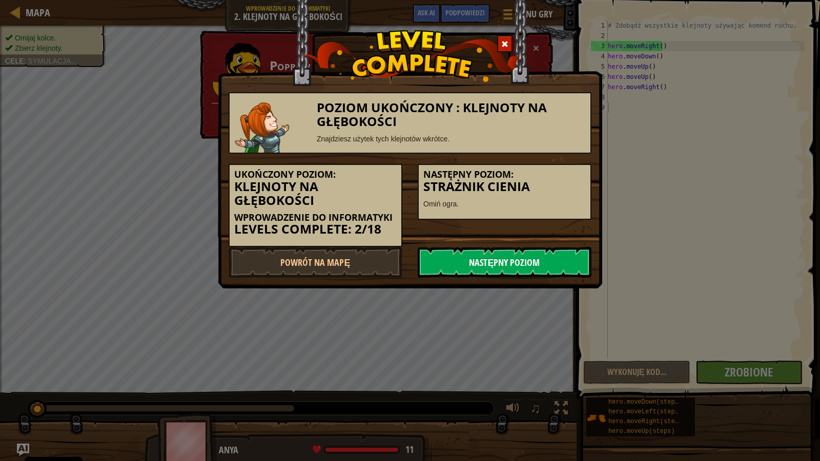
click at [532, 270] on link "Następny poziom" at bounding box center [505, 262] width 174 height 31
click at [535, 272] on link "Następny poziom" at bounding box center [505, 262] width 174 height 31
click at [534, 271] on link "Następny poziom" at bounding box center [505, 262] width 174 height 31
click at [533, 271] on link "Następny poziom" at bounding box center [505, 262] width 174 height 31
click at [530, 269] on link "Następny poziom" at bounding box center [505, 262] width 174 height 31
